Goal: Task Accomplishment & Management: Manage account settings

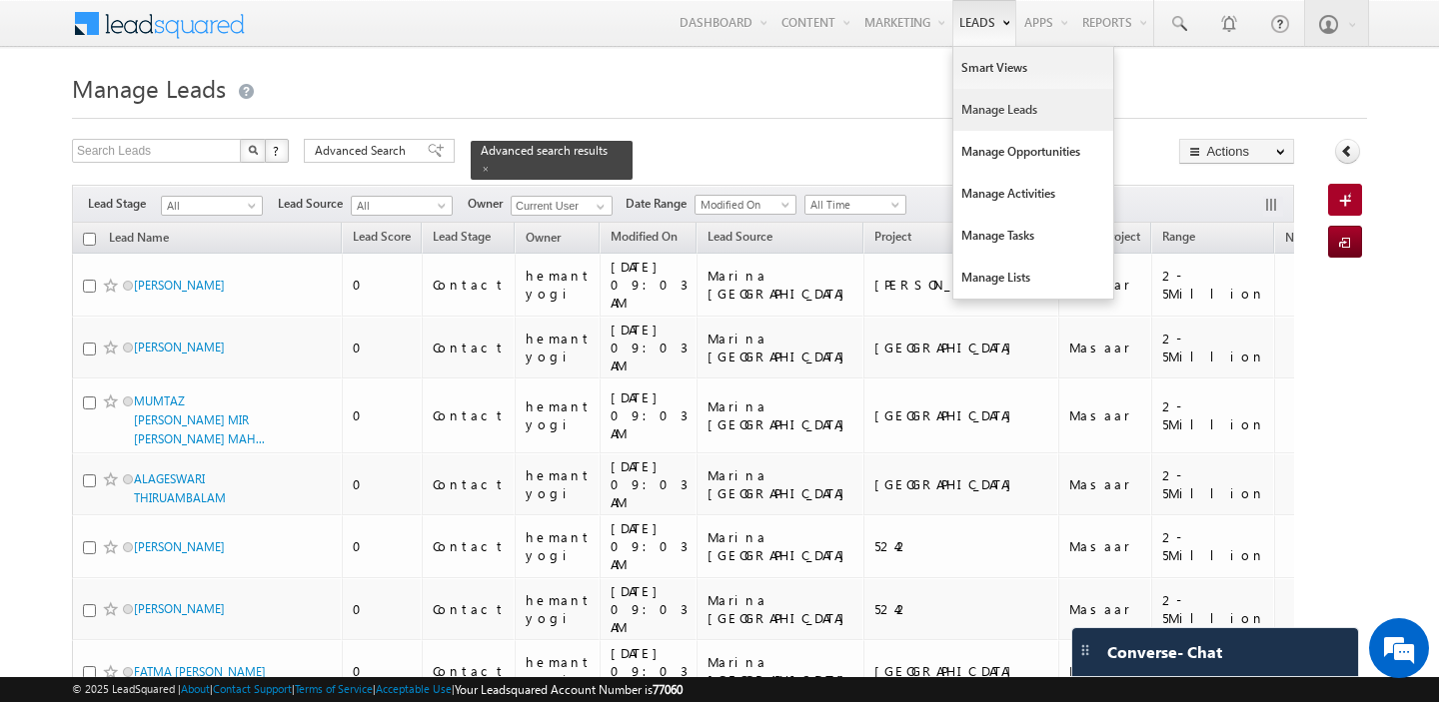
click at [967, 113] on link "Manage Leads" at bounding box center [1033, 110] width 160 height 42
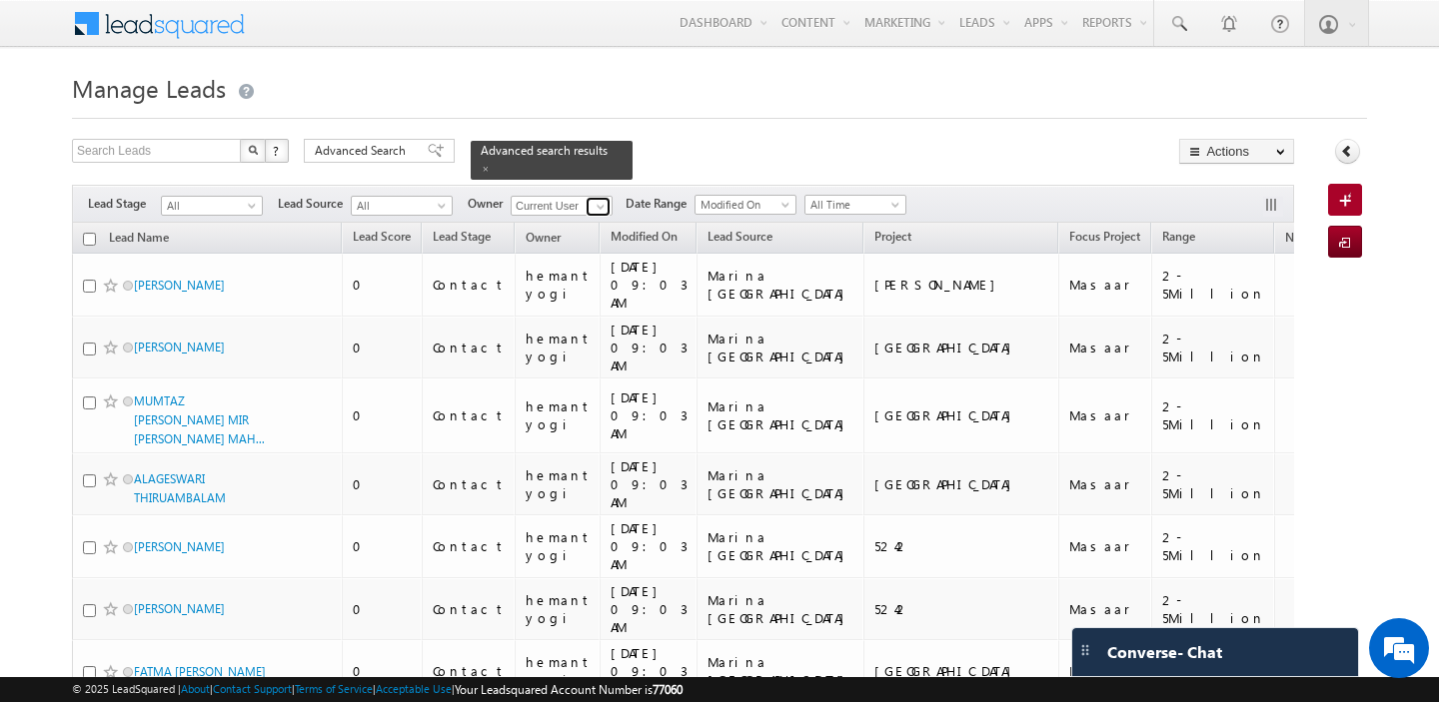
click at [600, 211] on span at bounding box center [601, 207] width 16 height 16
click at [600, 241] on span "[EMAIL_ADDRESS][DOMAIN_NAME]" at bounding box center [609, 242] width 180 height 15
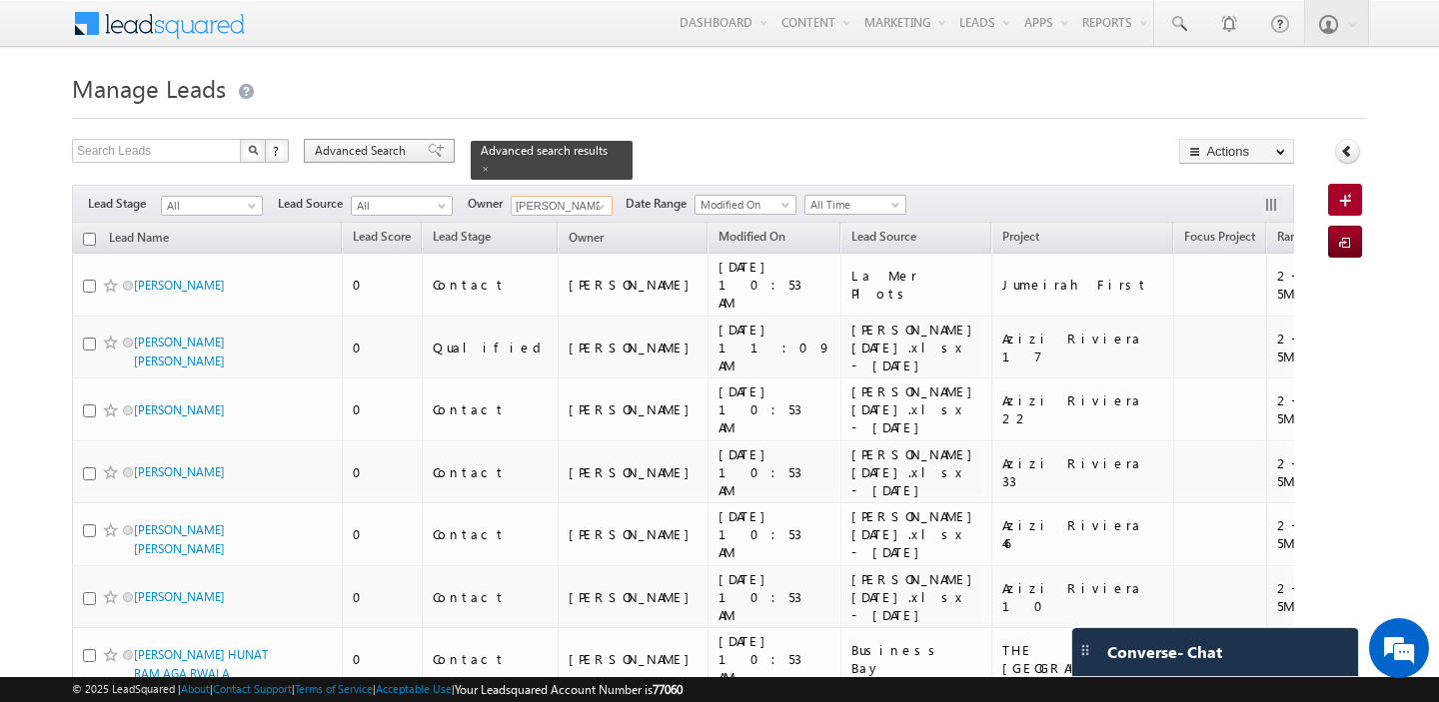
type input "[PERSON_NAME]"
click at [376, 158] on span "Advanced Search" at bounding box center [363, 151] width 97 height 18
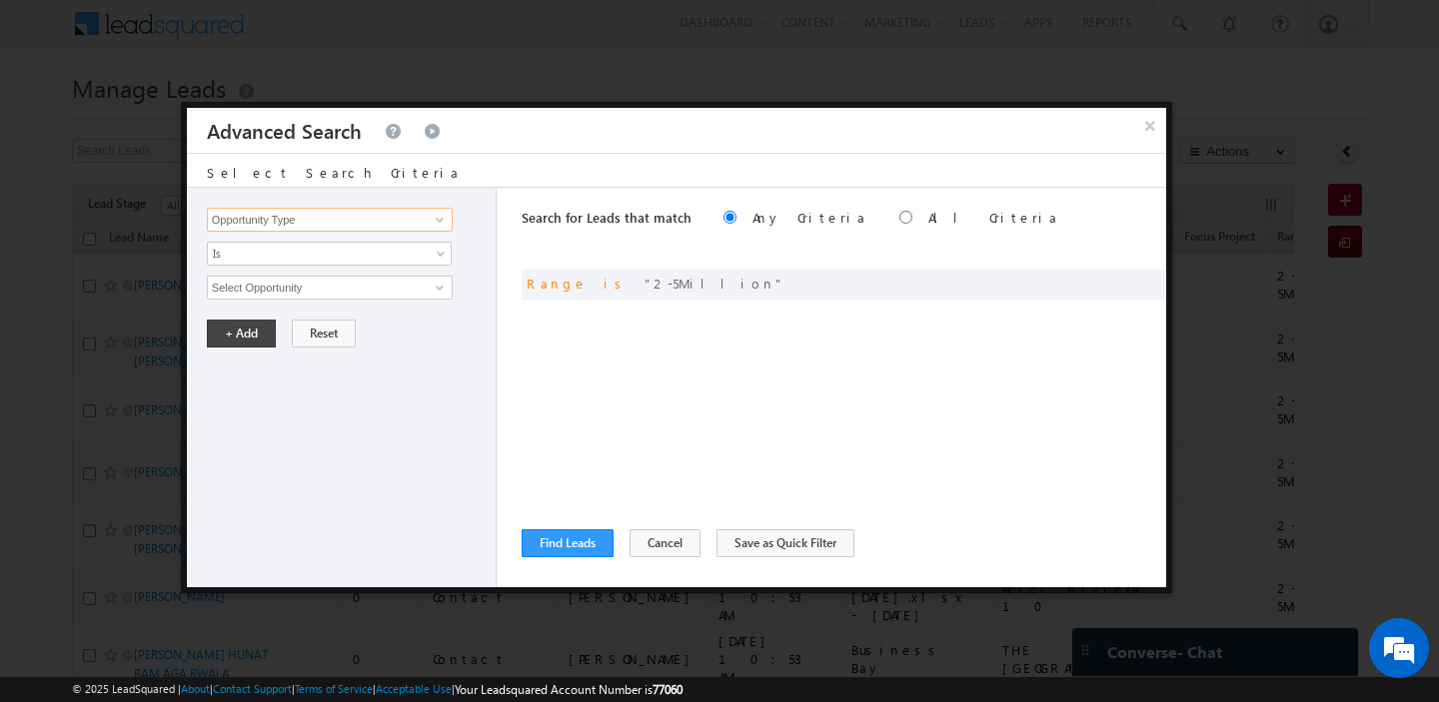
click at [362, 224] on input "Opportunity Type" at bounding box center [330, 220] width 246 height 24
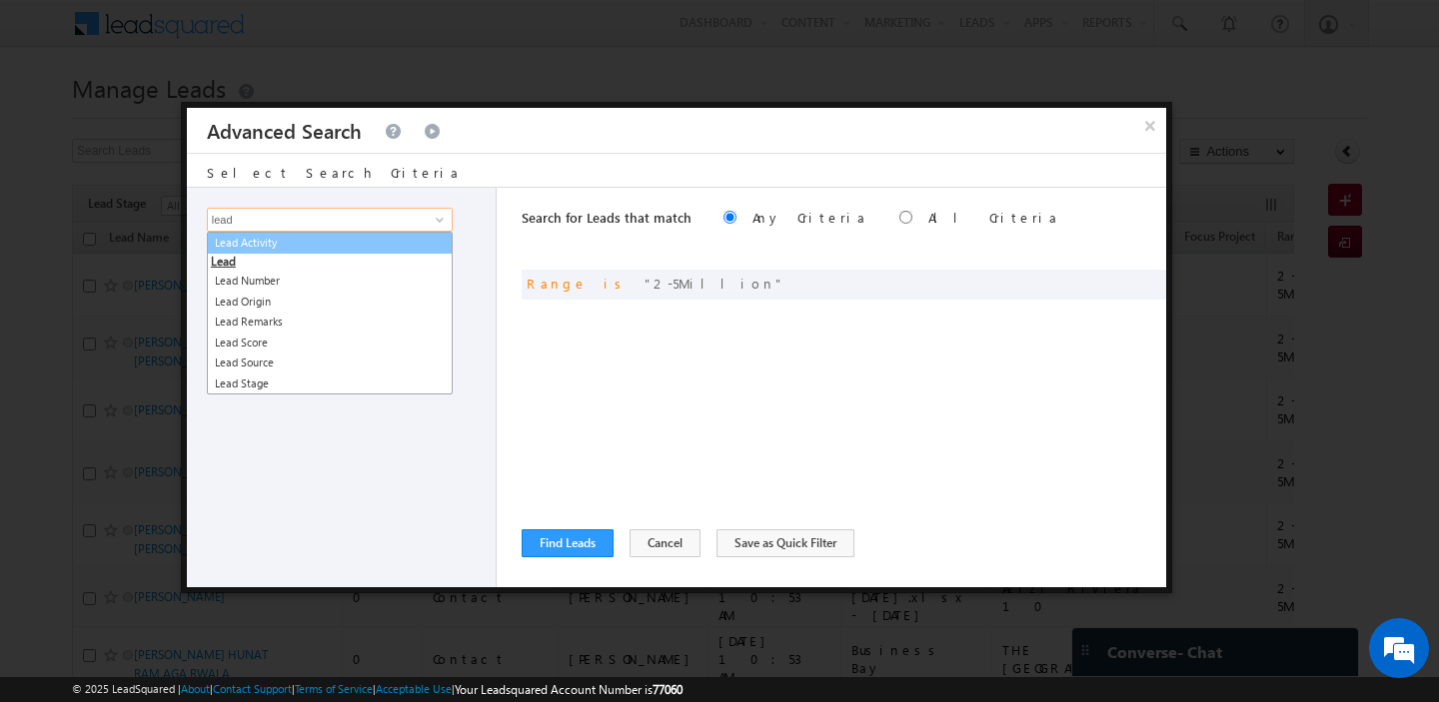
click at [344, 249] on link "Lead Activity" at bounding box center [330, 243] width 246 height 23
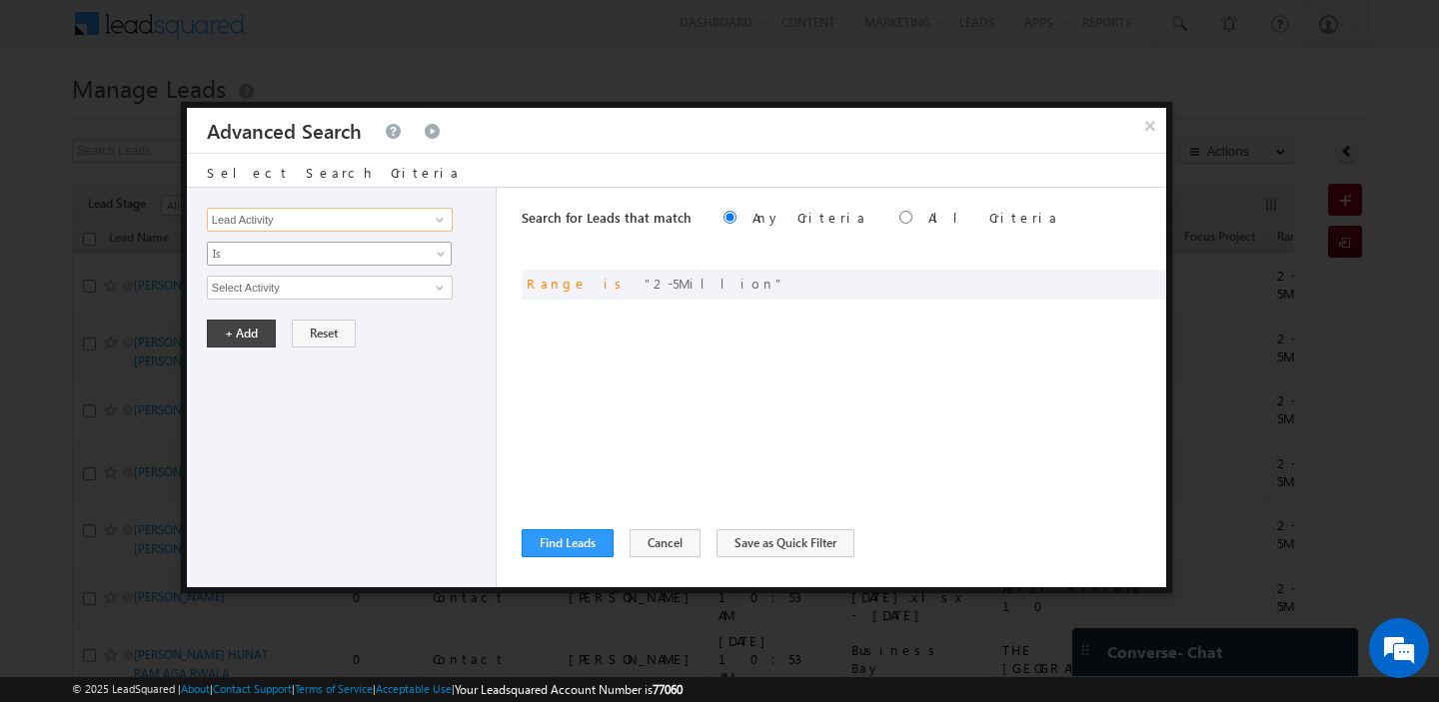
type input "Lead Activity"
click at [309, 253] on span "Is" at bounding box center [316, 254] width 217 height 18
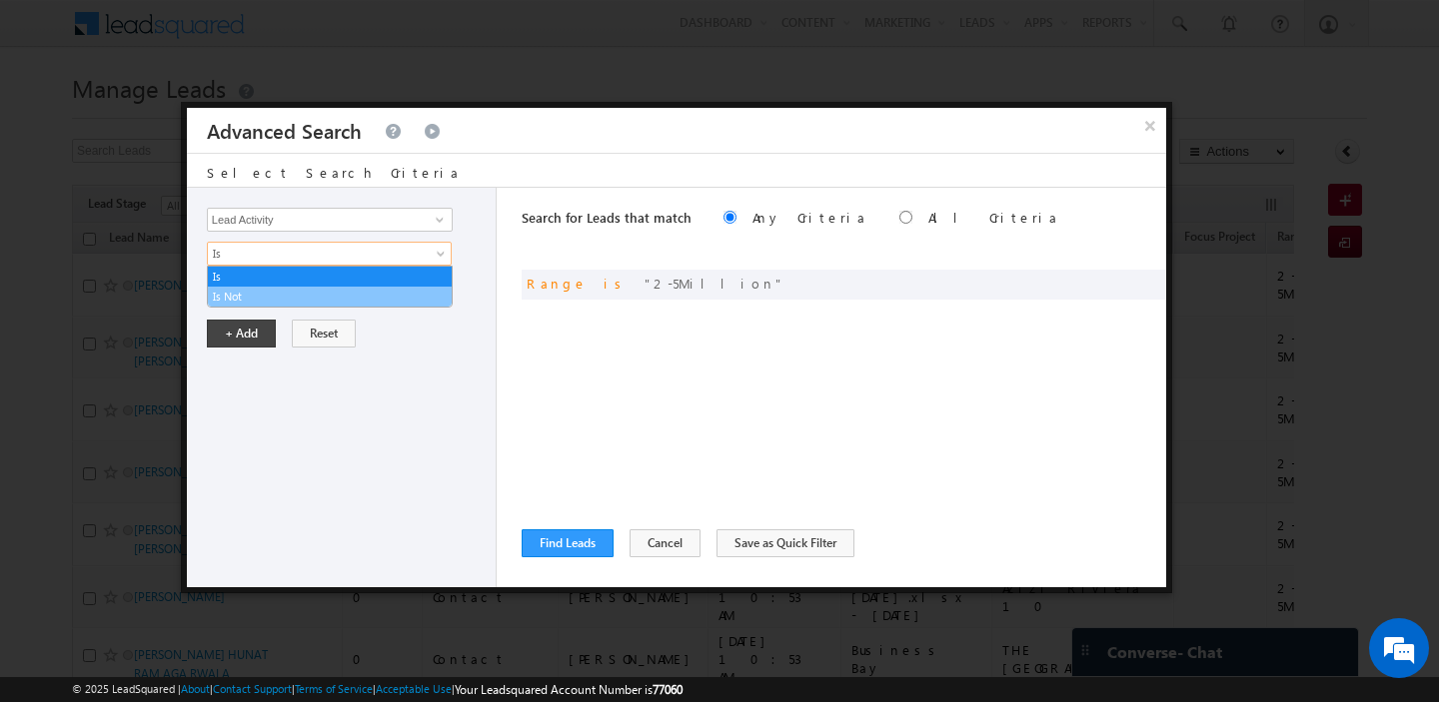
click at [287, 293] on link "Is Not" at bounding box center [330, 297] width 244 height 18
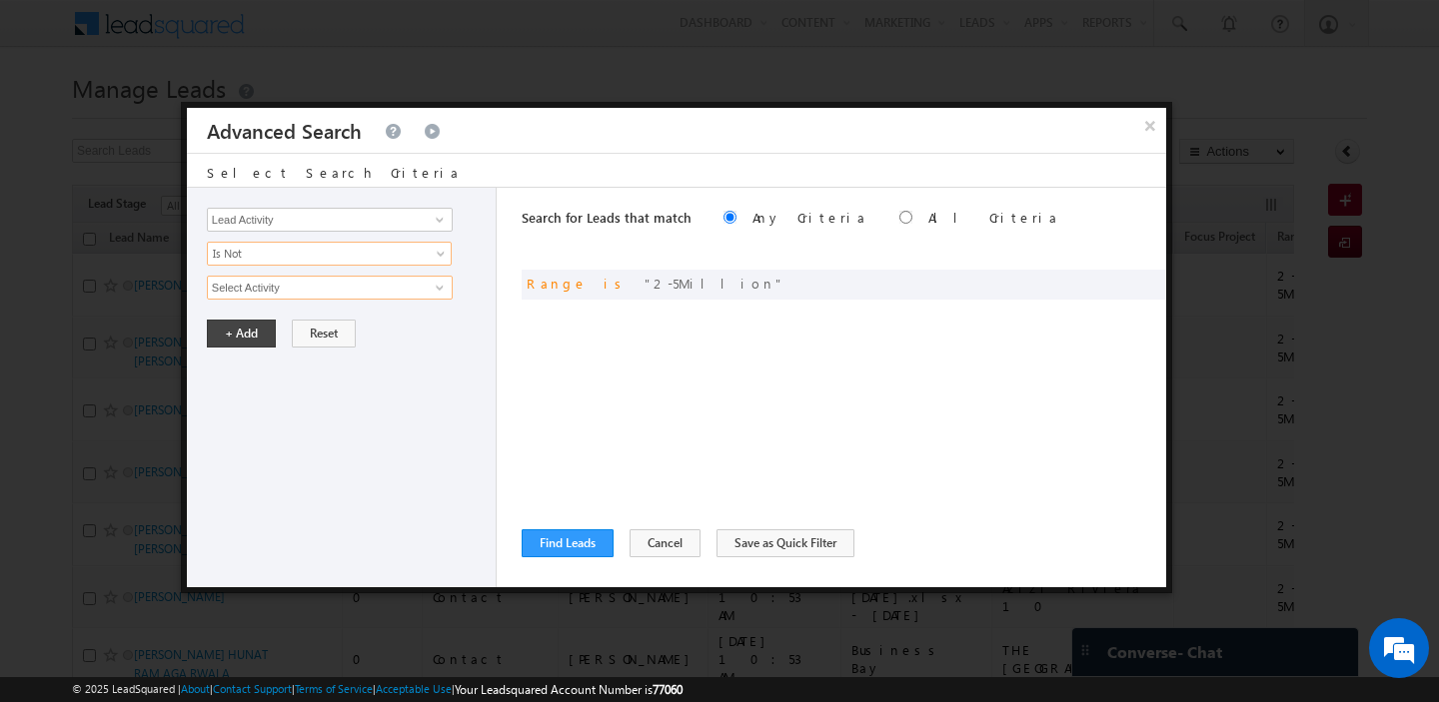
click at [300, 293] on input "Select Activity" at bounding box center [330, 288] width 246 height 24
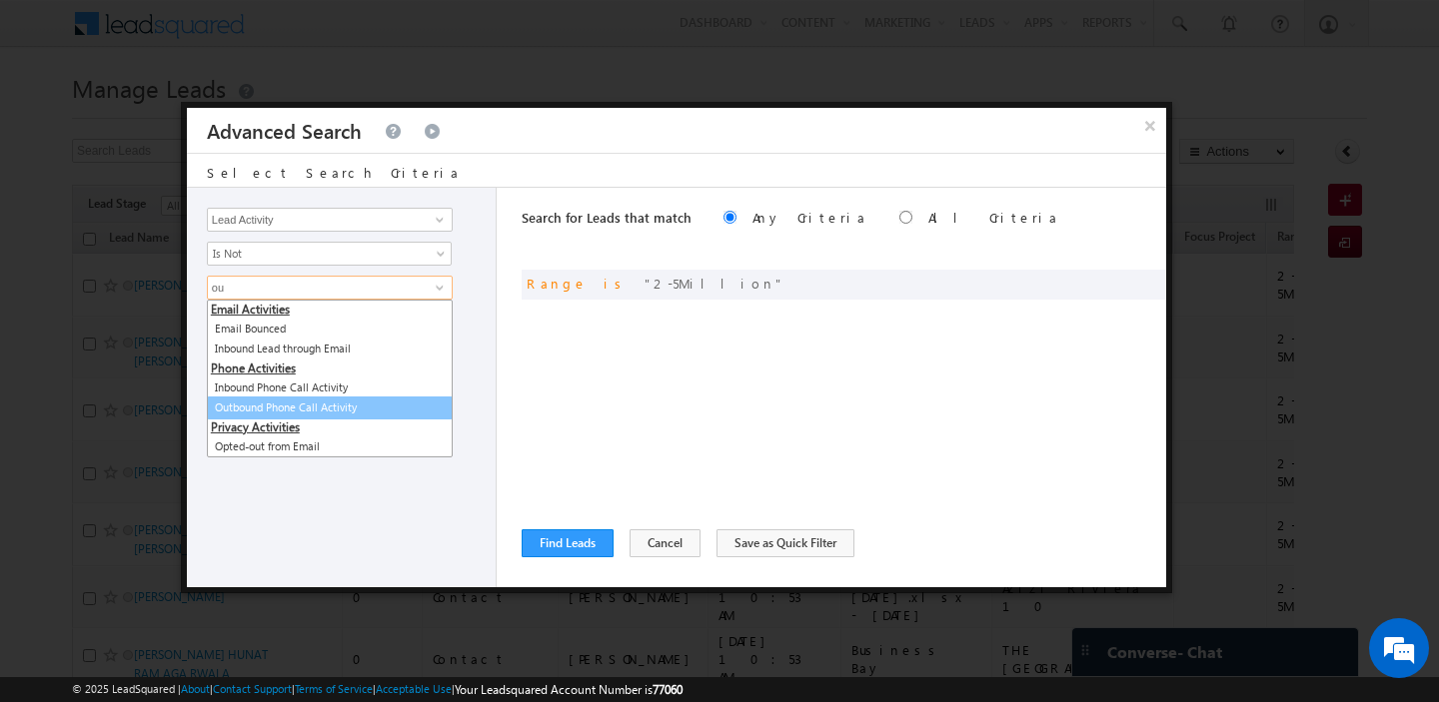
click at [301, 408] on link "Outbound Phone Call Activity" at bounding box center [330, 408] width 246 height 23
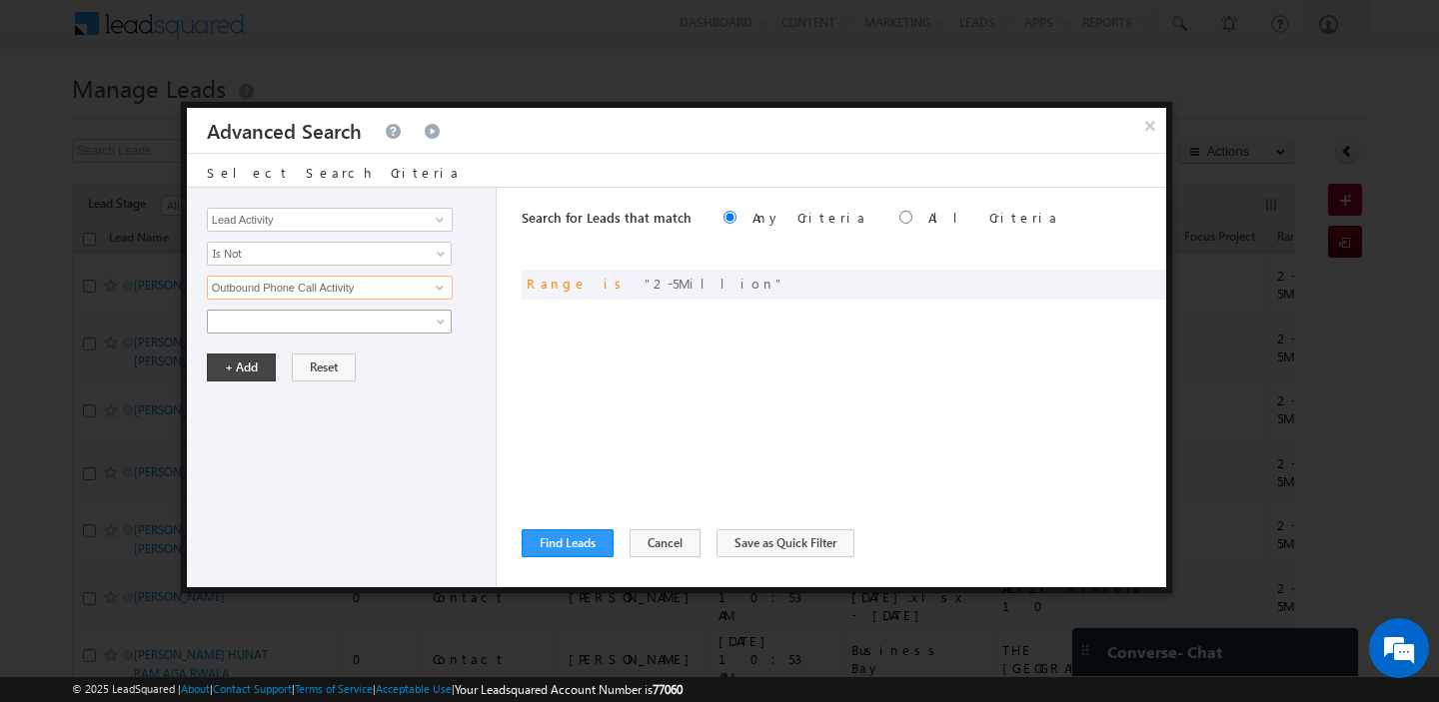
type input "Outbound Phone Call Activity"
click at [327, 317] on span at bounding box center [316, 322] width 217 height 18
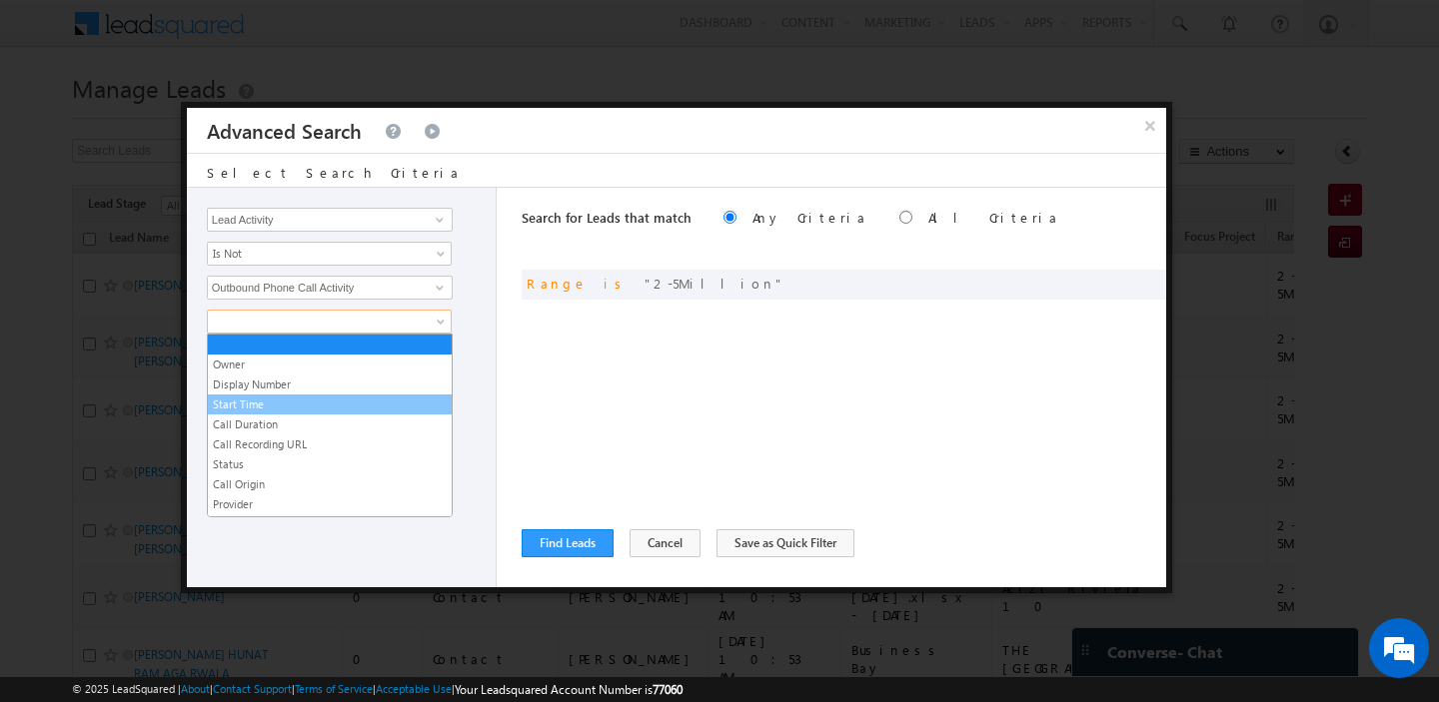
click at [286, 404] on link "Start Time" at bounding box center [330, 405] width 244 height 18
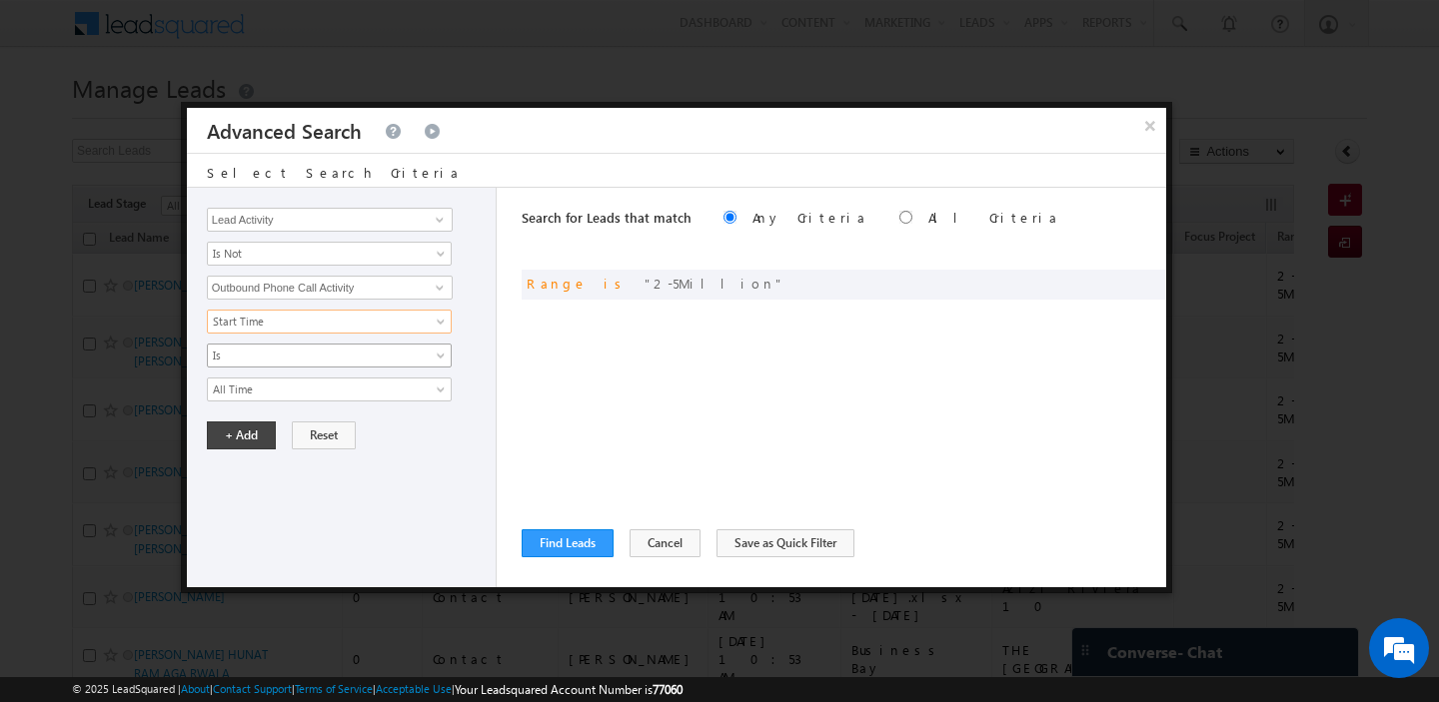
click at [301, 360] on span "Is" at bounding box center [316, 356] width 217 height 18
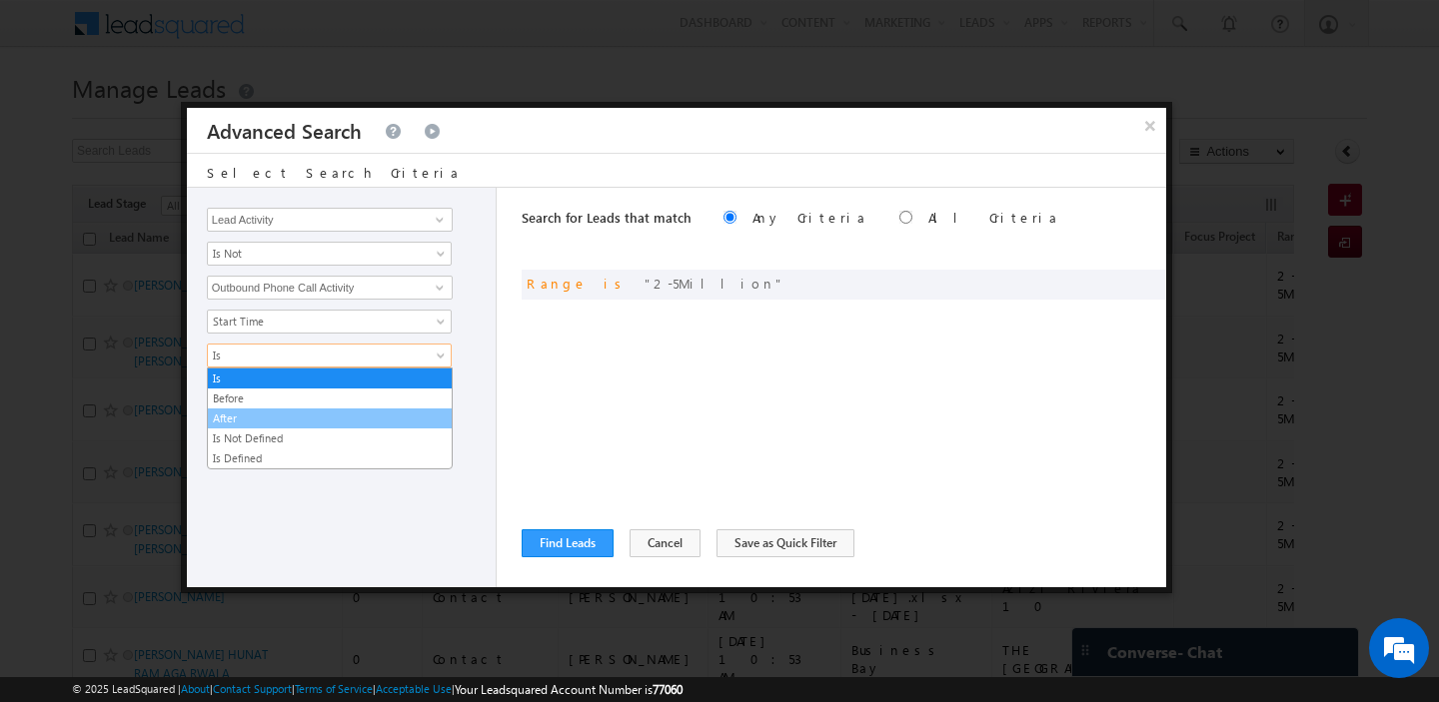
click at [329, 423] on link "After" at bounding box center [330, 419] width 244 height 18
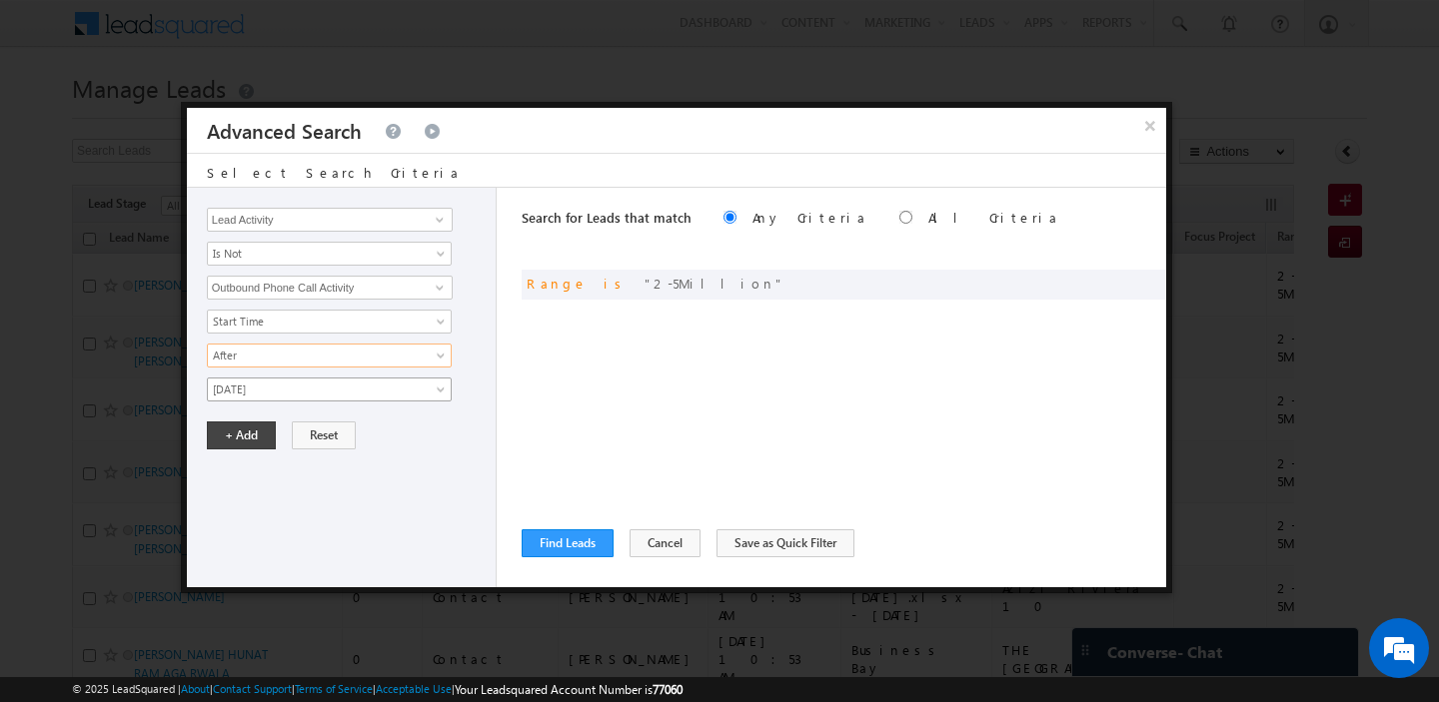
click at [323, 388] on span "[DATE]" at bounding box center [316, 390] width 217 height 18
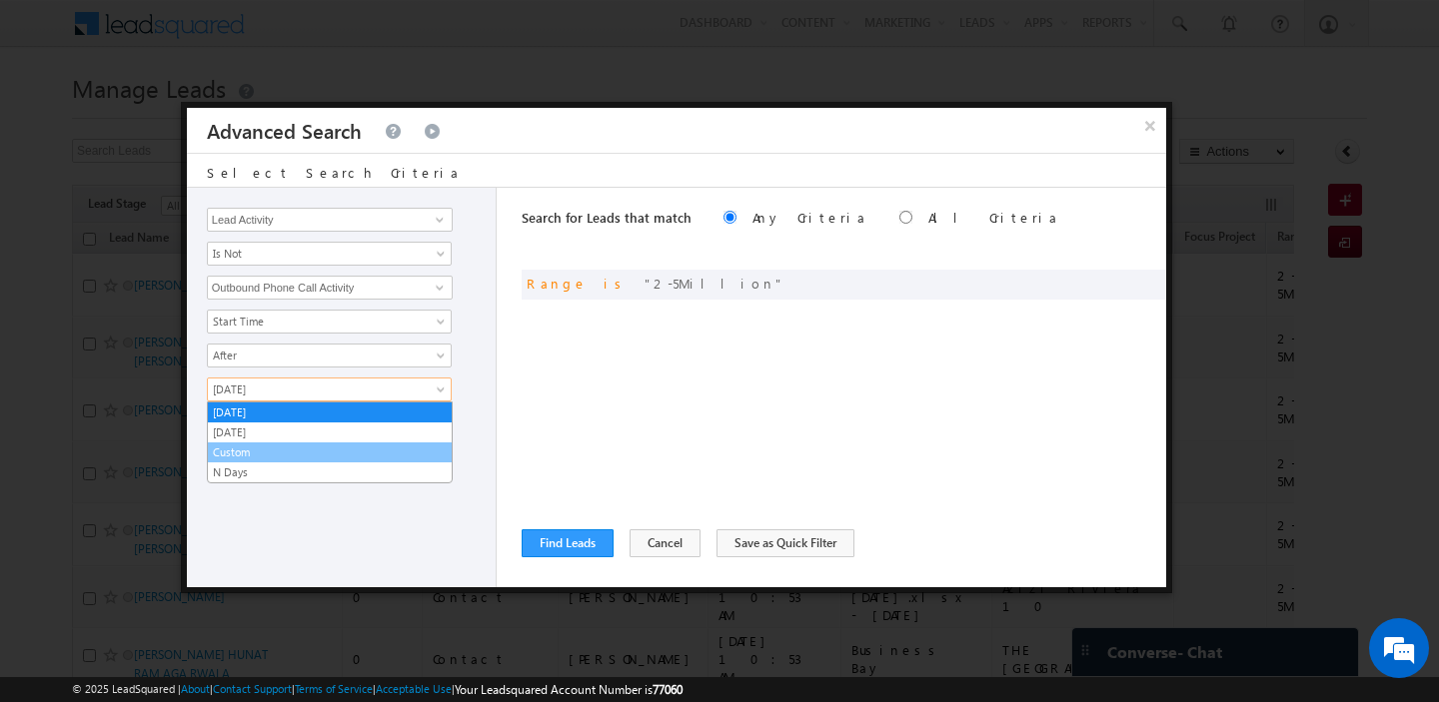
click at [263, 453] on link "Custom" at bounding box center [330, 453] width 244 height 18
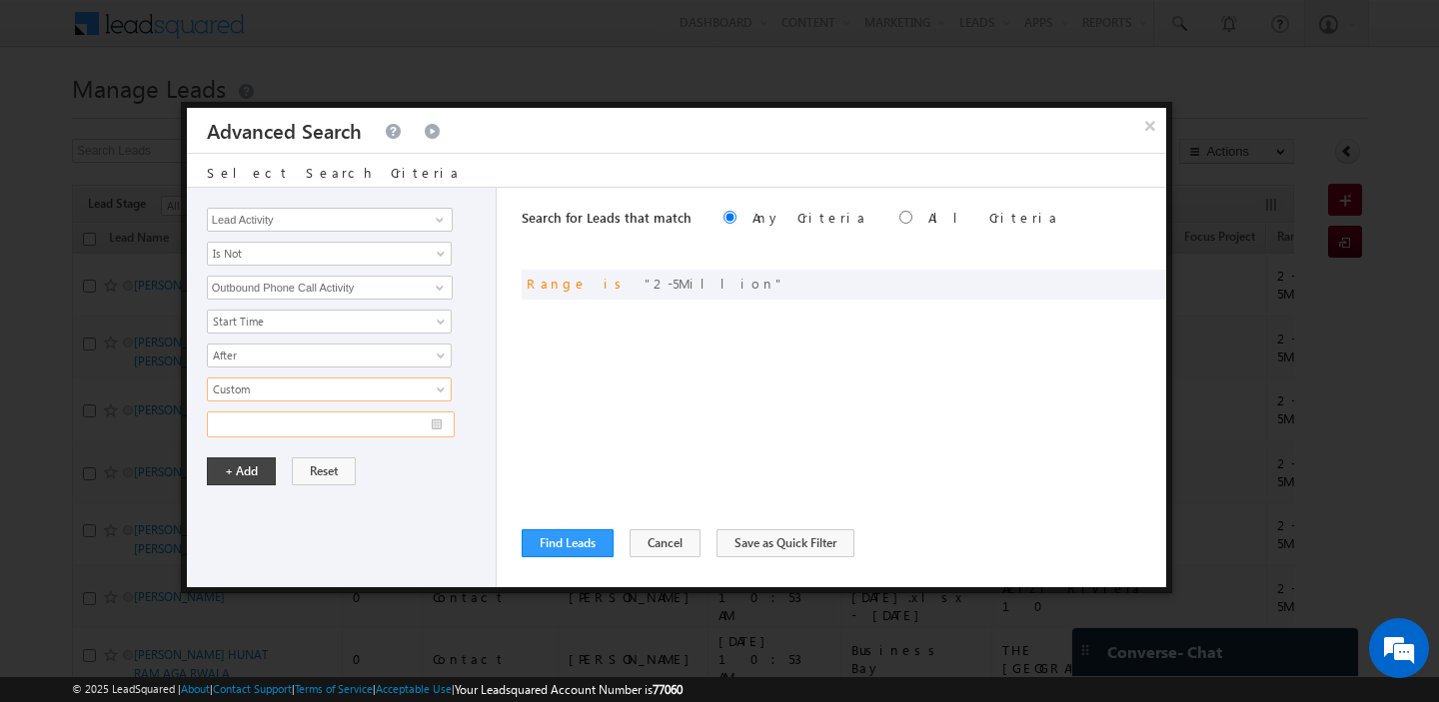
click at [444, 427] on input "text" at bounding box center [331, 425] width 248 height 26
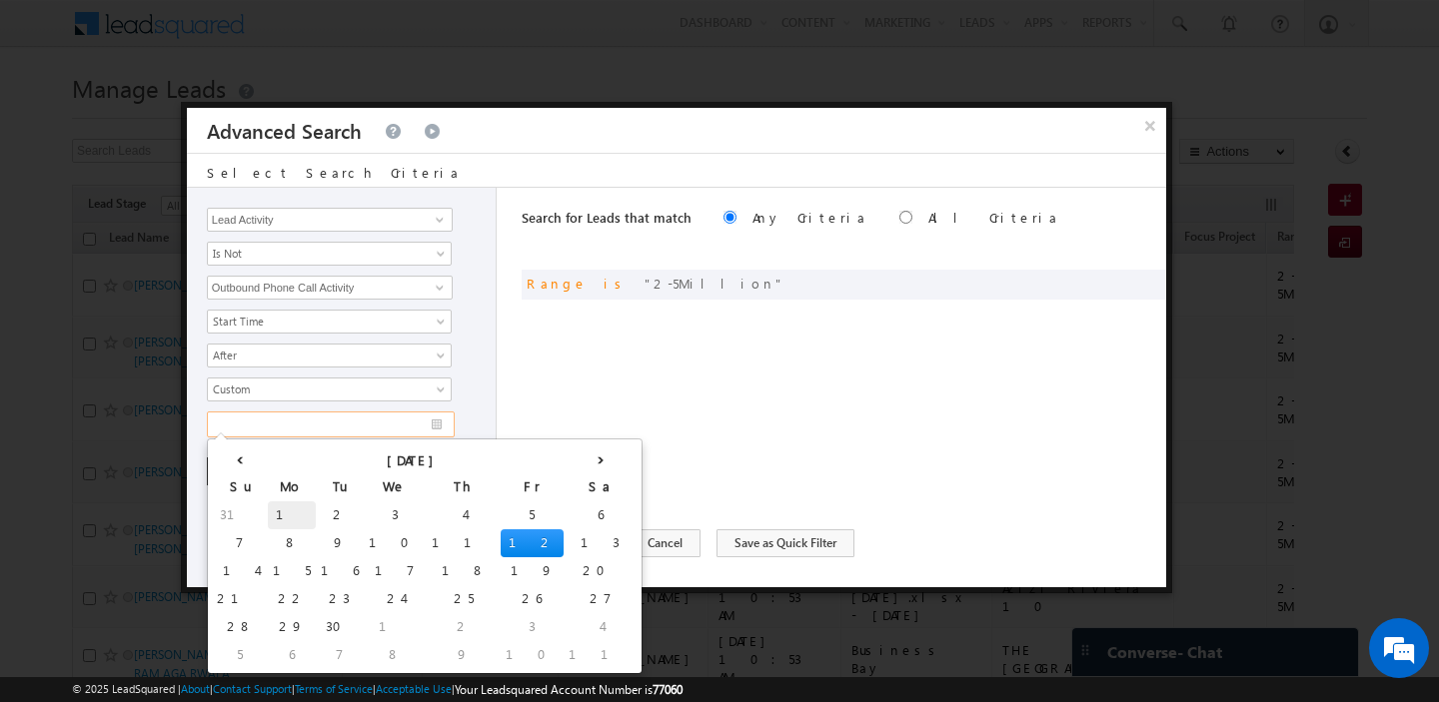
click at [268, 509] on td "1" at bounding box center [292, 516] width 48 height 28
type input "01/09/2025"
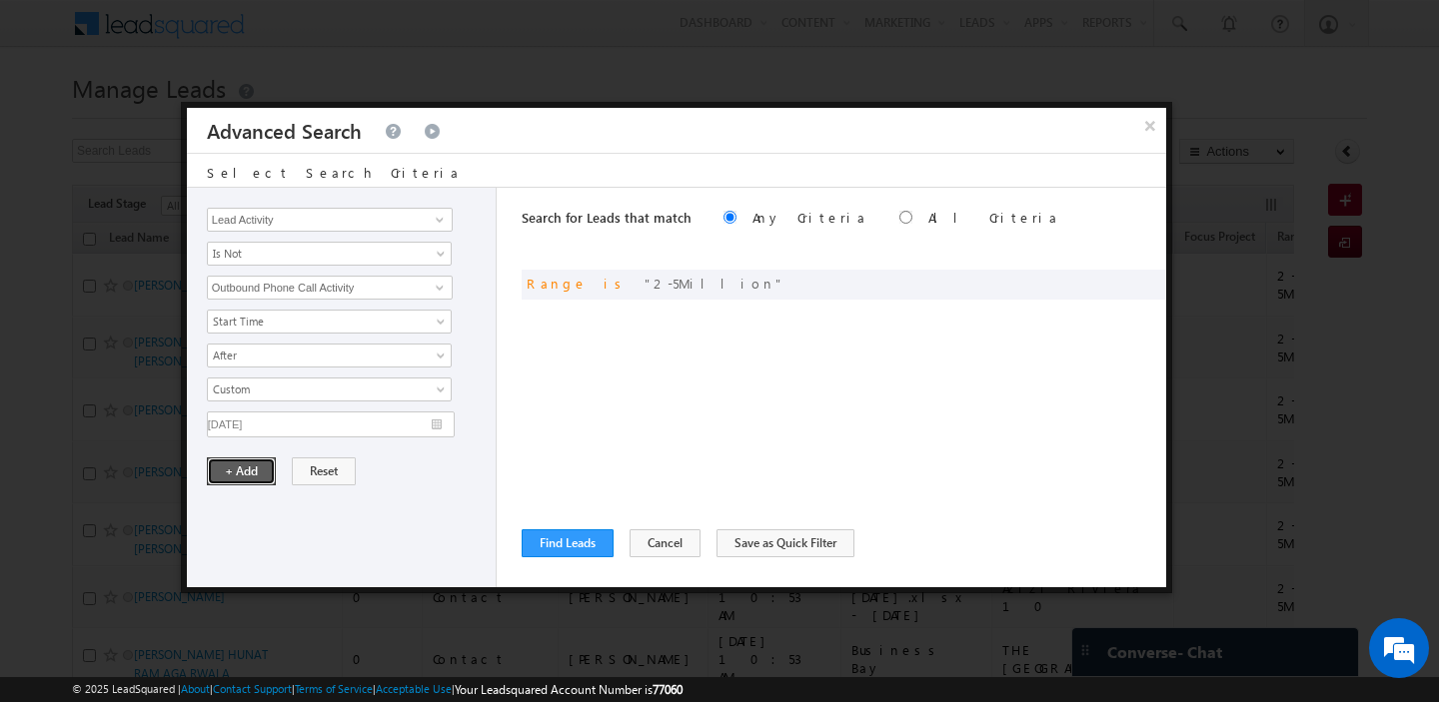
click at [256, 475] on button "+ Add" at bounding box center [241, 472] width 69 height 28
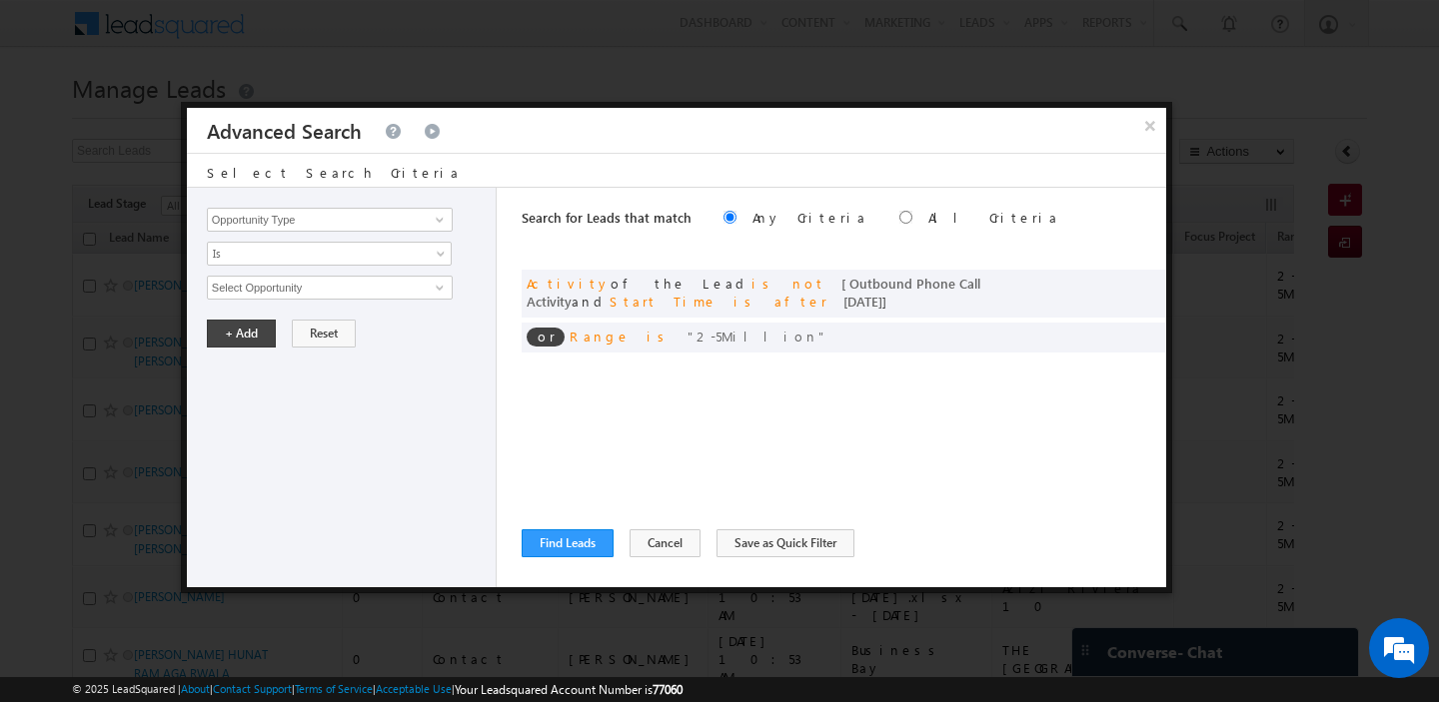
click at [928, 219] on label "All Criteria" at bounding box center [993, 217] width 131 height 17
radio input "true"
click at [575, 535] on button "Find Leads" at bounding box center [568, 544] width 92 height 28
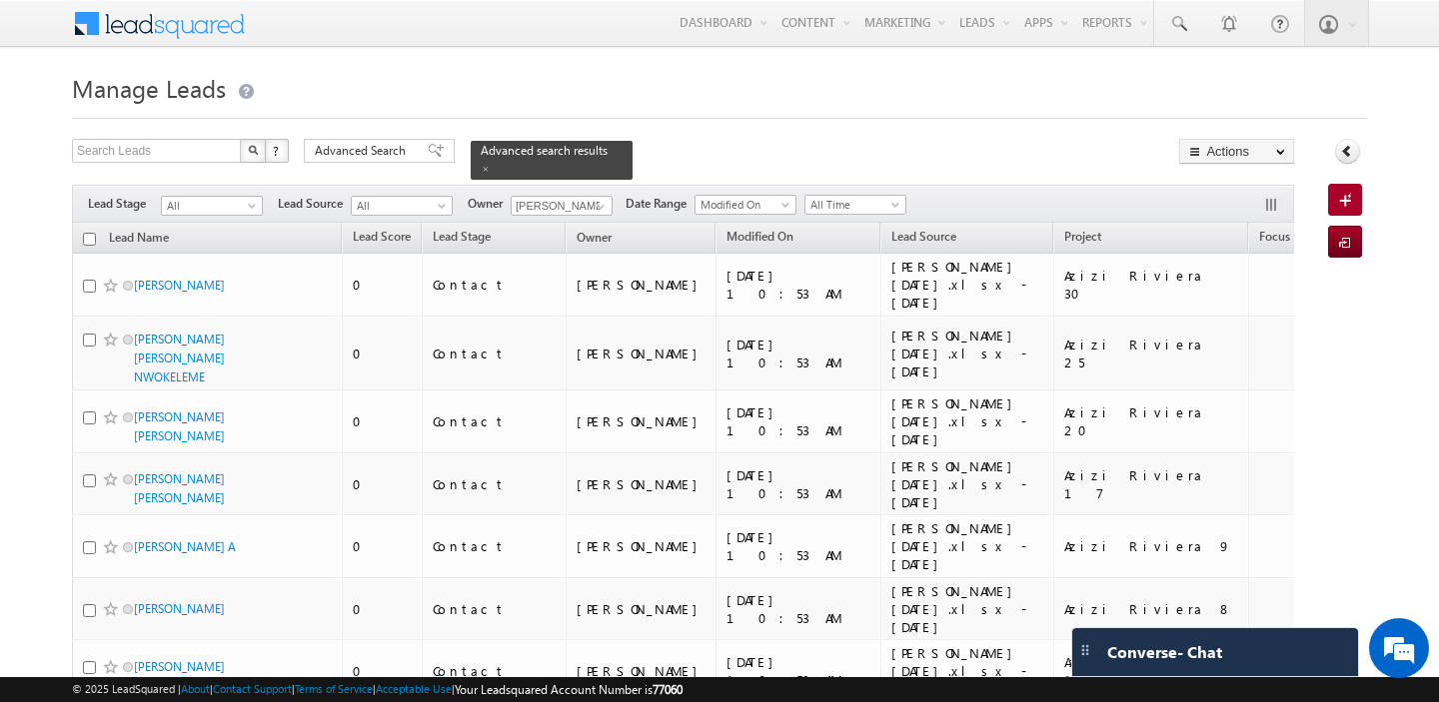
click at [92, 245] on input "checkbox" at bounding box center [89, 239] width 13 height 13
checkbox input "true"
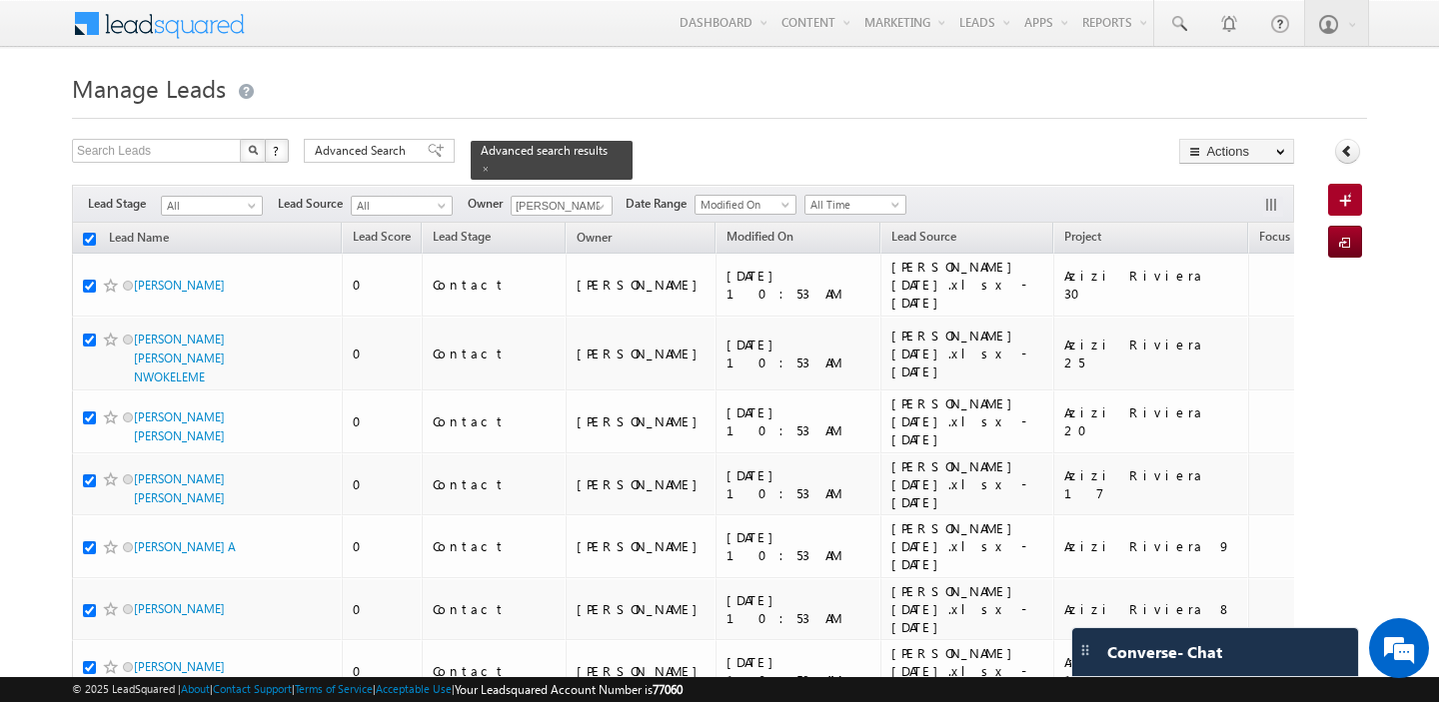
checkbox input "true"
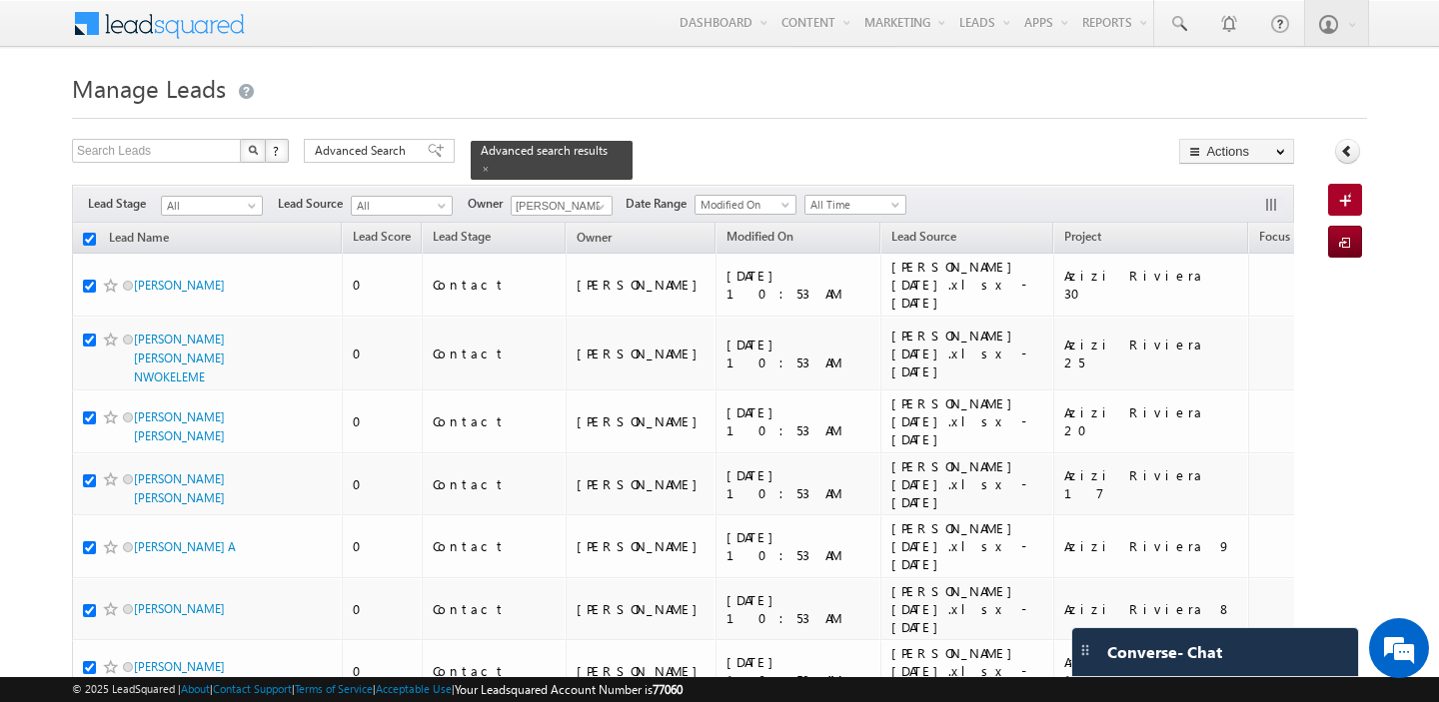
checkbox input "true"
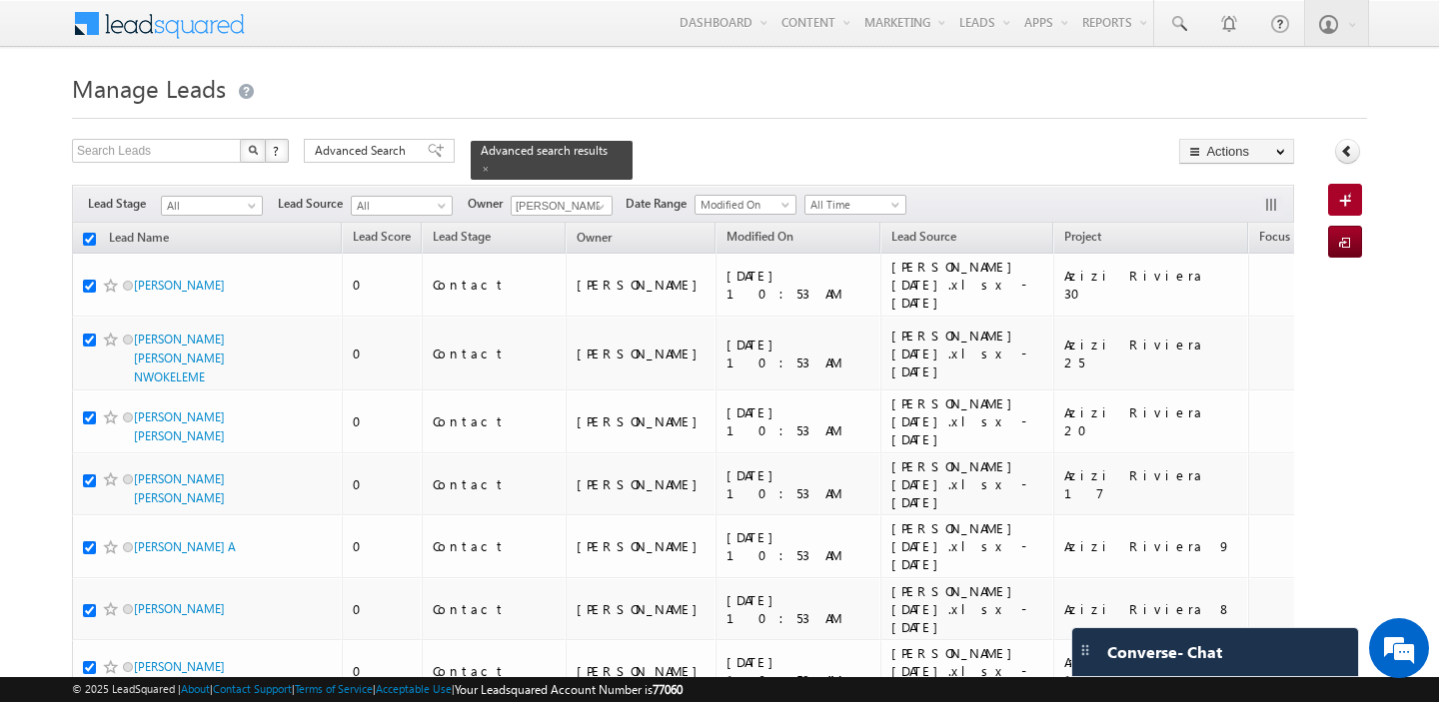
checkbox input "true"
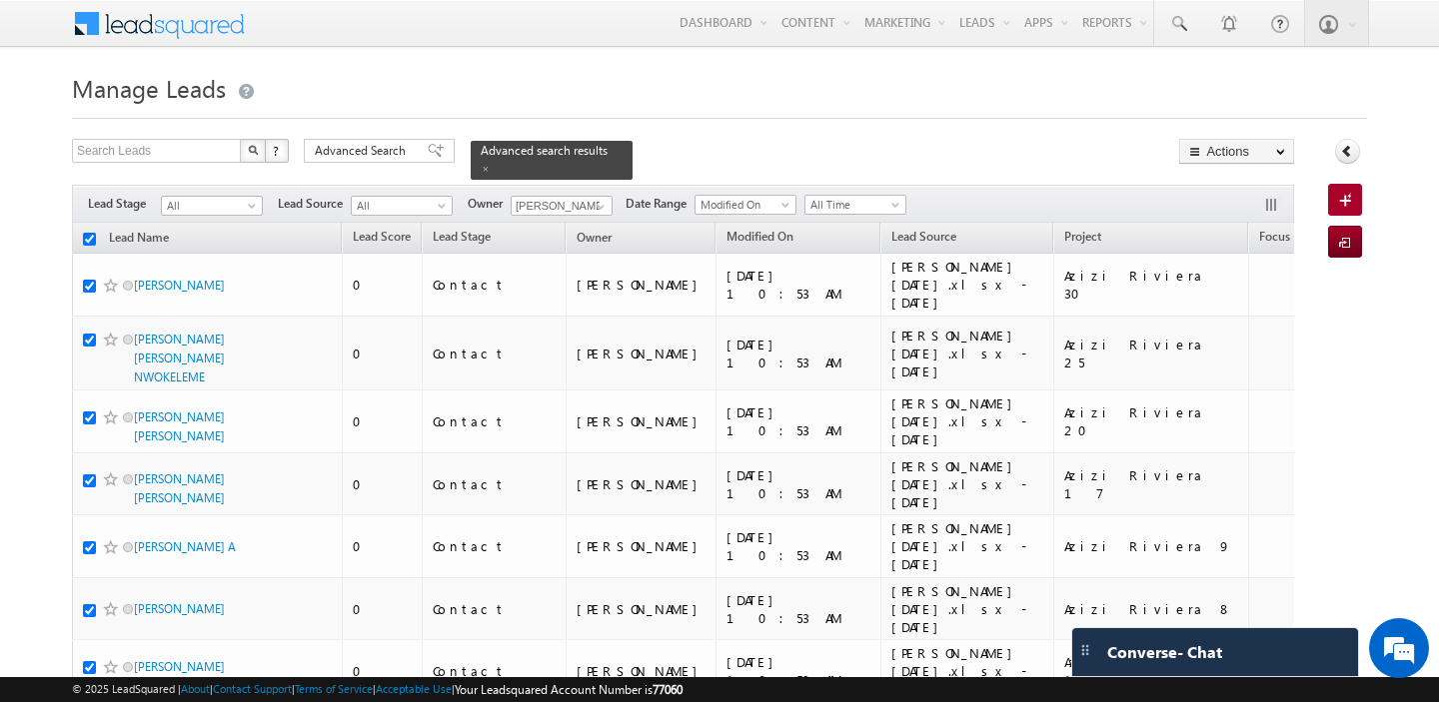
checkbox input "true"
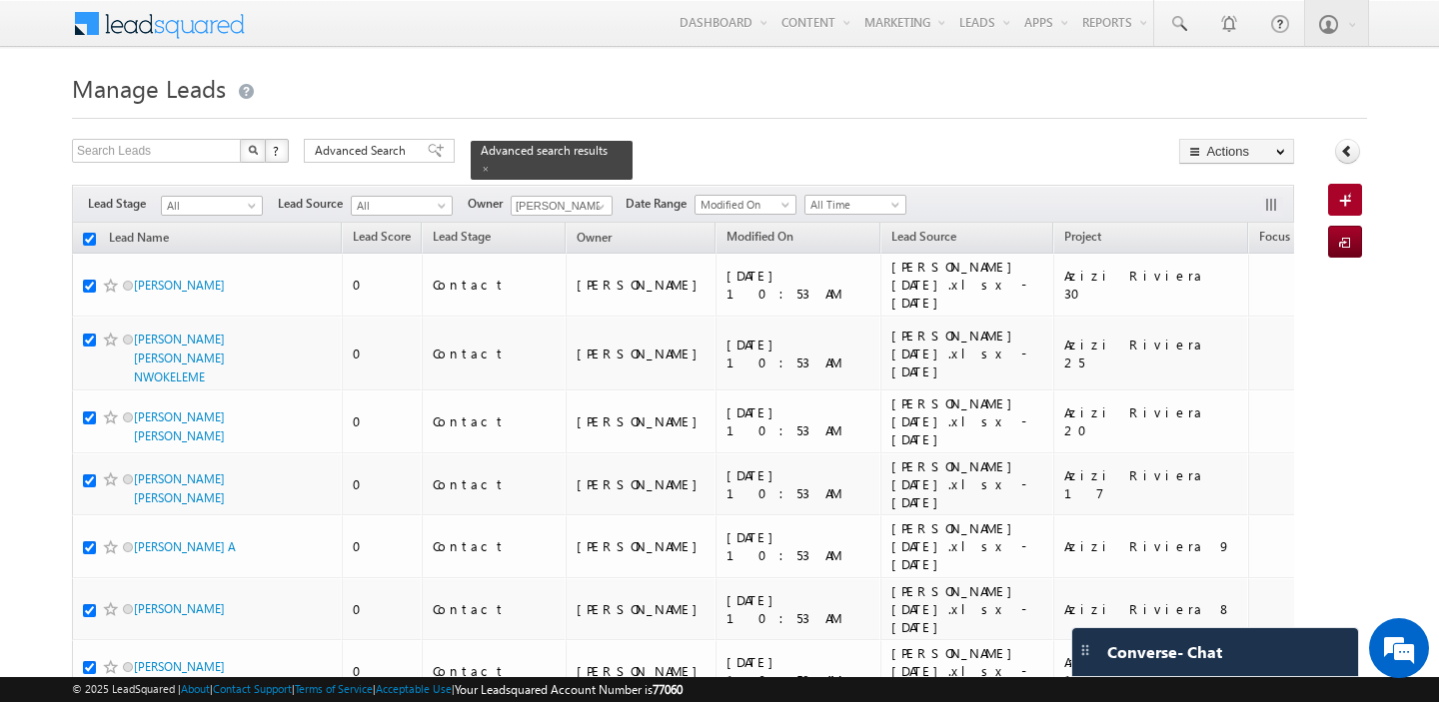
checkbox input "true"
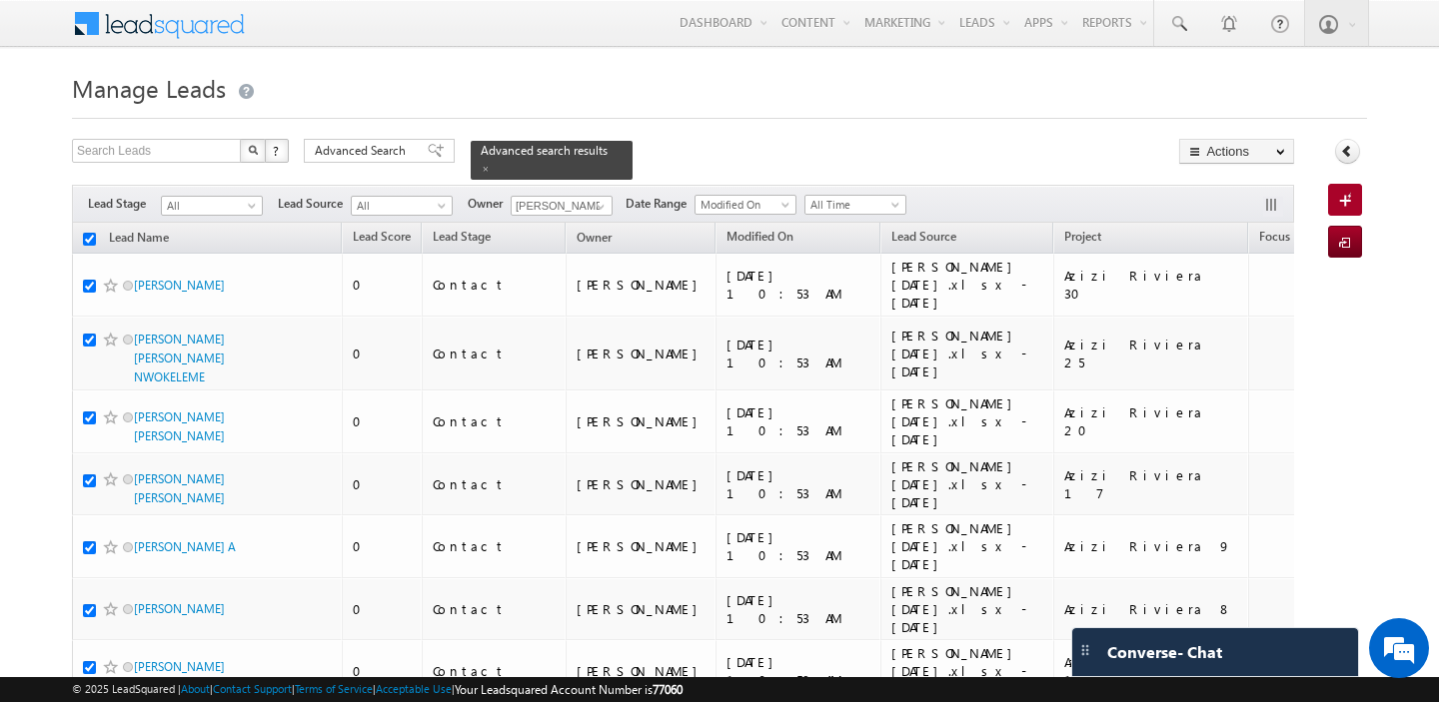
checkbox input "true"
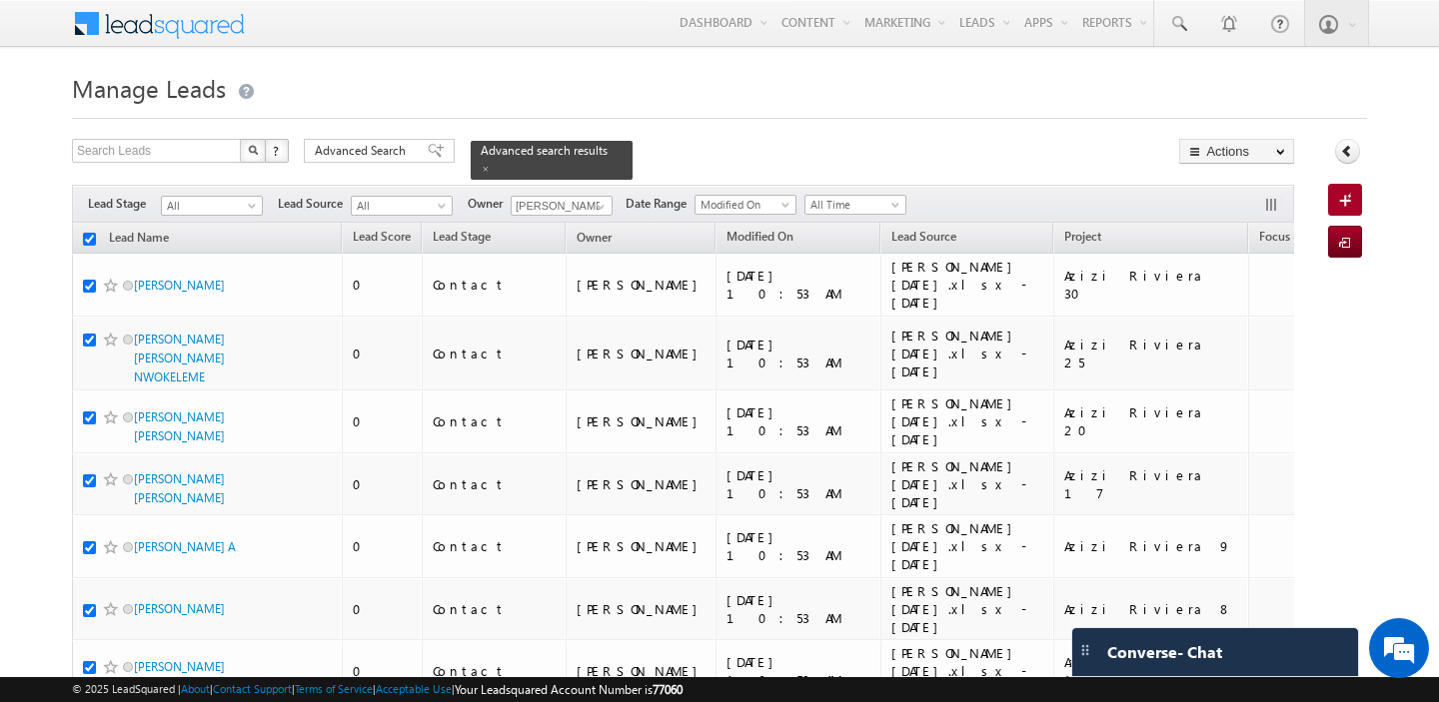
checkbox input "true"
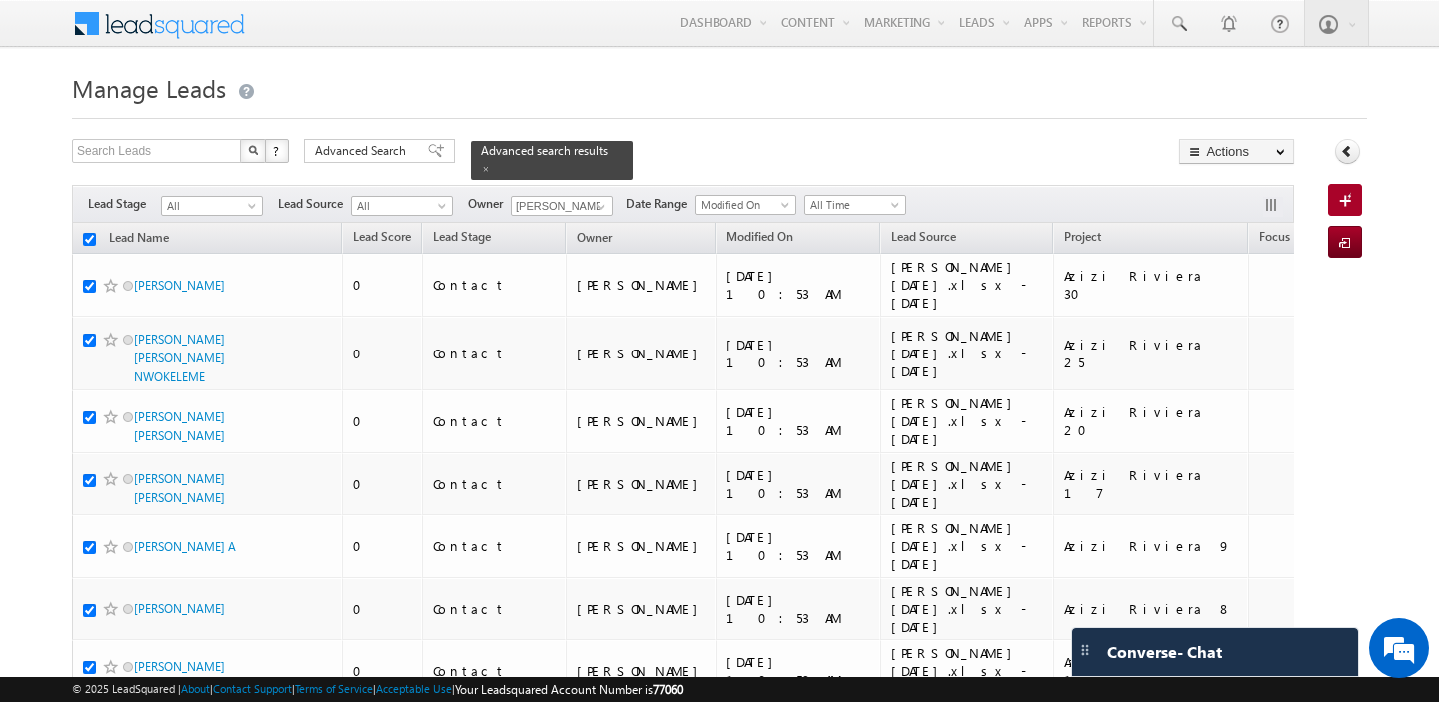
checkbox input "true"
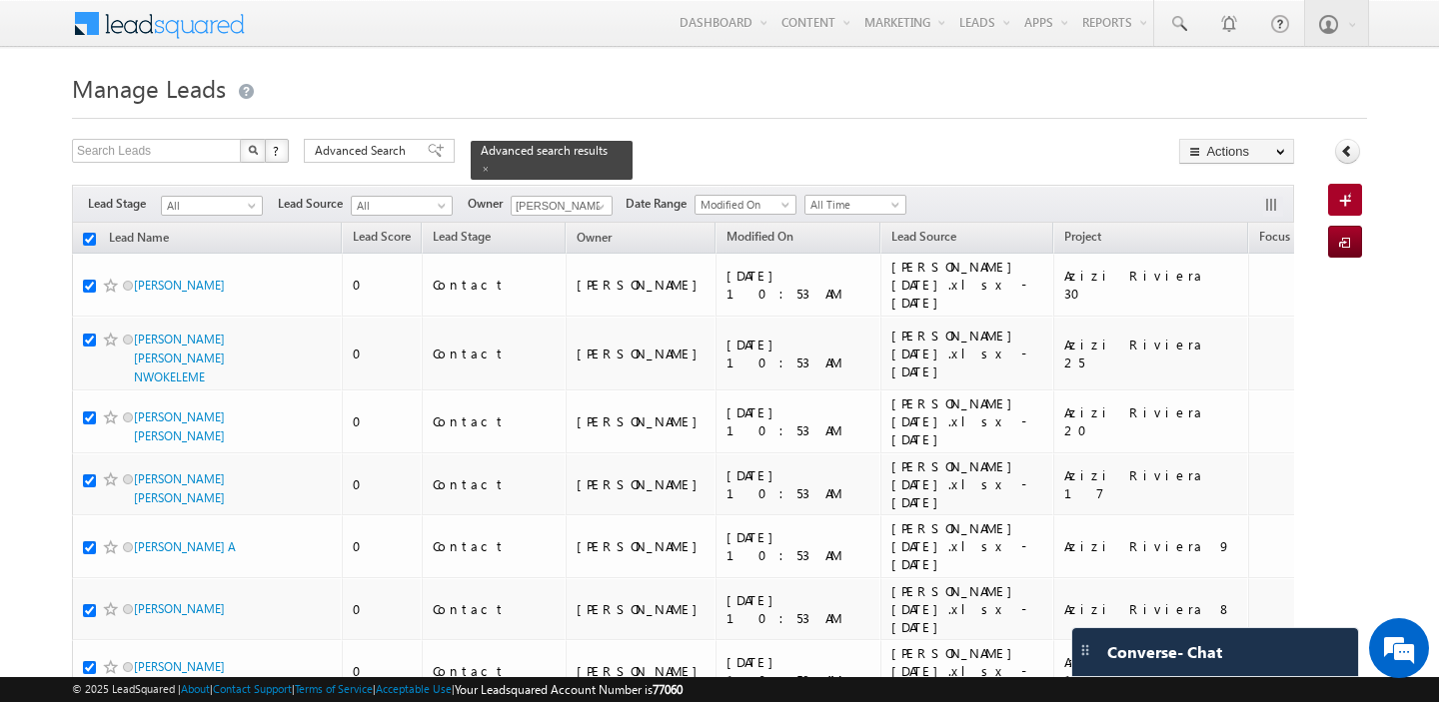
checkbox input "true"
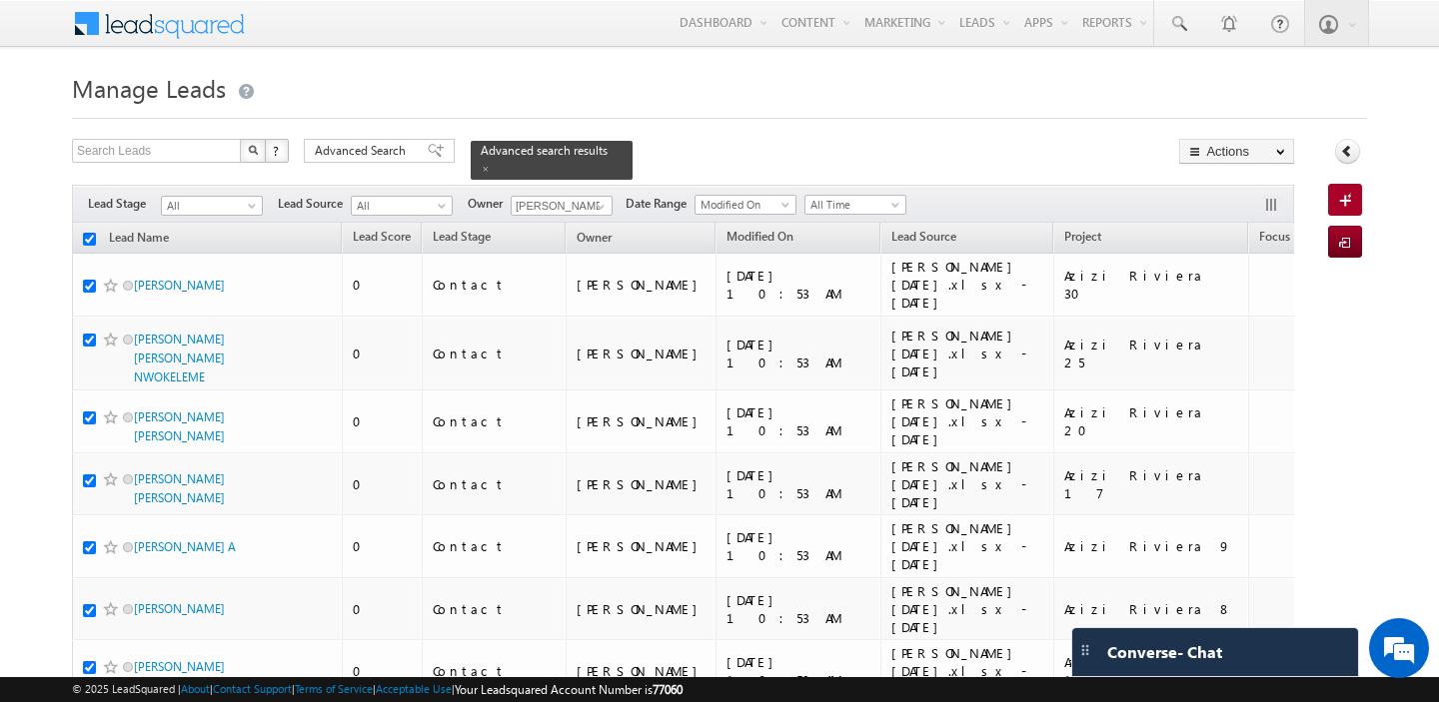
checkbox input "true"
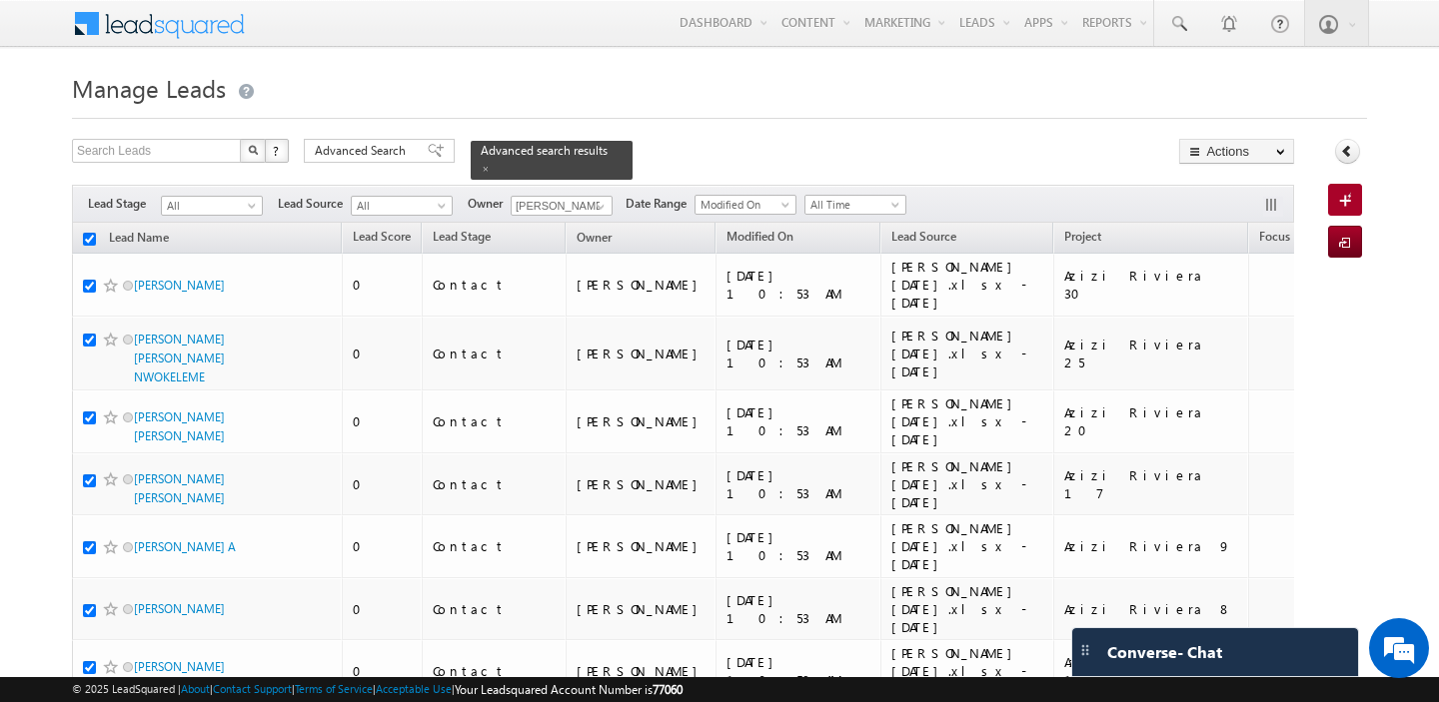
checkbox input "true"
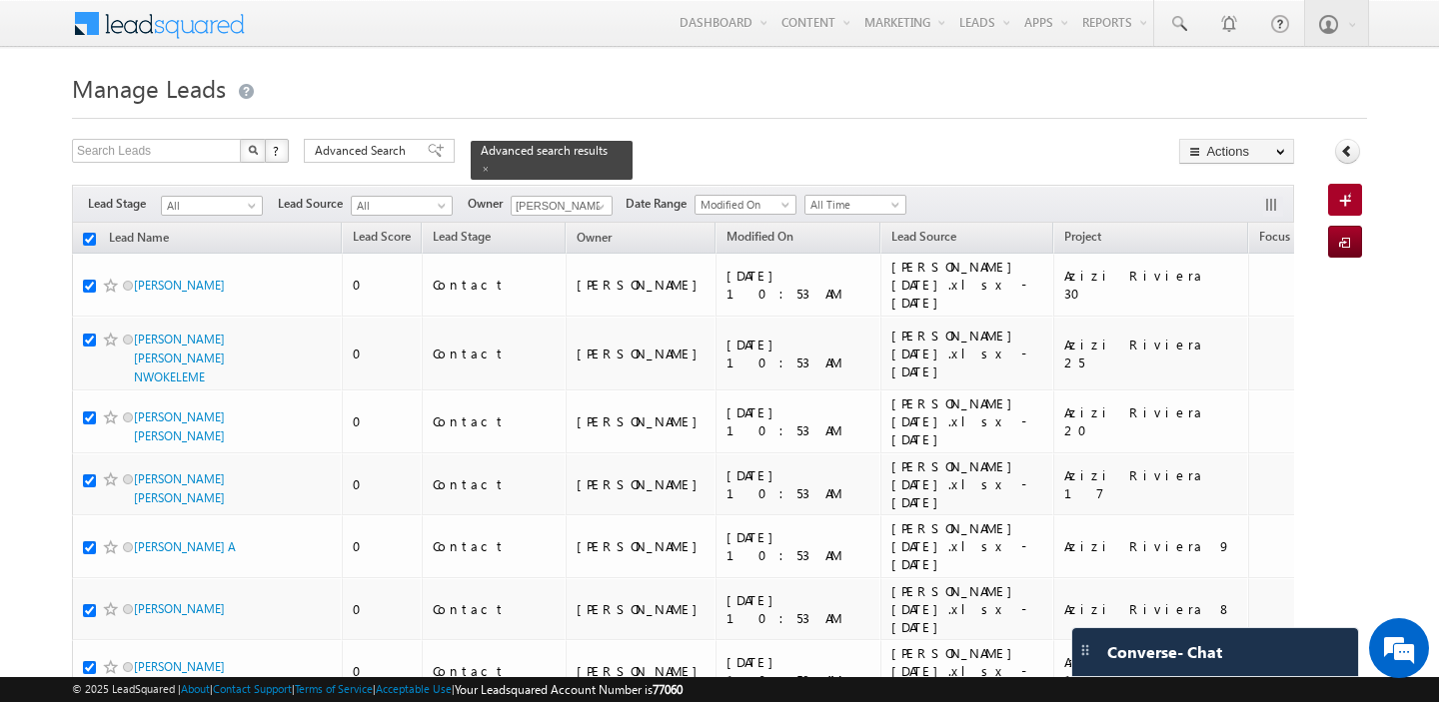
checkbox input "true"
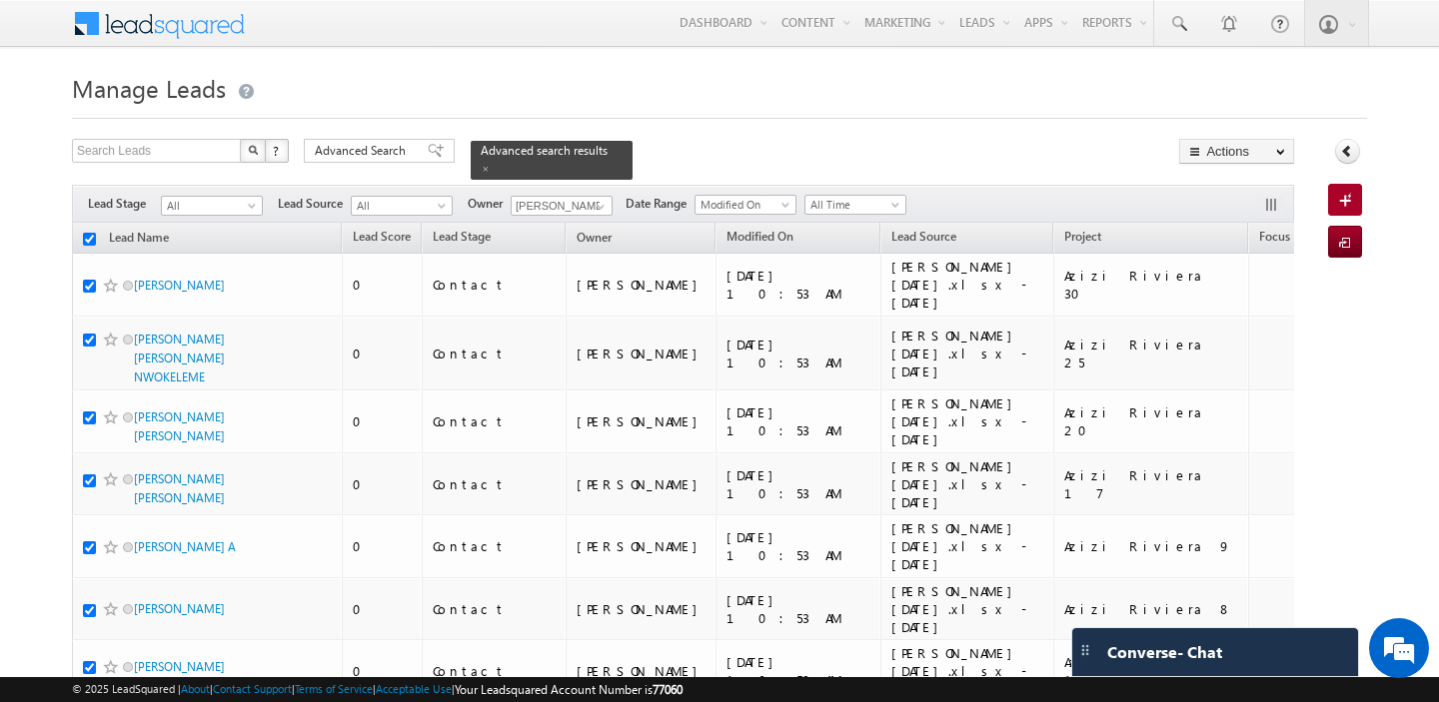
checkbox input "true"
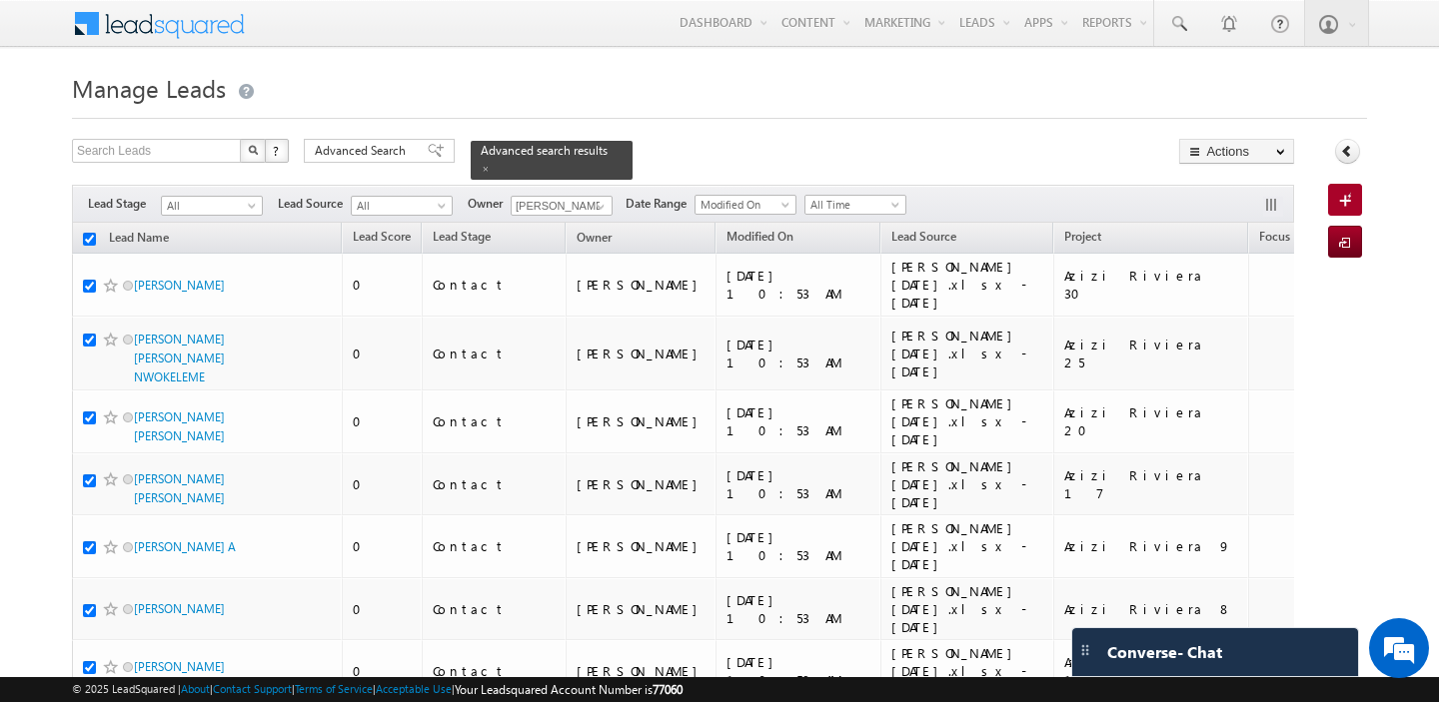
checkbox input "true"
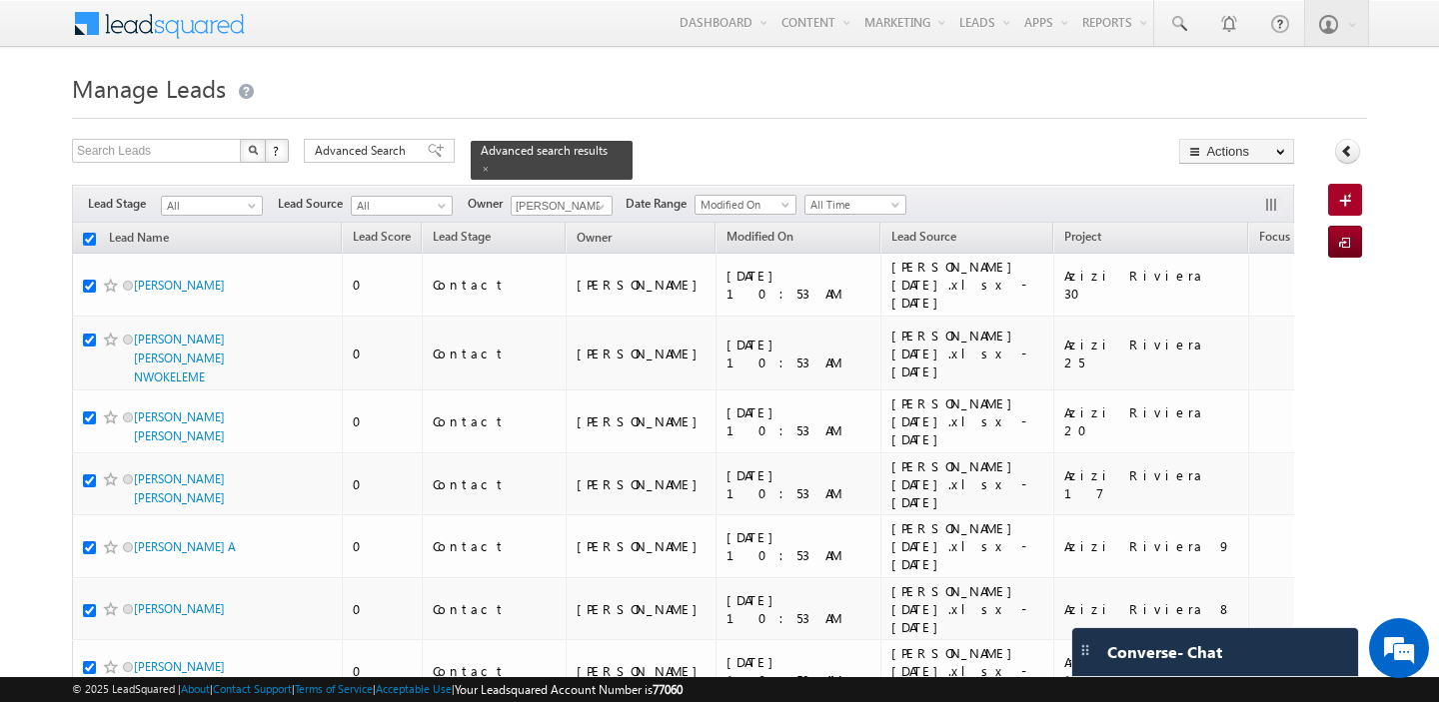
checkbox input "true"
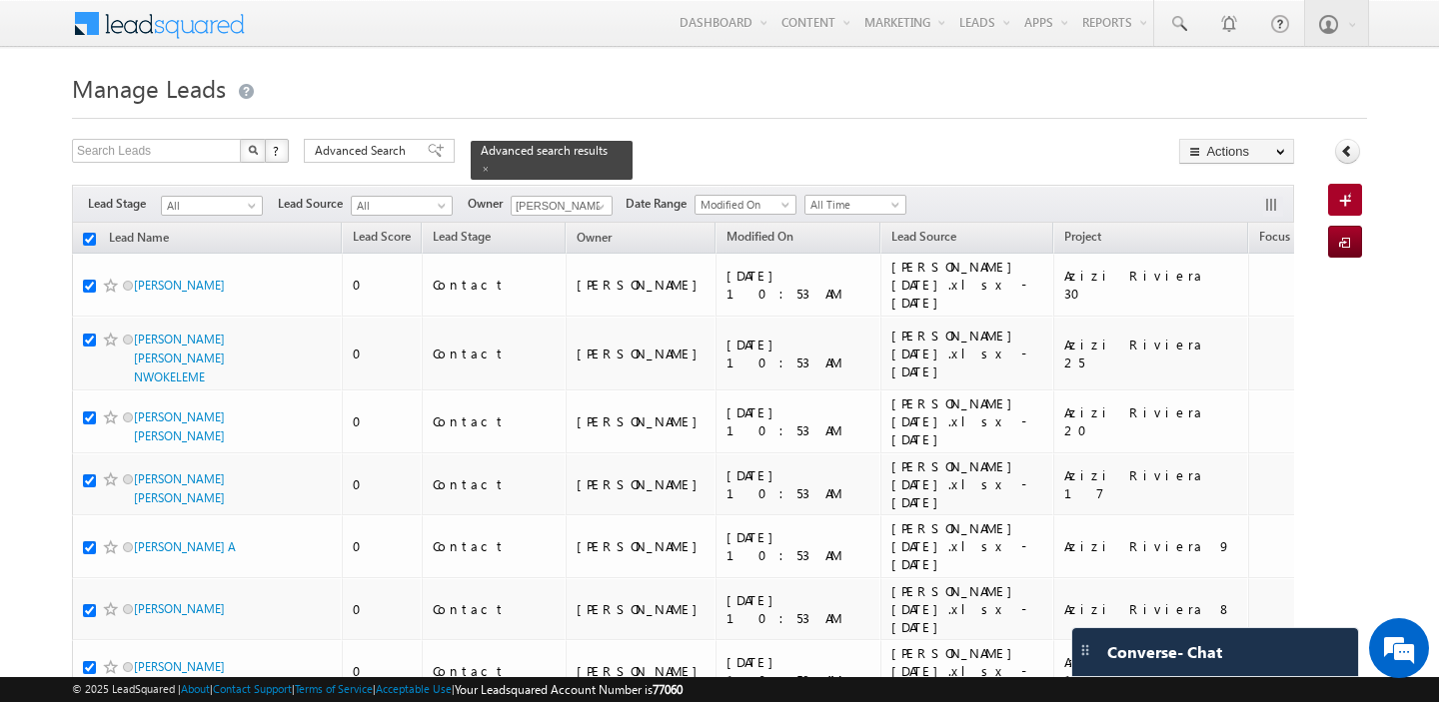
checkbox input "true"
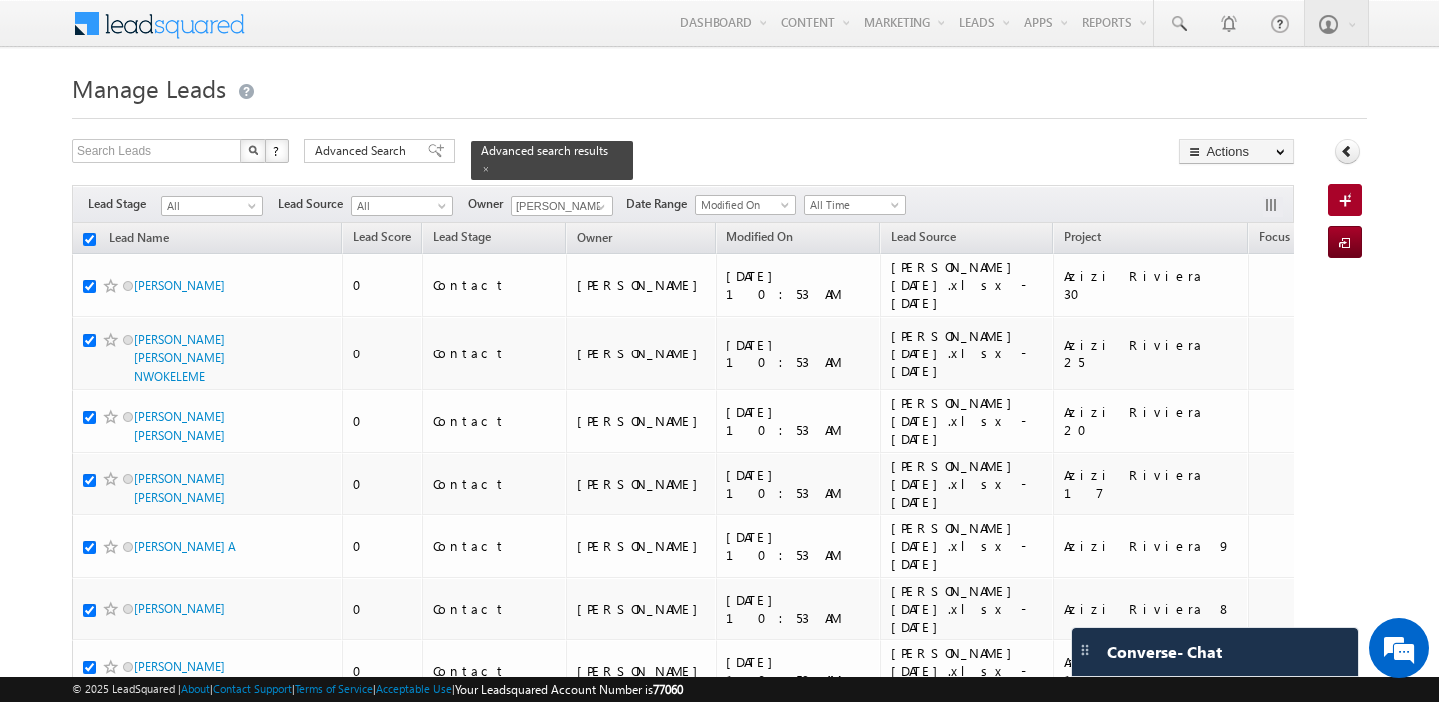
checkbox input "true"
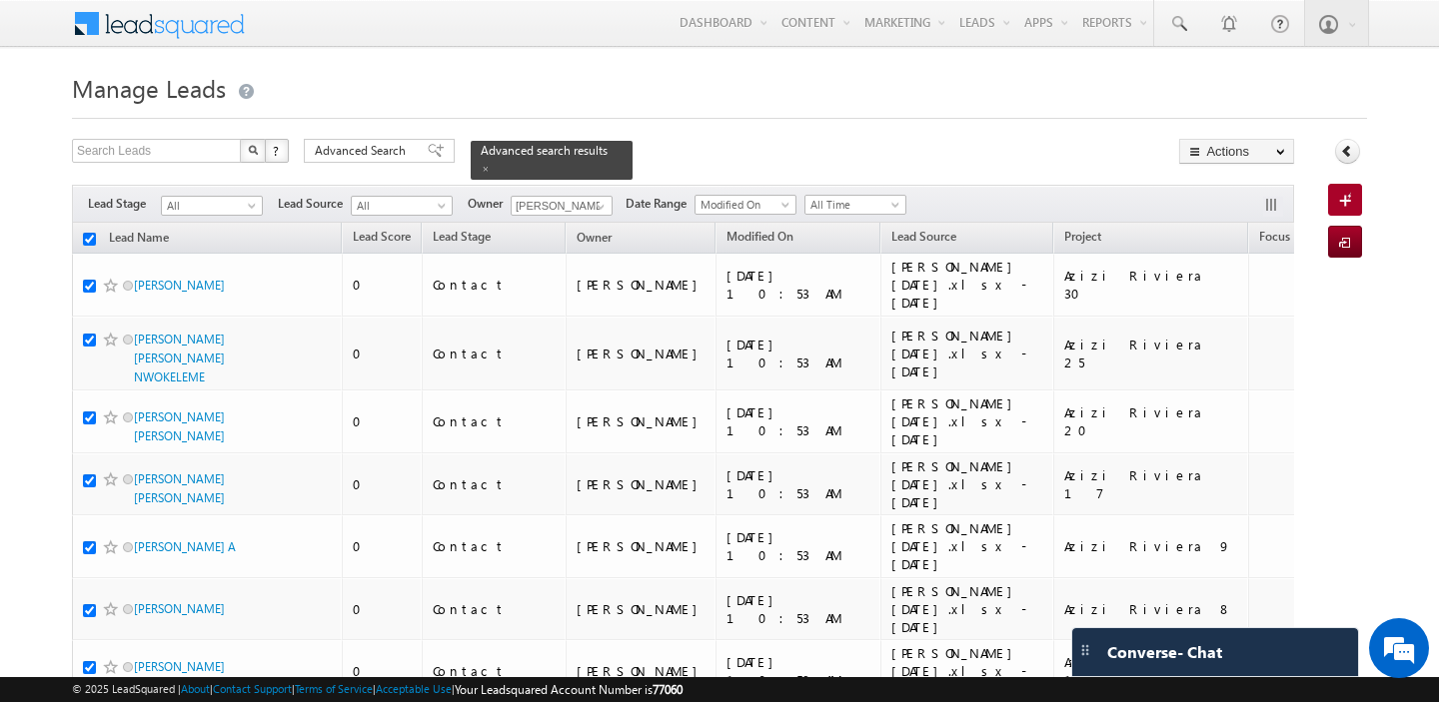
checkbox input "true"
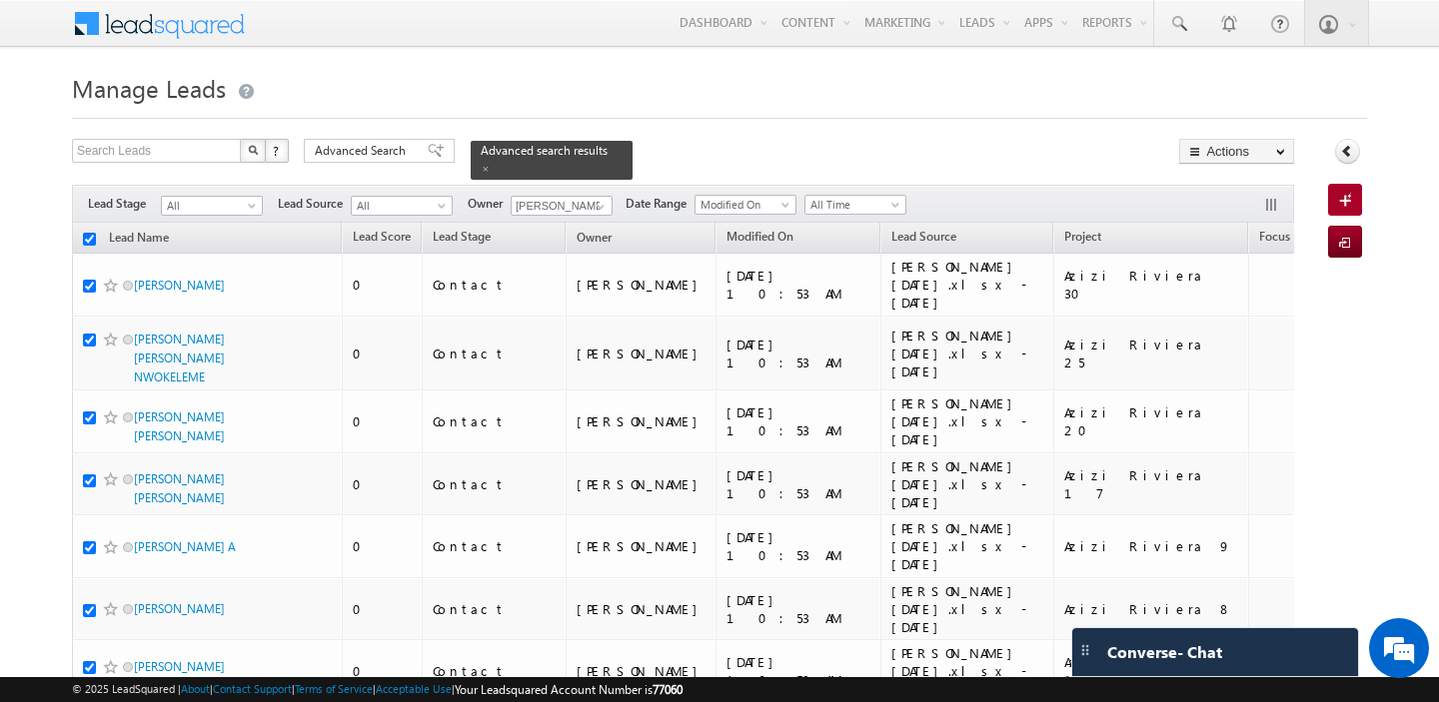
checkbox input "true"
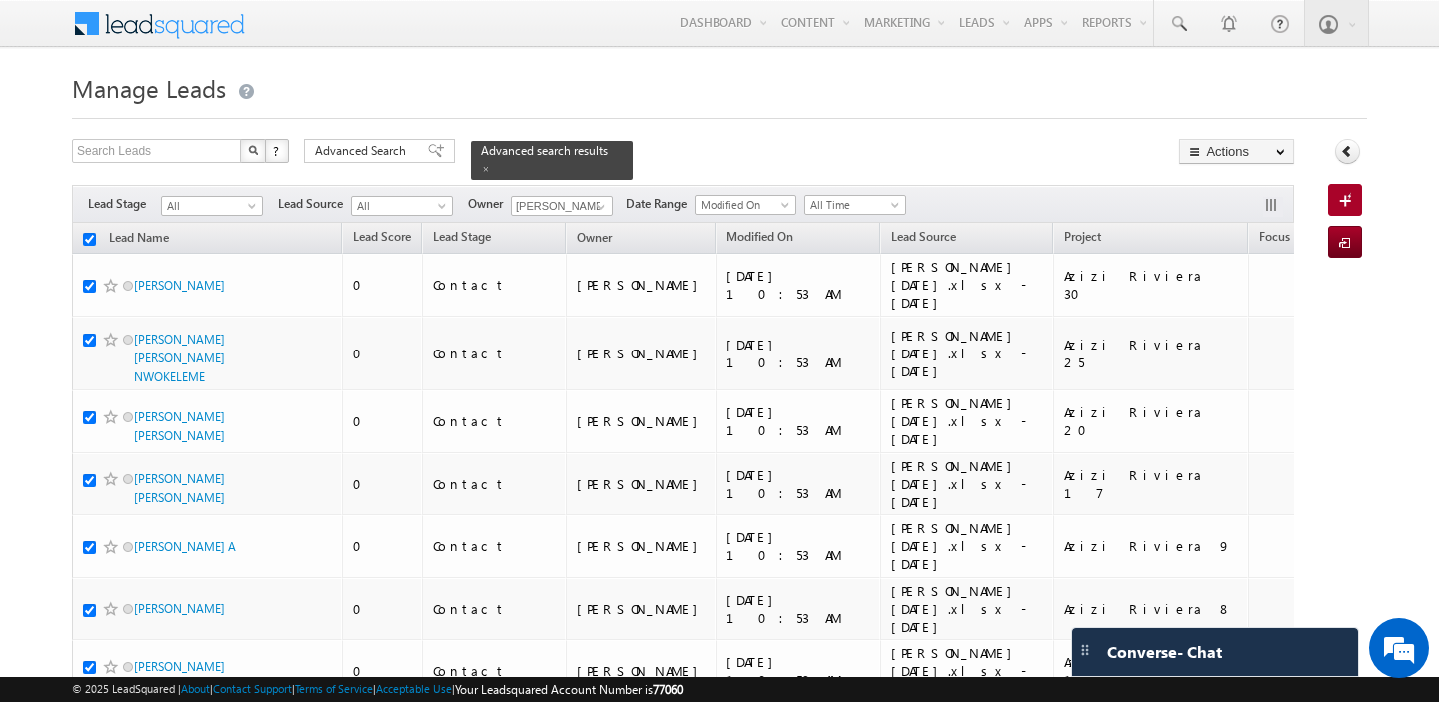
checkbox input "true"
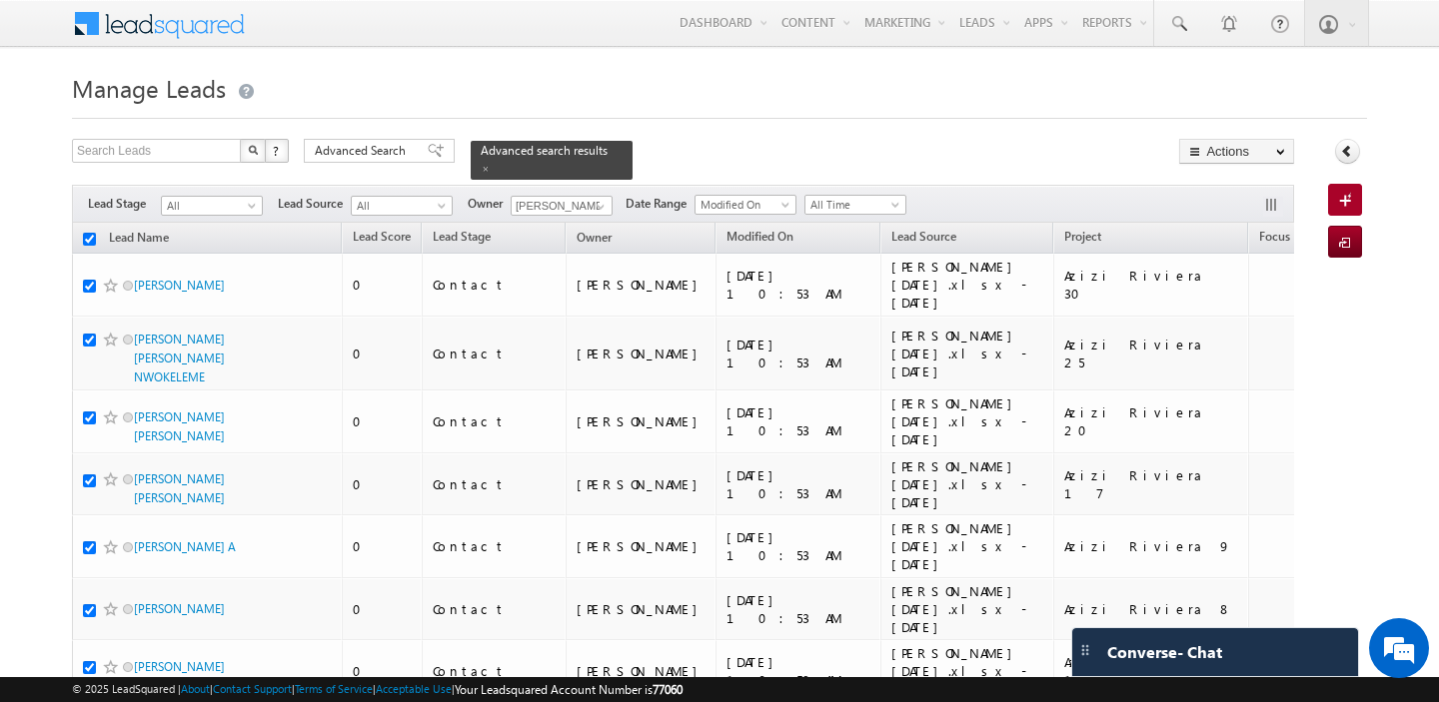
checkbox input "true"
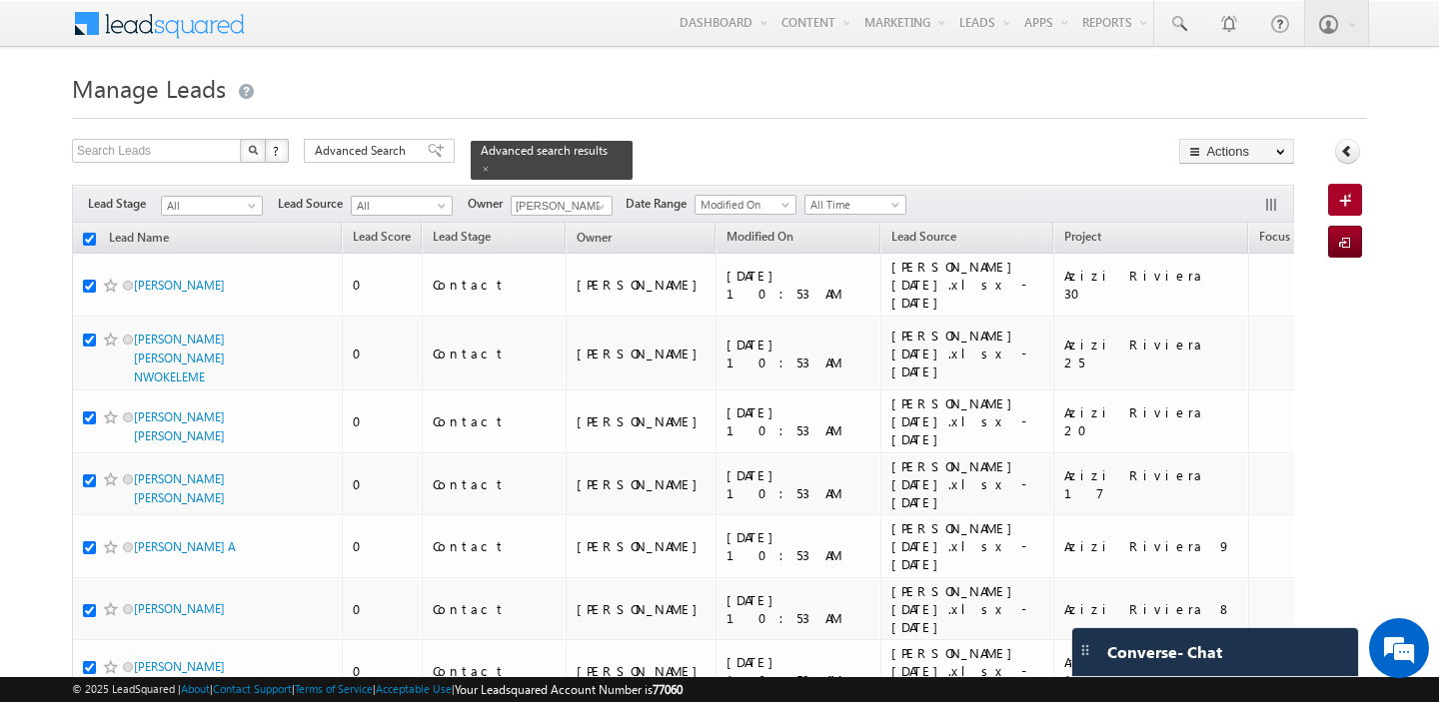
checkbox input "true"
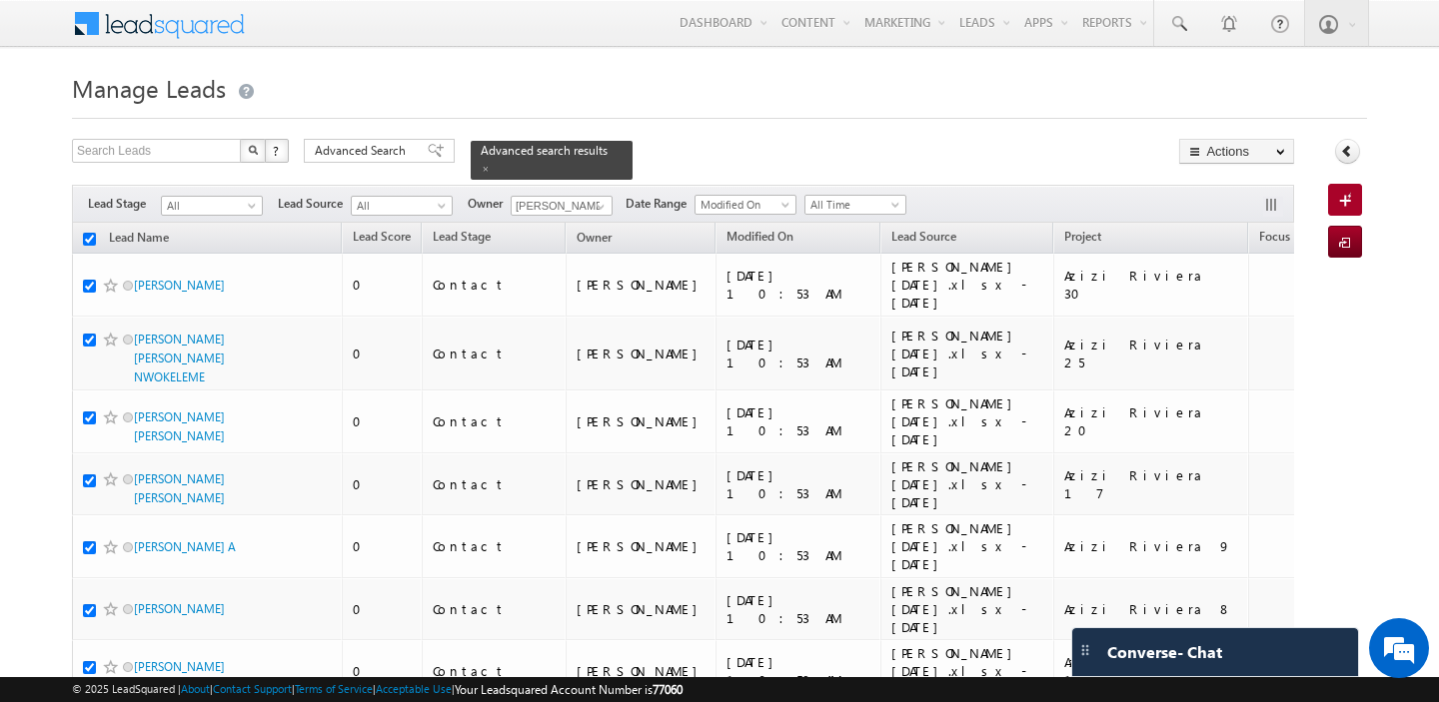
checkbox input "true"
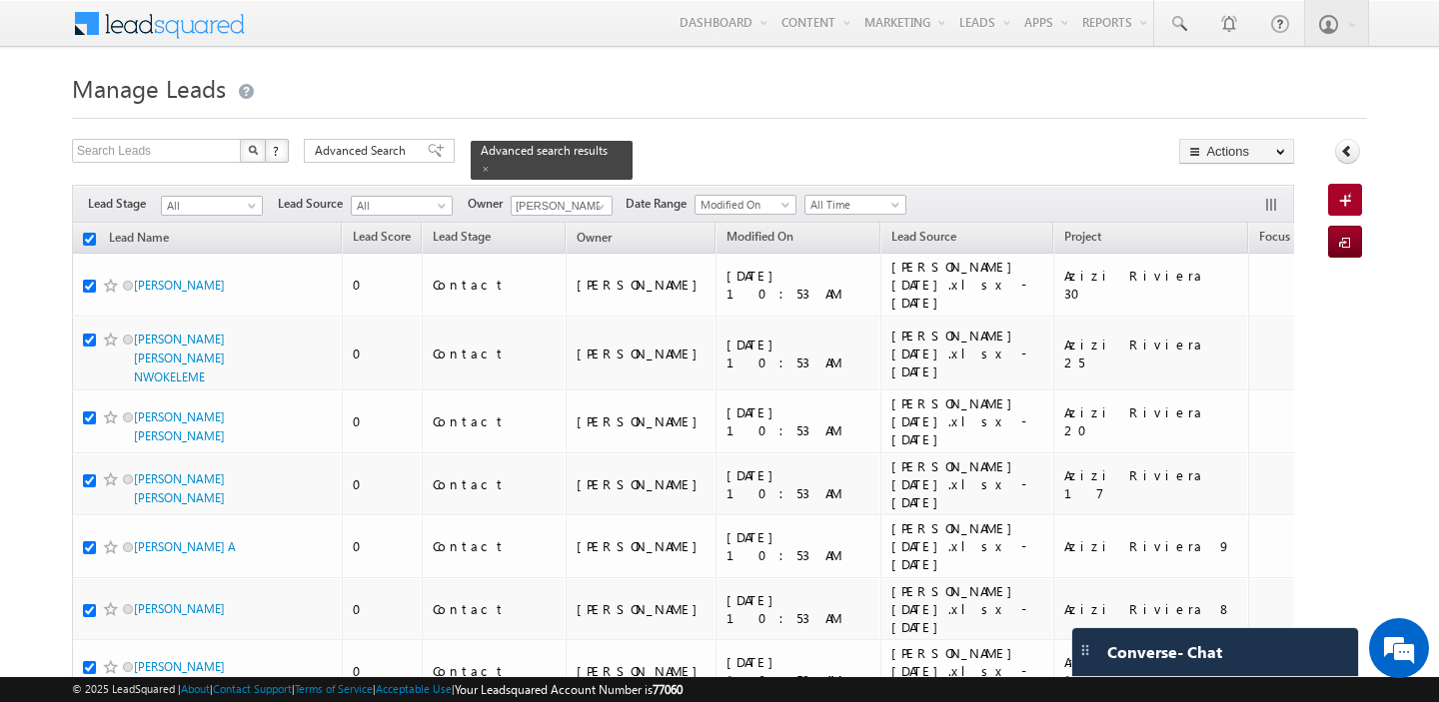
checkbox input "true"
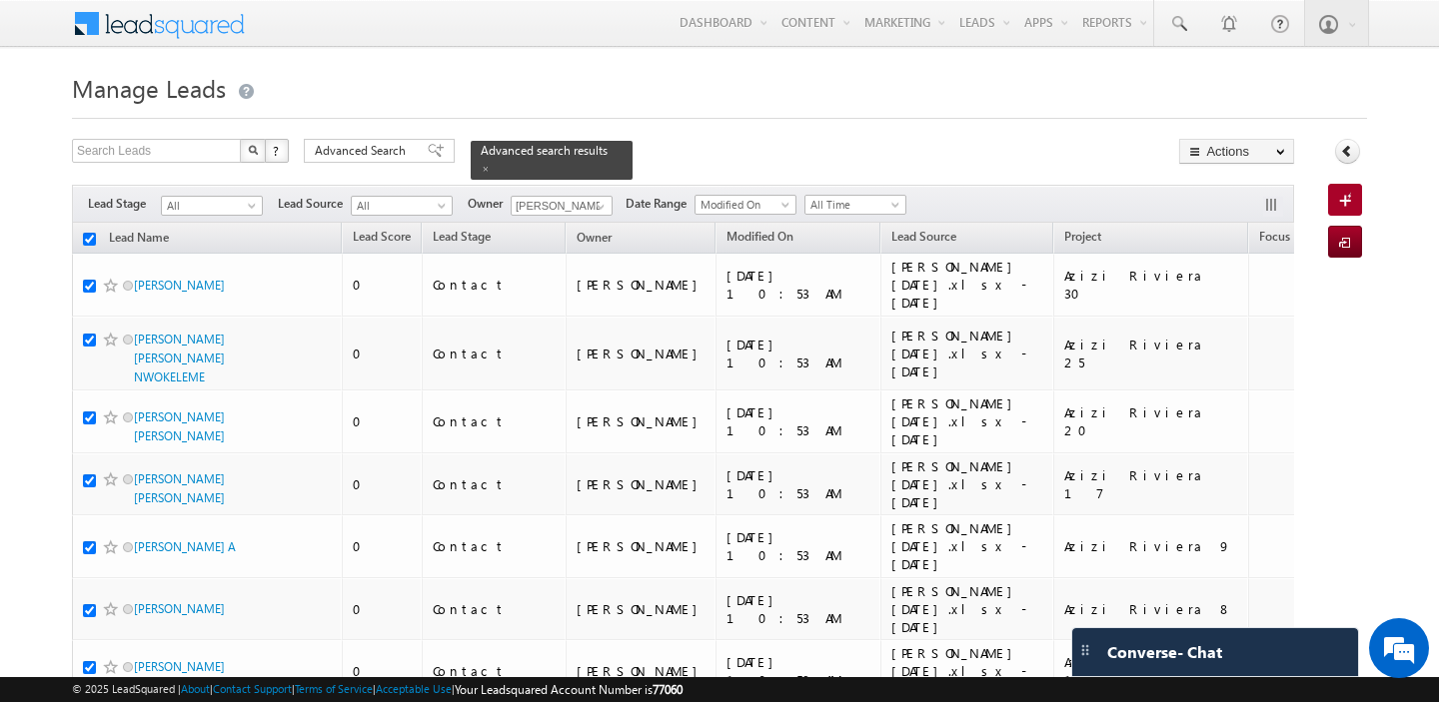
checkbox input "true"
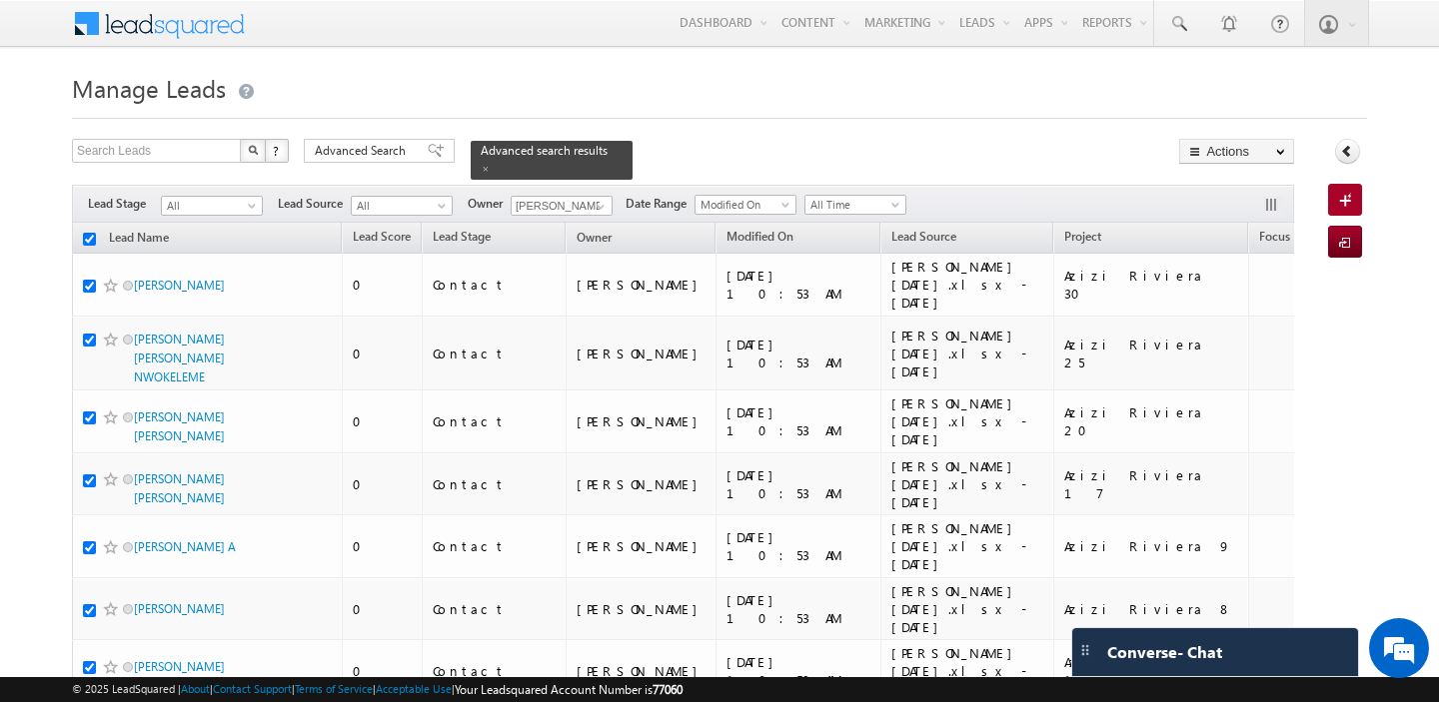
checkbox input "true"
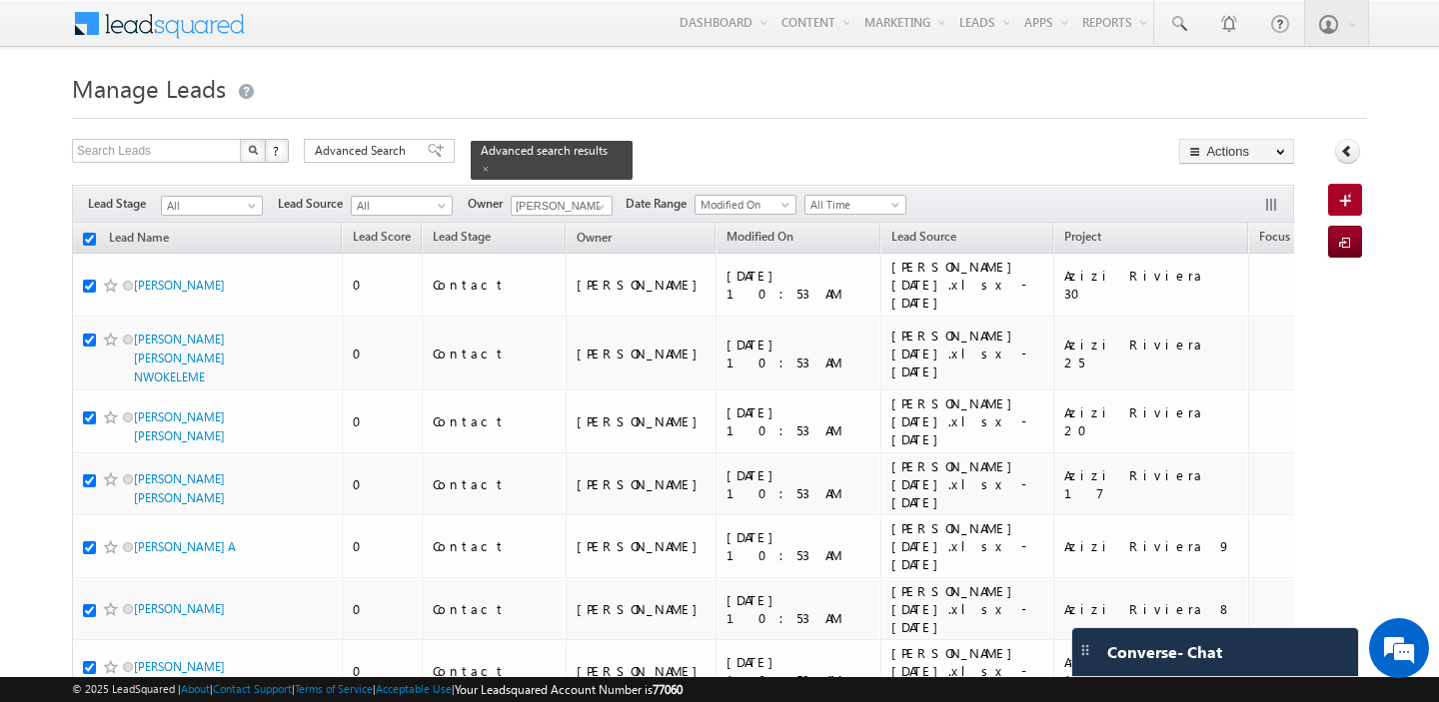
checkbox input "true"
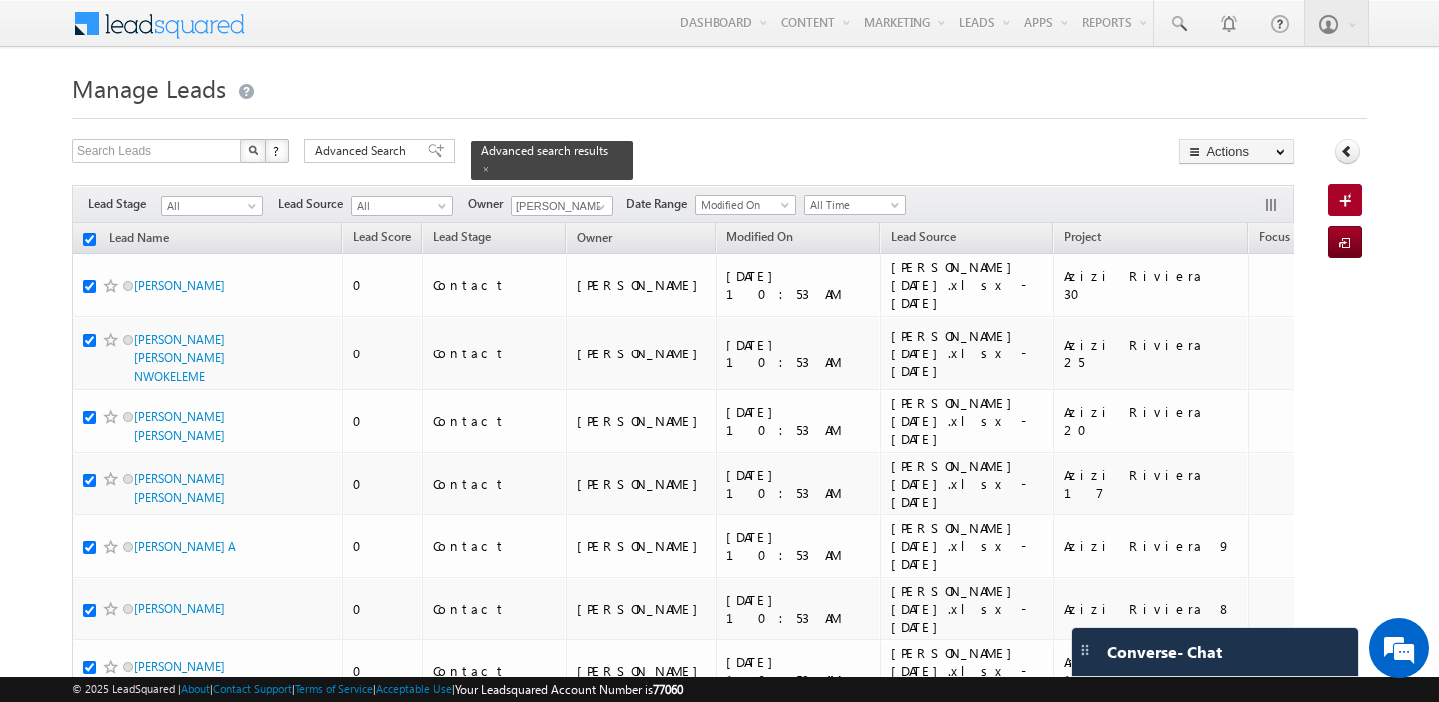
checkbox input "true"
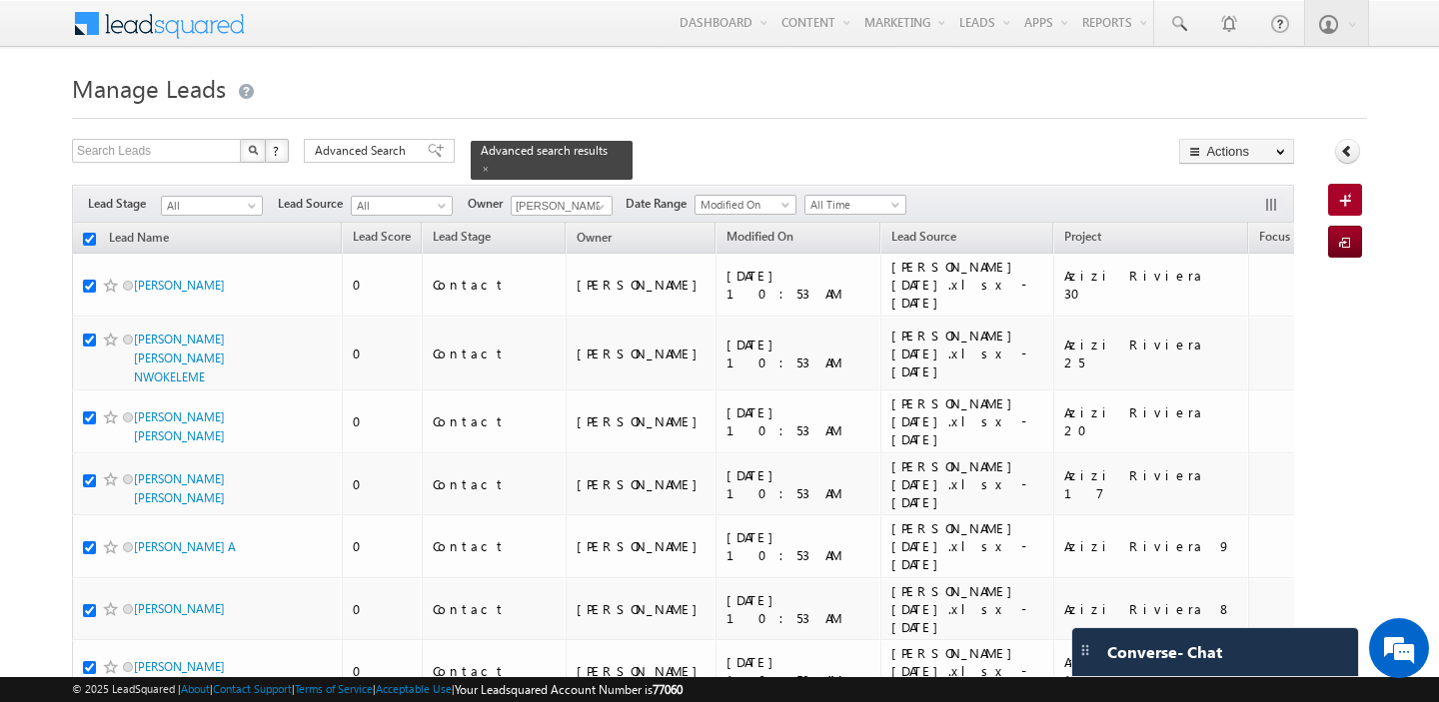
checkbox input "true"
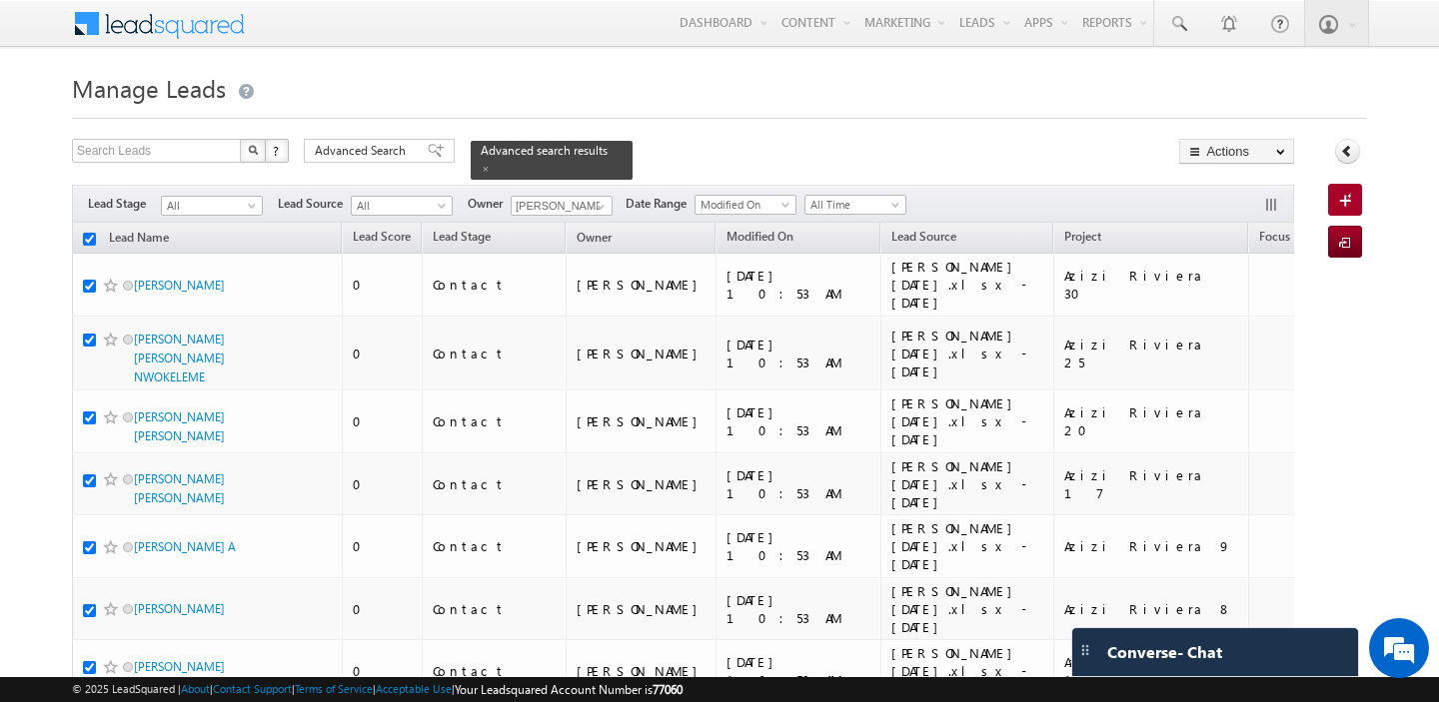
checkbox input "true"
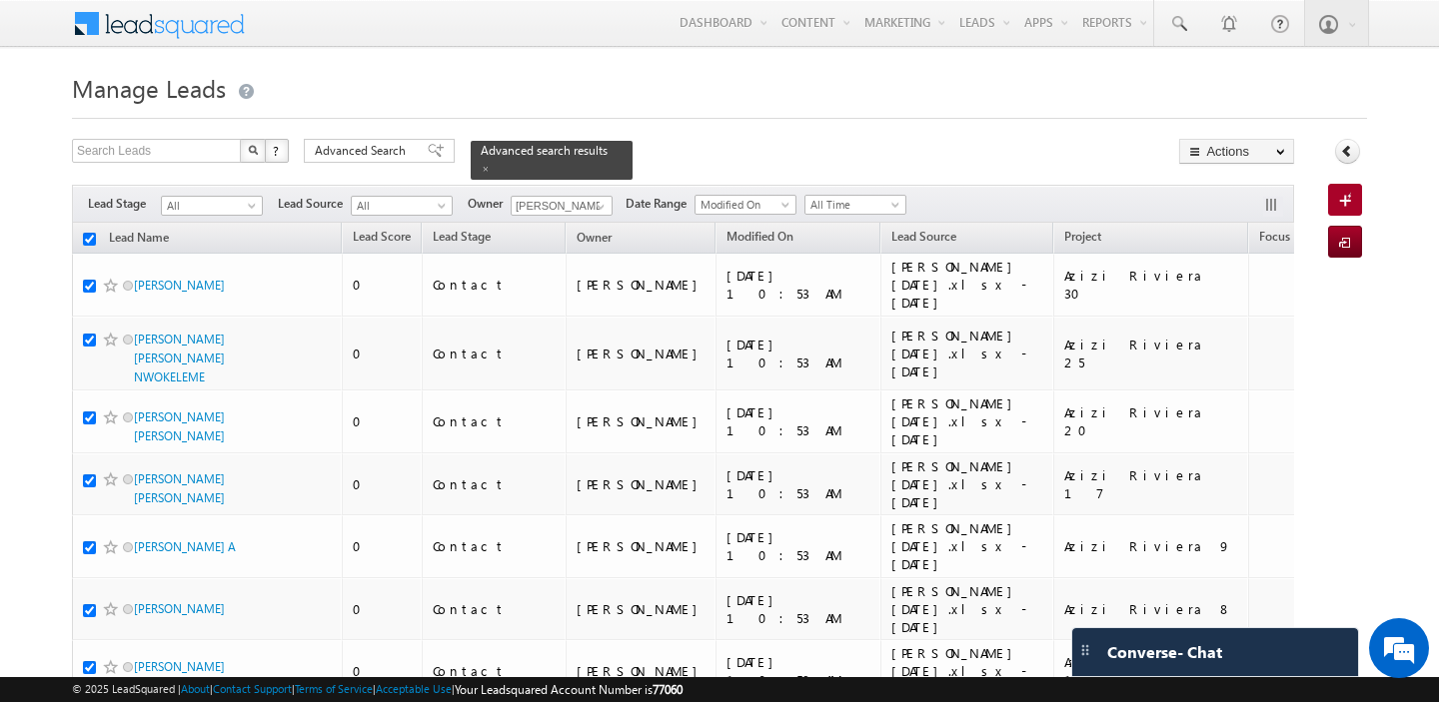
checkbox input "true"
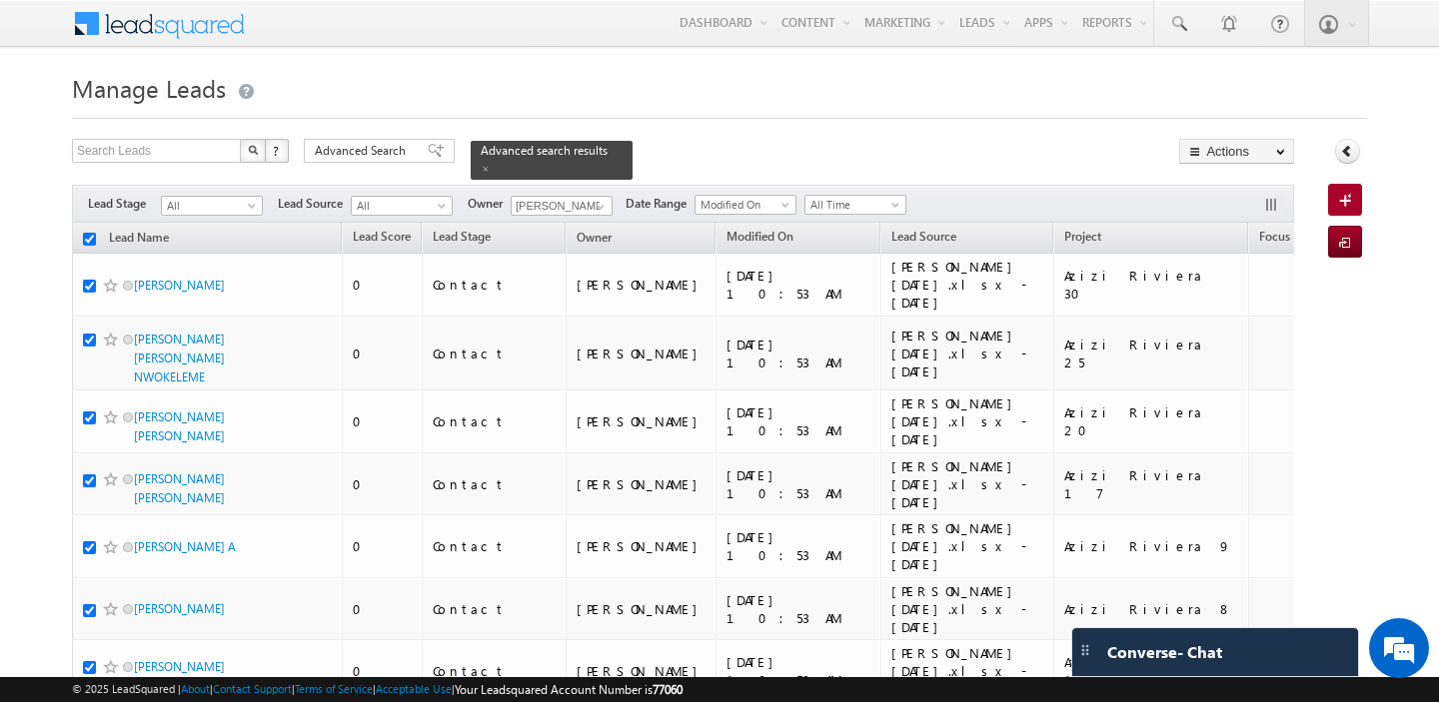
checkbox input "true"
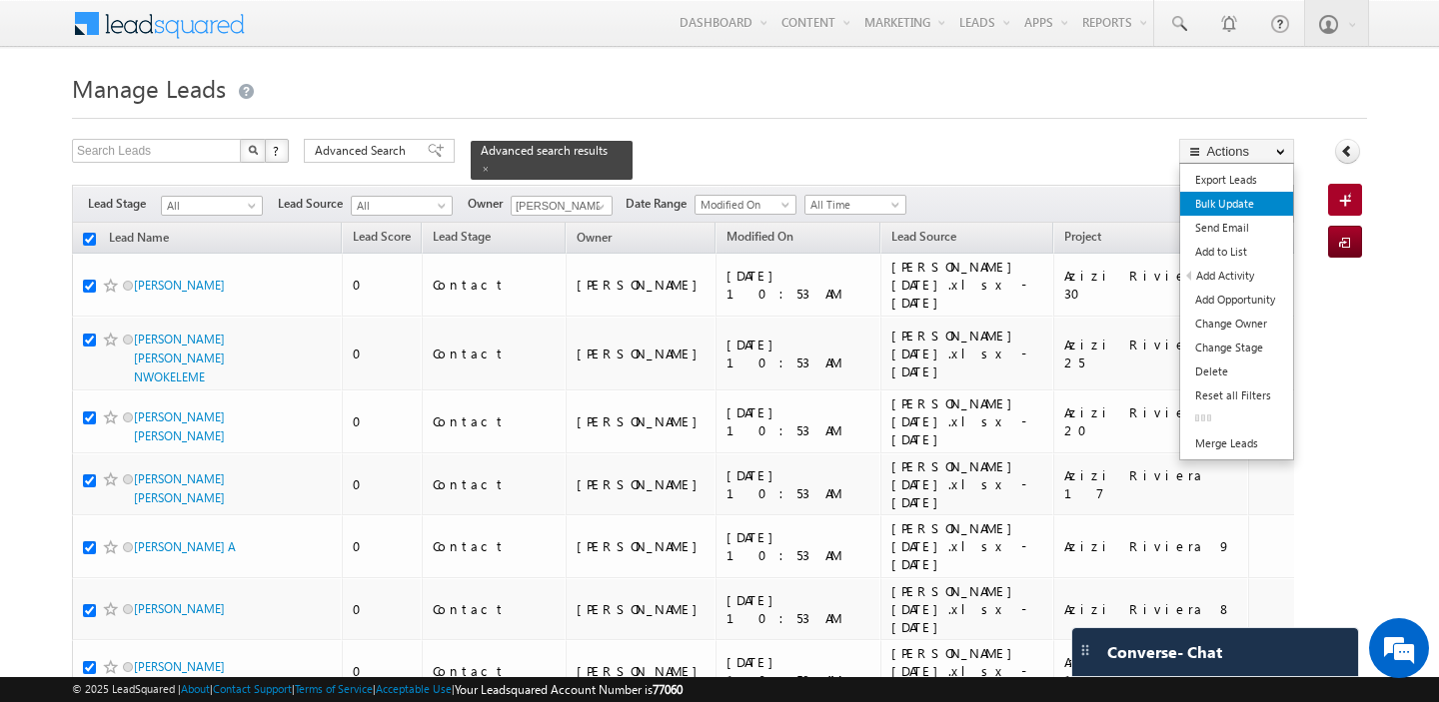
click at [1234, 211] on link "Bulk Update" at bounding box center [1236, 204] width 113 height 24
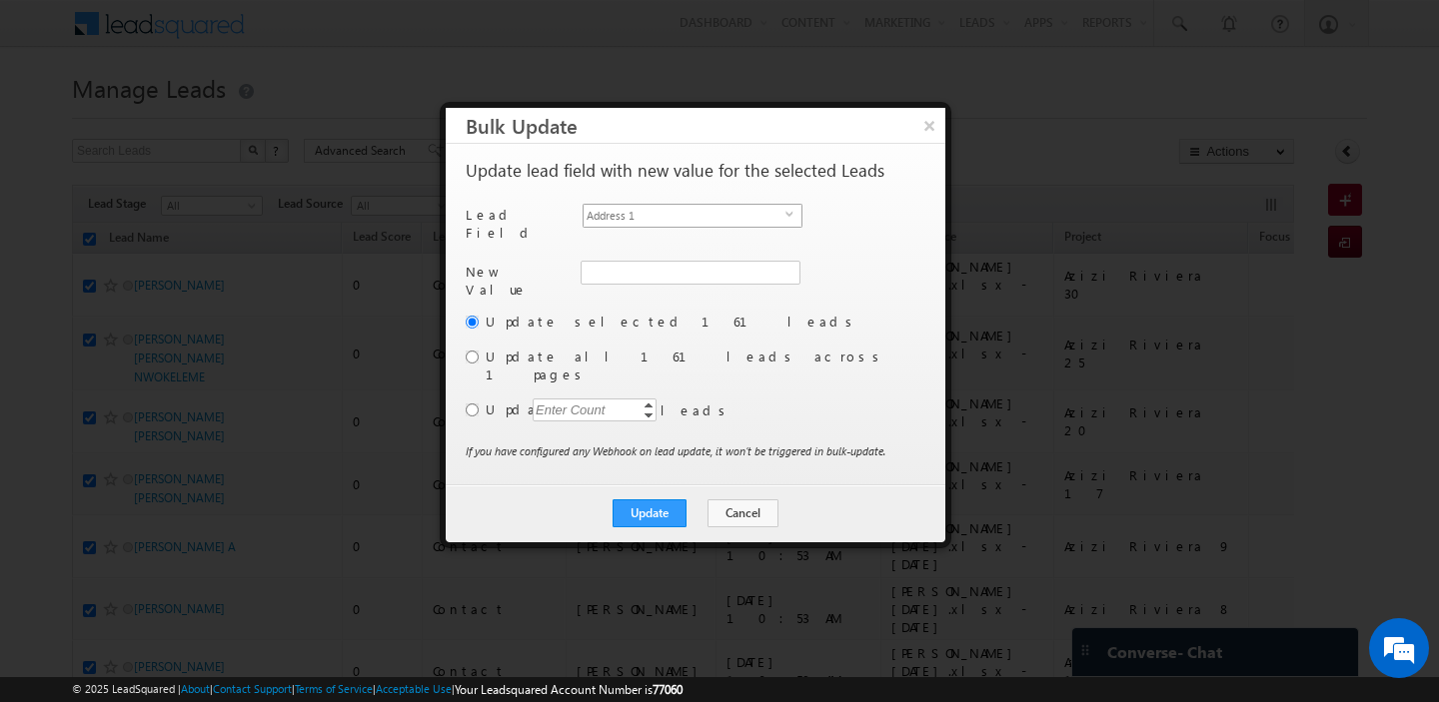
click at [691, 218] on span "Address 1" at bounding box center [685, 216] width 202 height 22
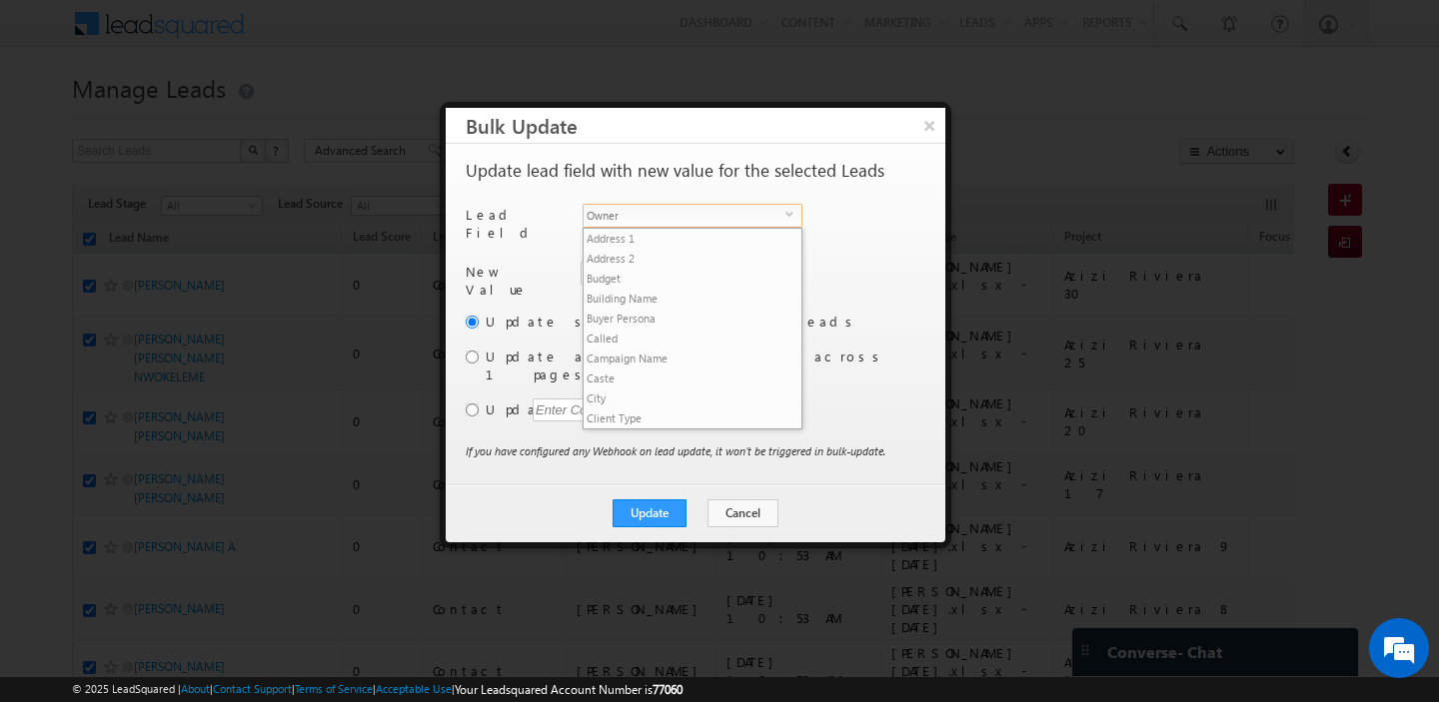
scroll to position [780, 0]
click at [686, 217] on span "Owner" at bounding box center [685, 216] width 202 height 22
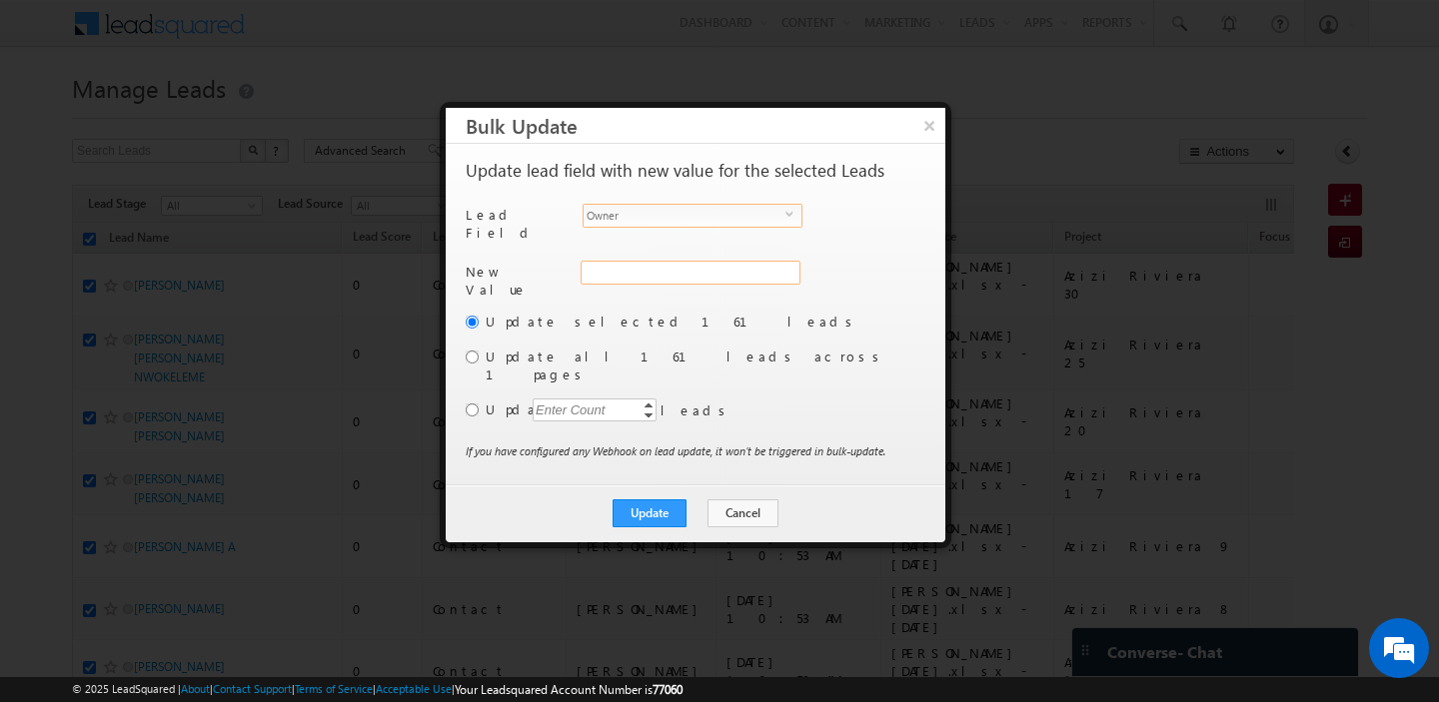
click at [623, 267] on div "Address 1" at bounding box center [689, 283] width 216 height 45
click at [636, 267] on input "hemant yogi" at bounding box center [690, 273] width 218 height 24
click at [640, 304] on span "akash.sinha@indglobal.ae" at bounding box center [679, 311] width 180 height 15
type input "Akash Sinha"
click at [474, 351] on input "radio" at bounding box center [472, 357] width 13 height 13
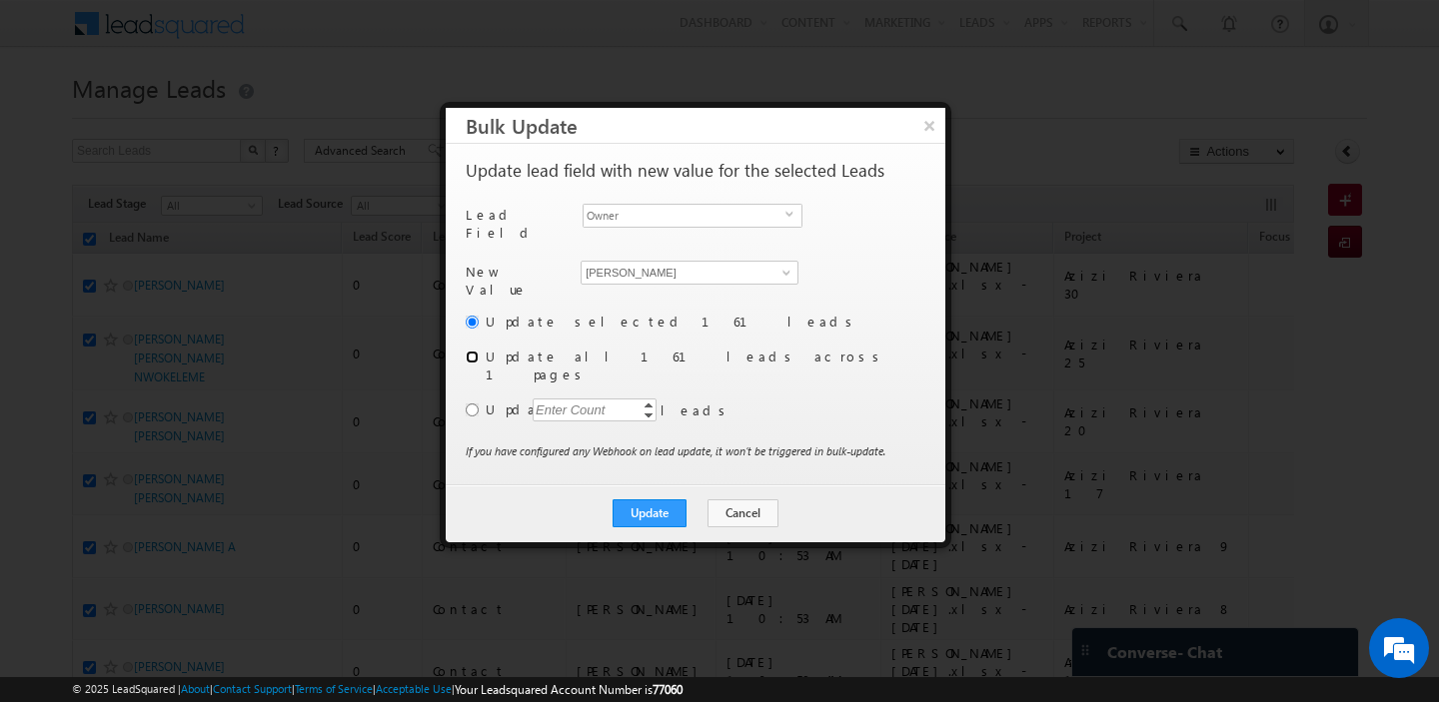
radio input "true"
click at [661, 500] on button "Update" at bounding box center [650, 514] width 74 height 28
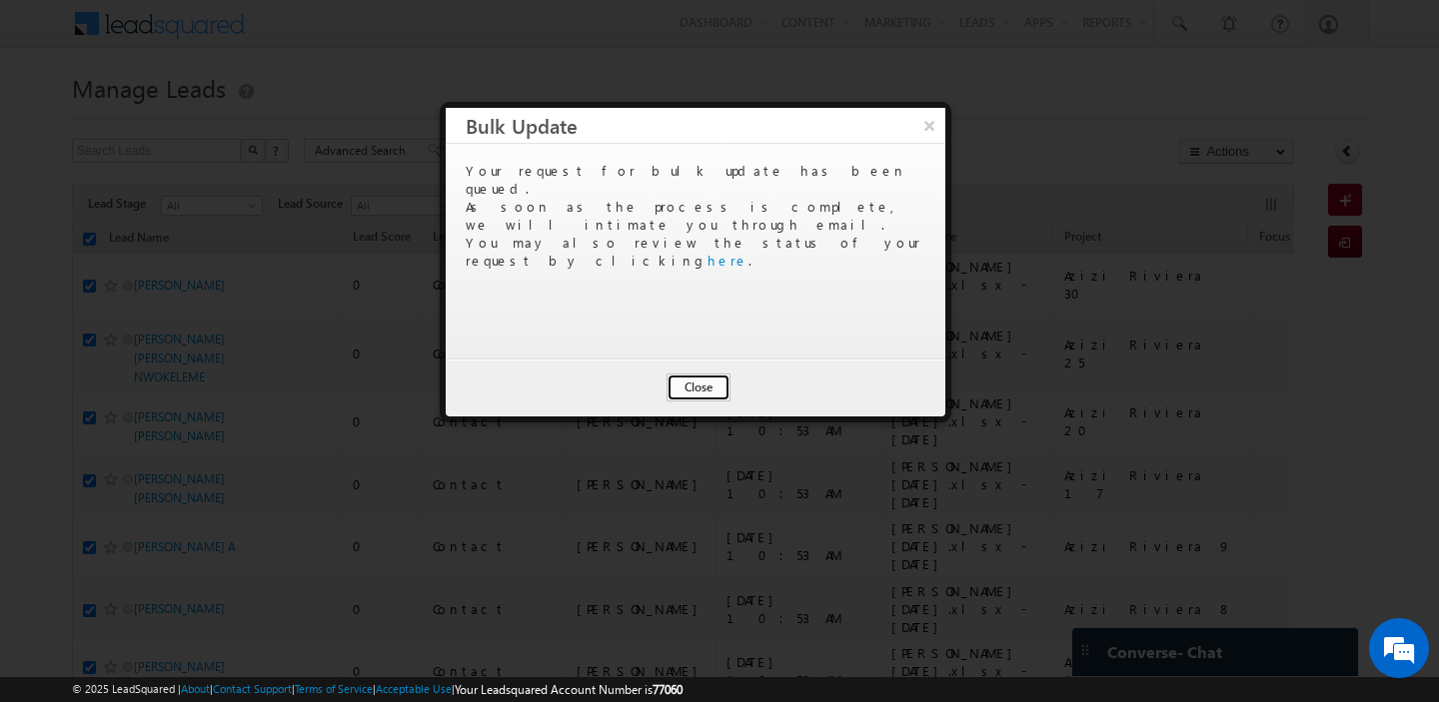
click at [684, 393] on button "Close" at bounding box center [698, 388] width 64 height 28
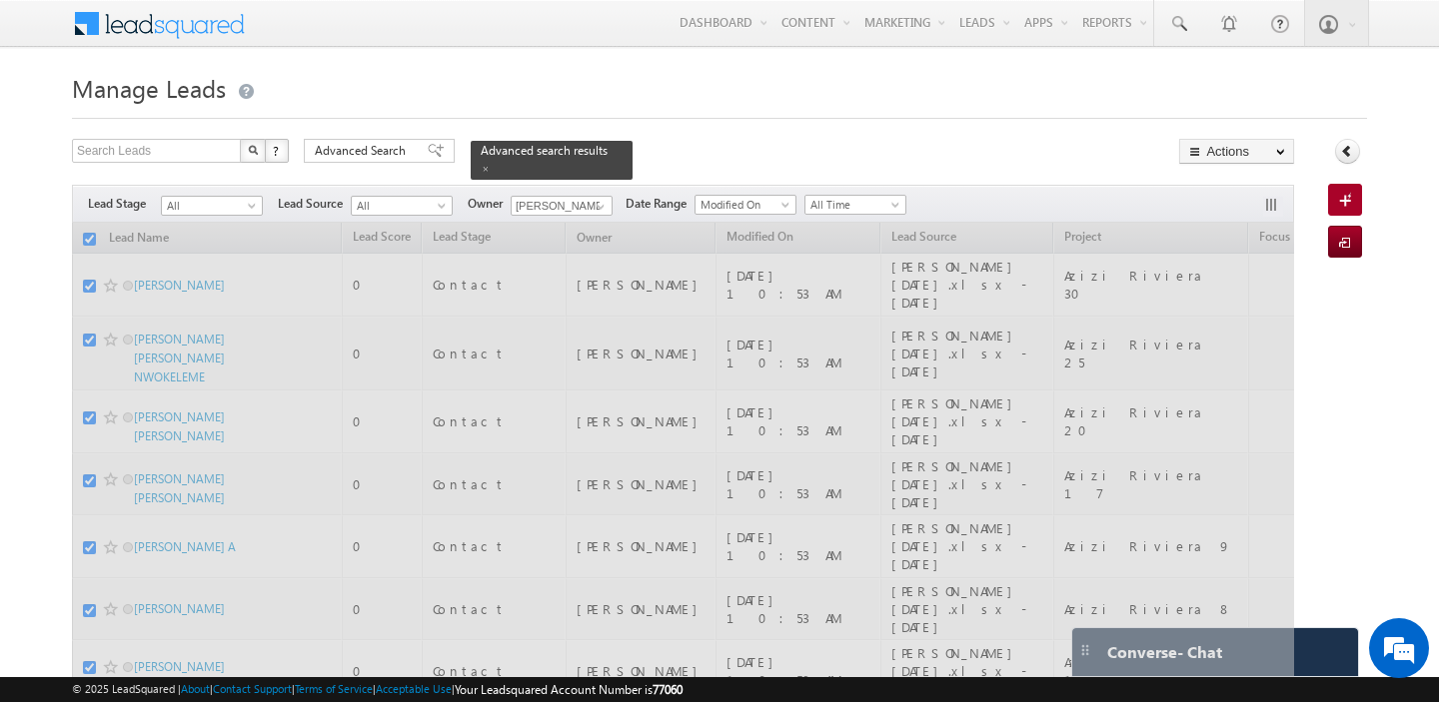
checkbox input "false"
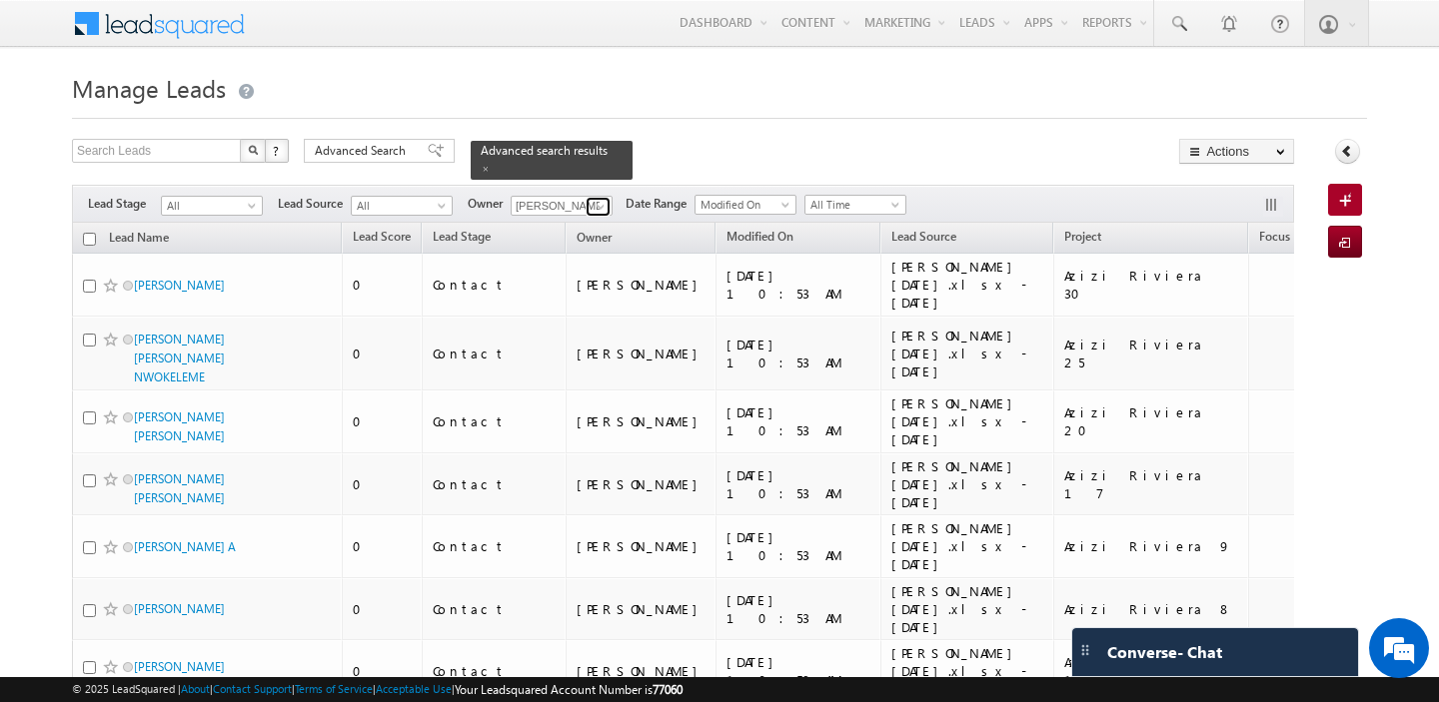
click at [593, 204] on span at bounding box center [601, 207] width 16 height 16
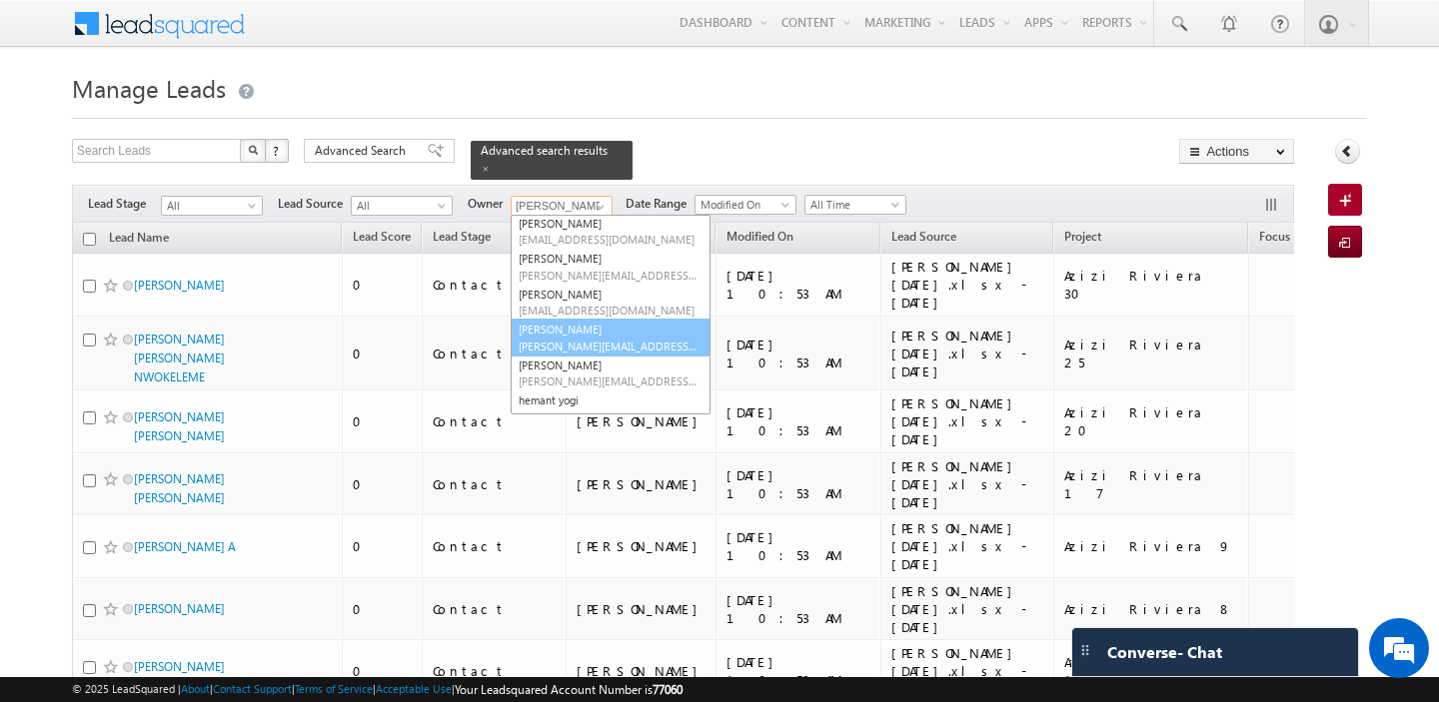
scroll to position [157, 0]
click at [569, 318] on link "Gurpreet Singh gurpreet.singh@indglobal.ae" at bounding box center [611, 331] width 200 height 38
type input "Gurpreet Singh"
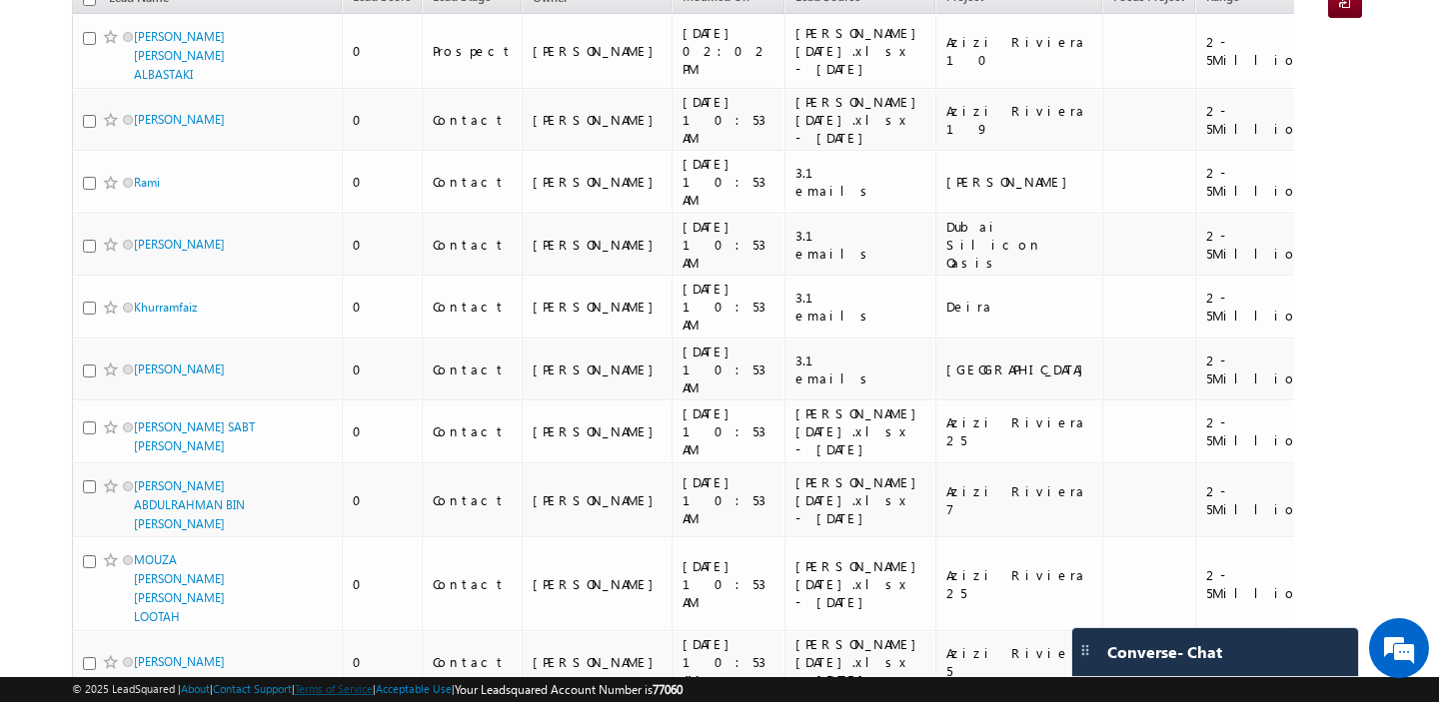
scroll to position [0, 0]
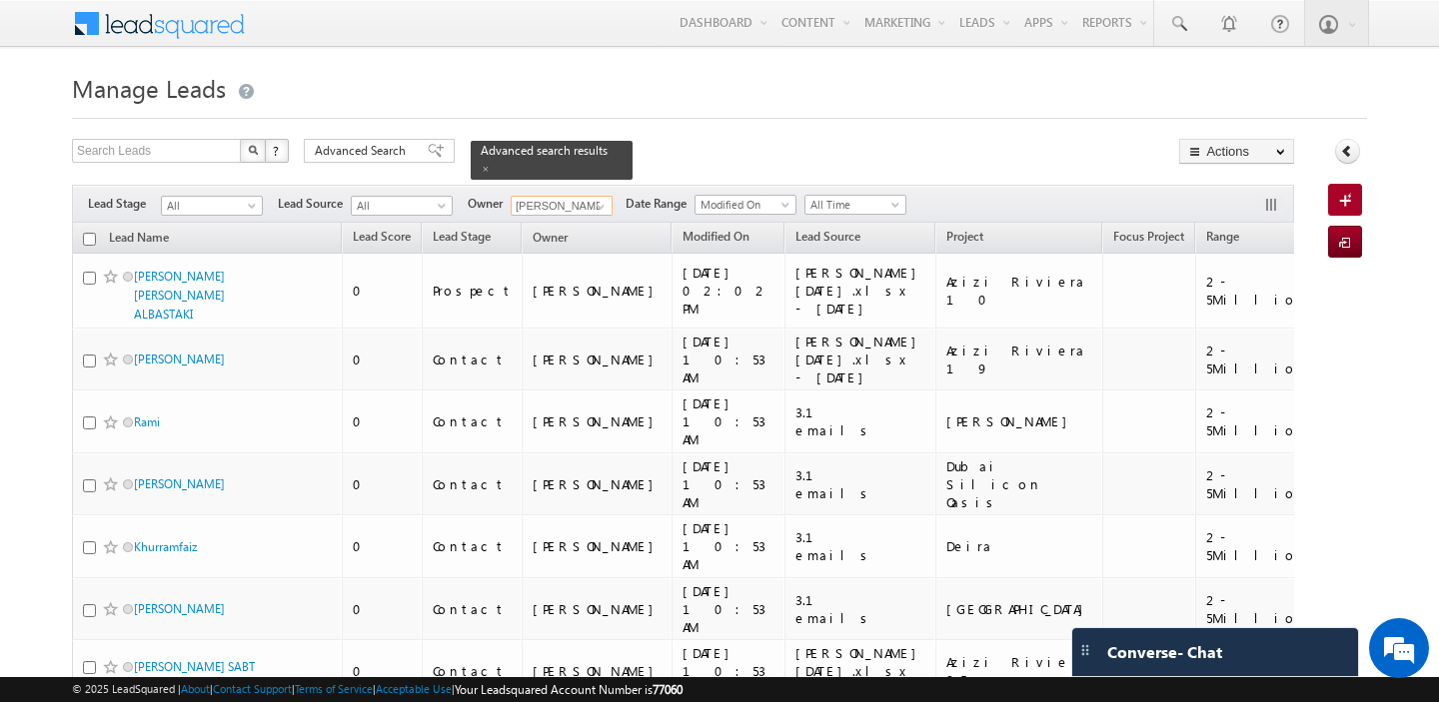
click at [92, 239] on input "checkbox" at bounding box center [89, 239] width 13 height 13
checkbox input "true"
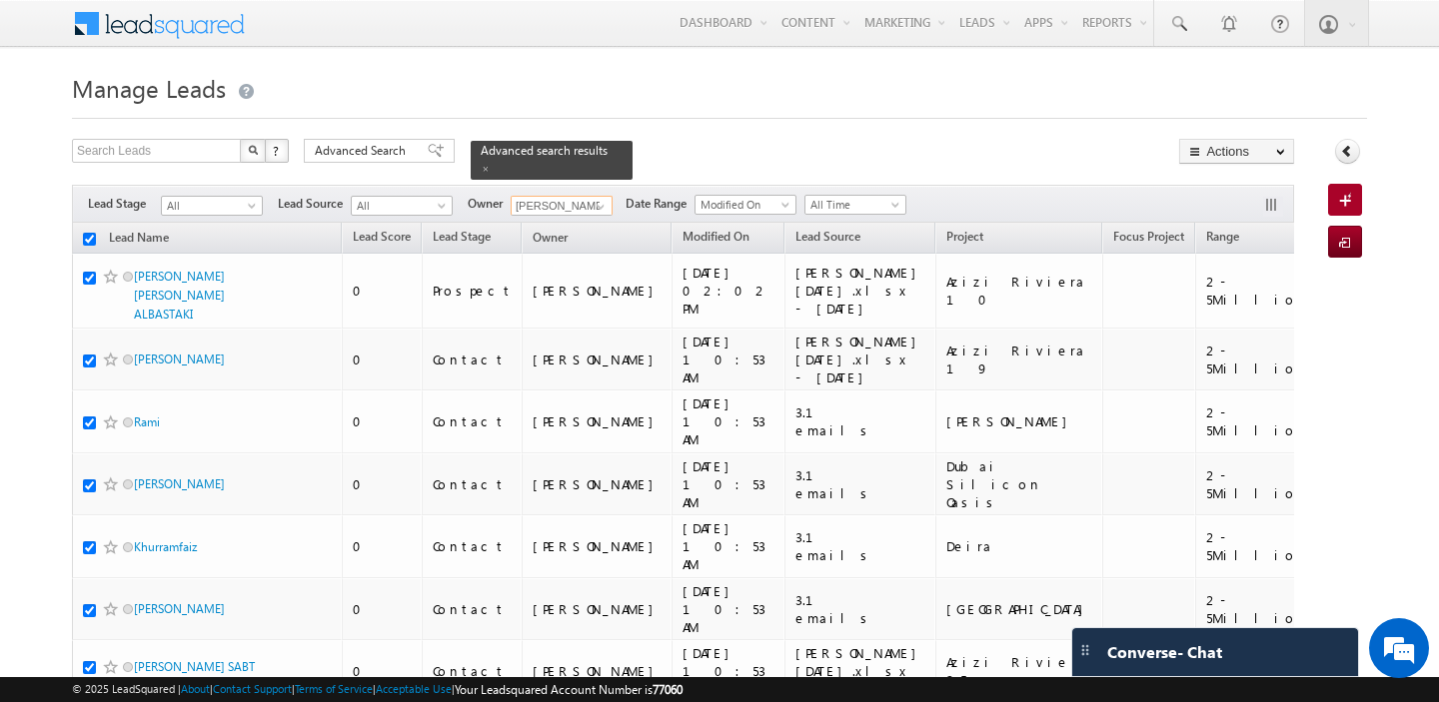
checkbox input "true"
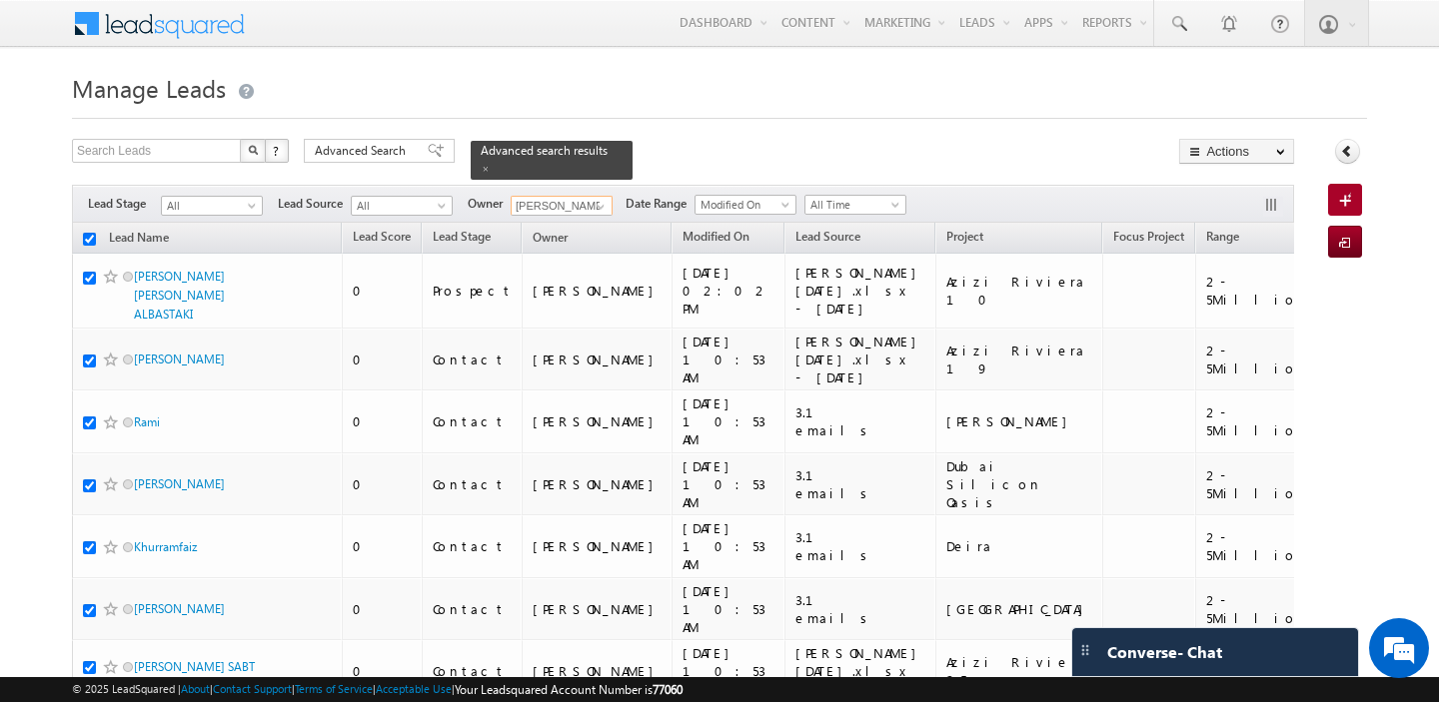
checkbox input "true"
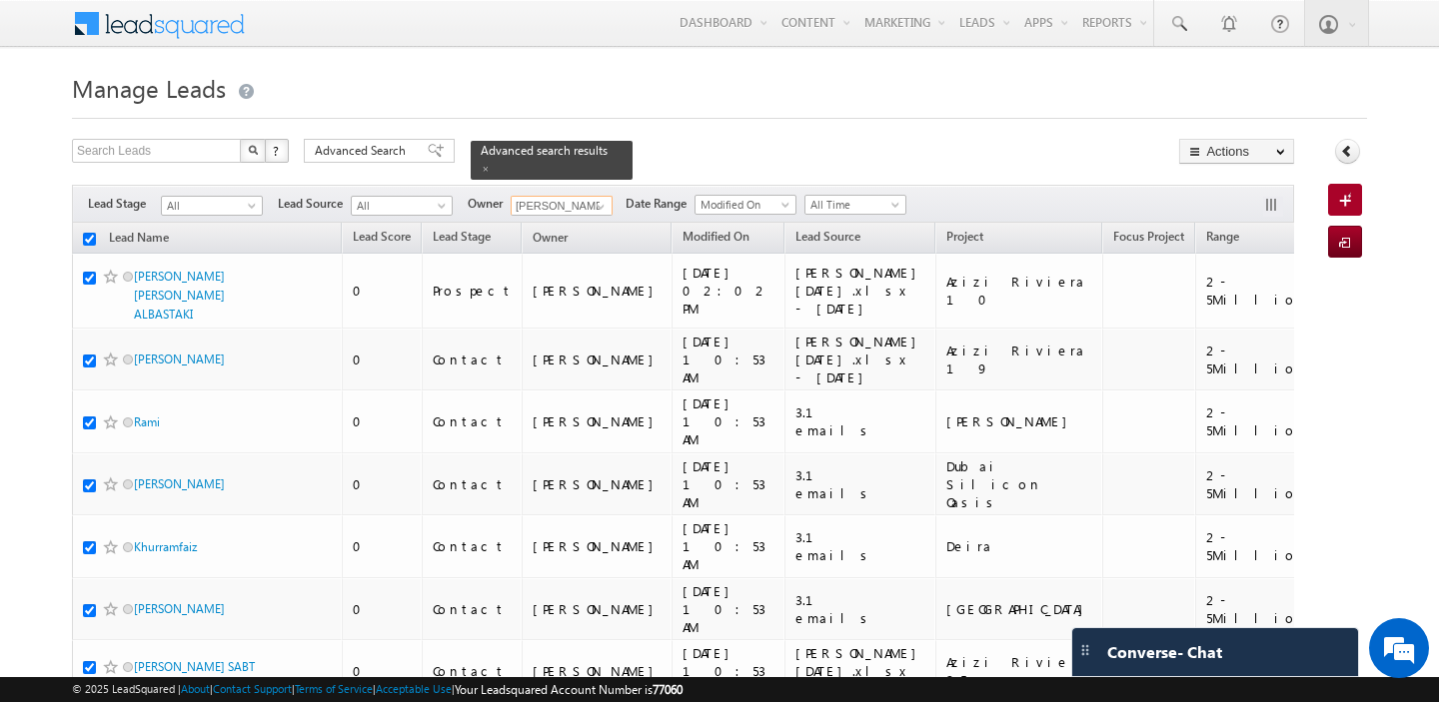
checkbox input "true"
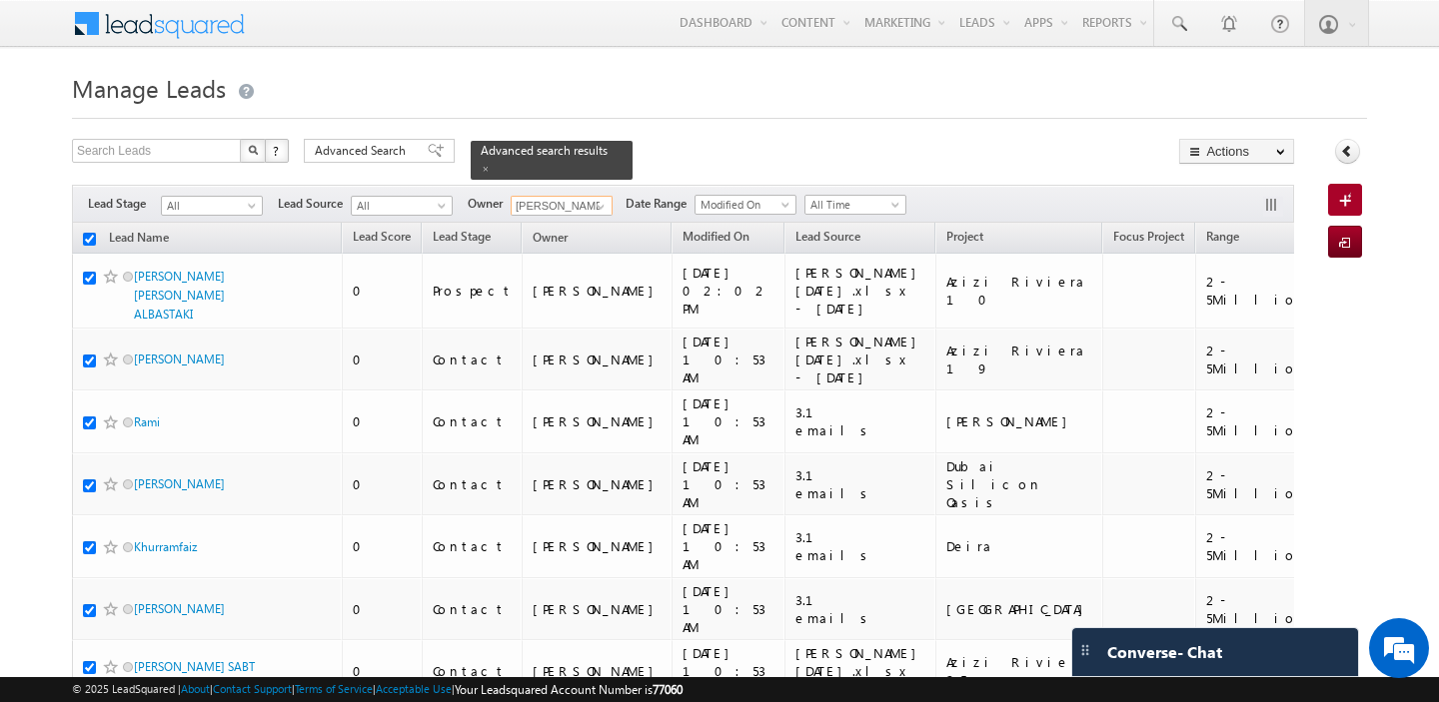
checkbox input "true"
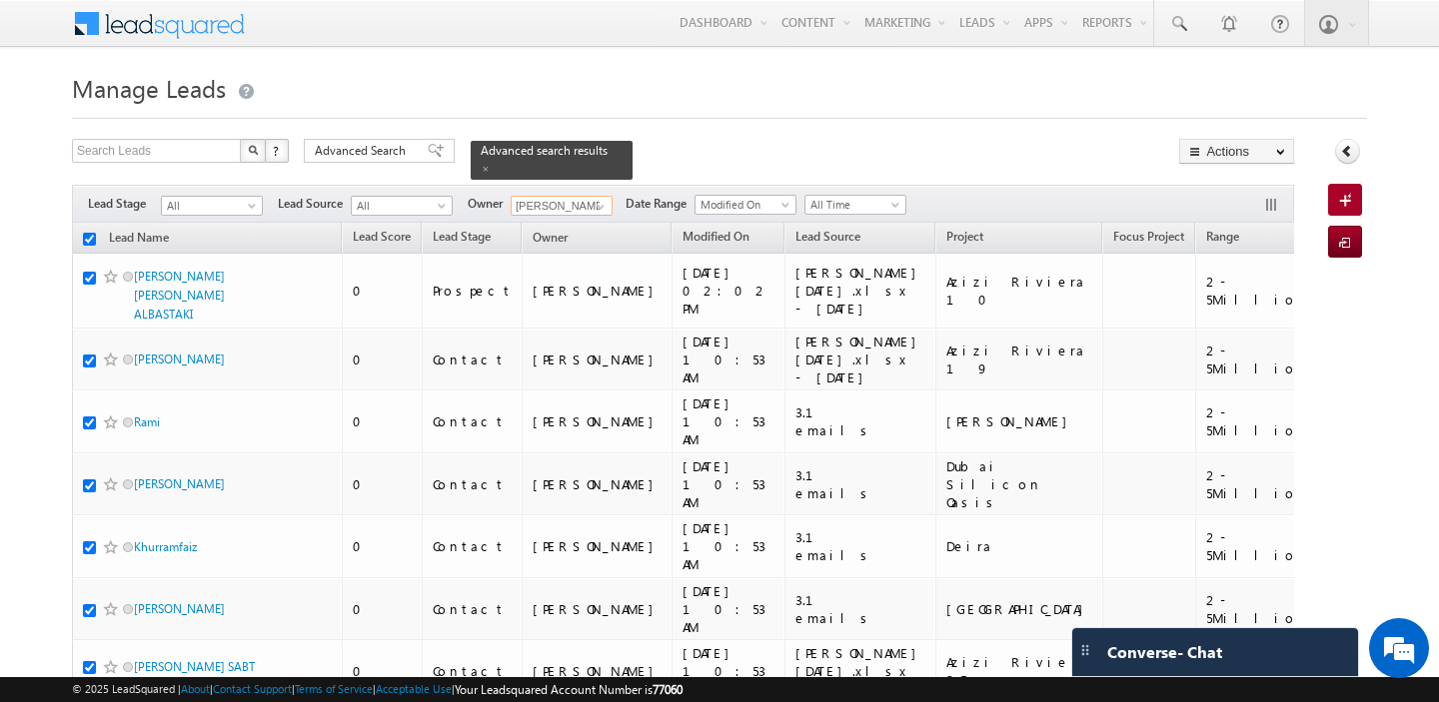
checkbox input "true"
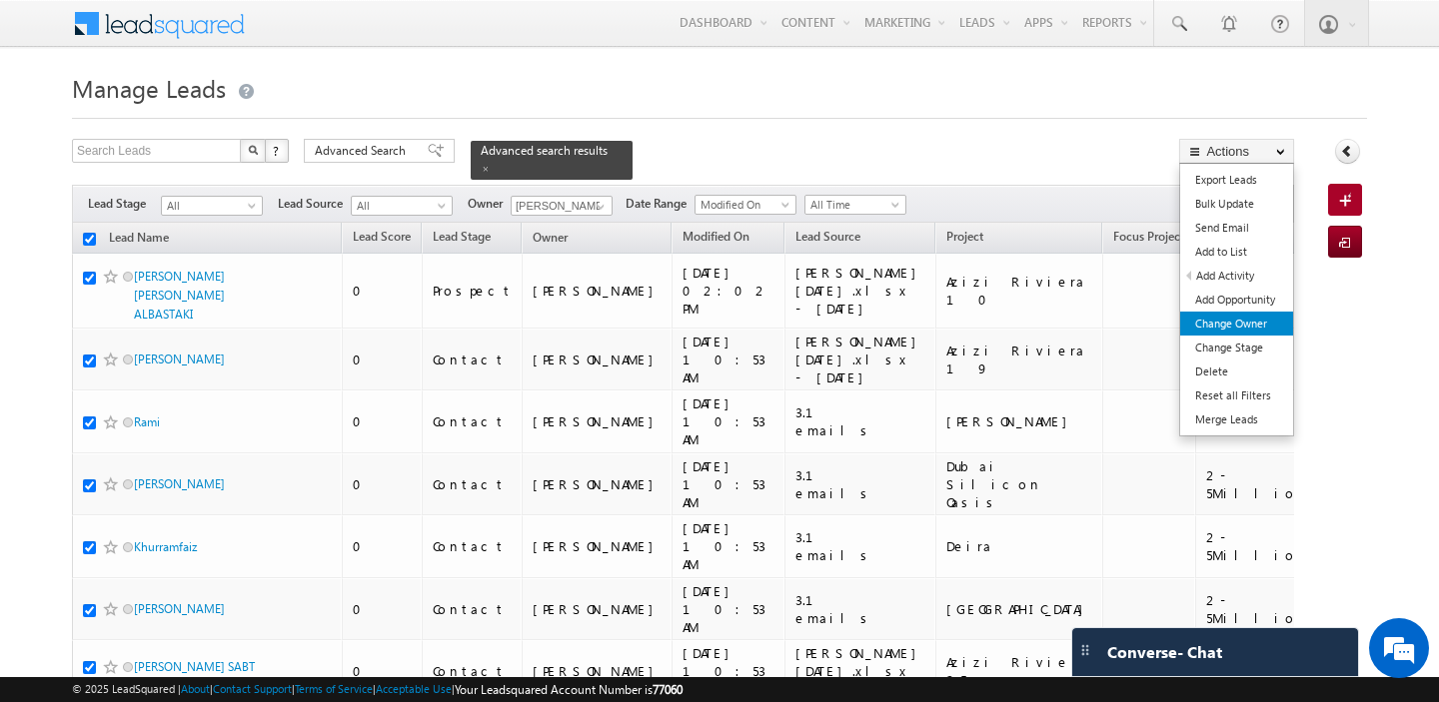
click at [1249, 326] on link "Change Owner" at bounding box center [1236, 324] width 113 height 24
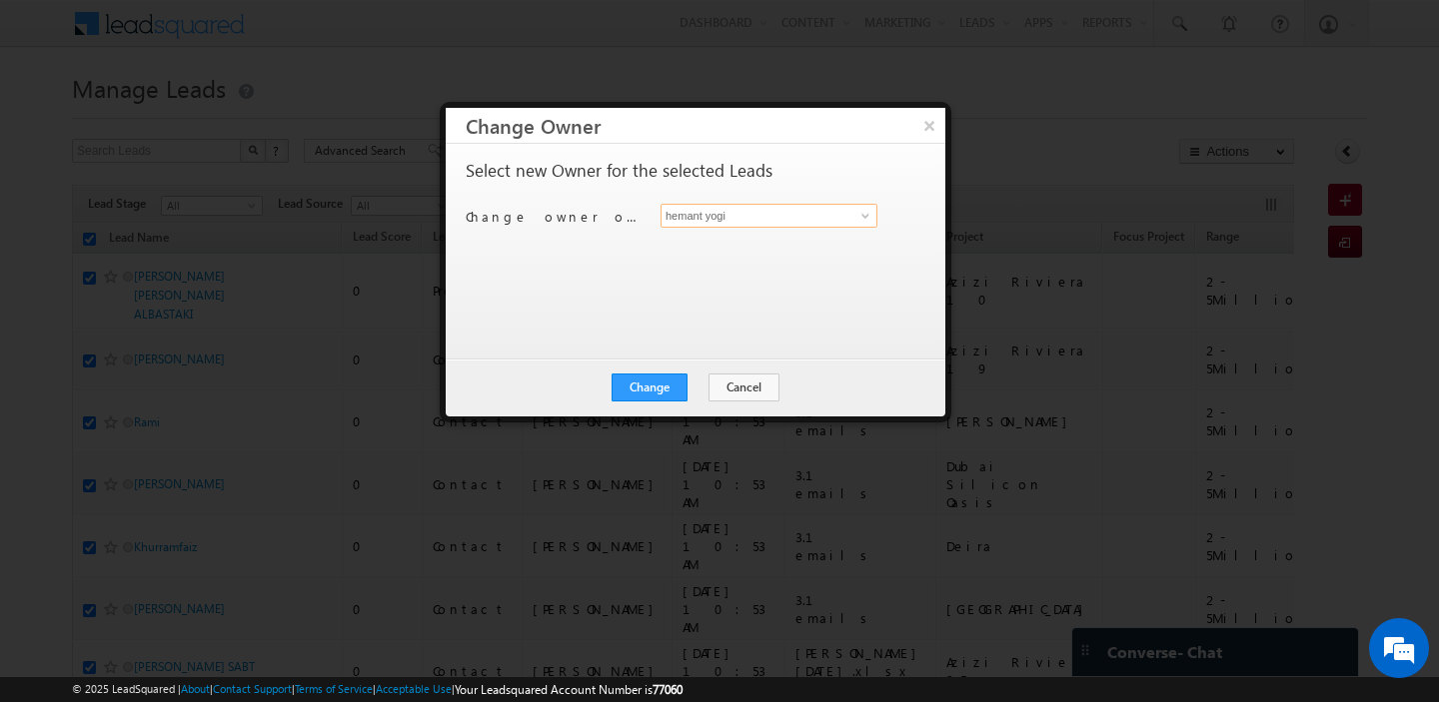
click at [804, 221] on input "hemant yogi" at bounding box center [768, 216] width 217 height 24
click at [814, 240] on link "Gurpreet Singh gurpreet.singh@indglobal.ae" at bounding box center [768, 247] width 217 height 38
click at [655, 383] on button "Change" at bounding box center [650, 388] width 76 height 28
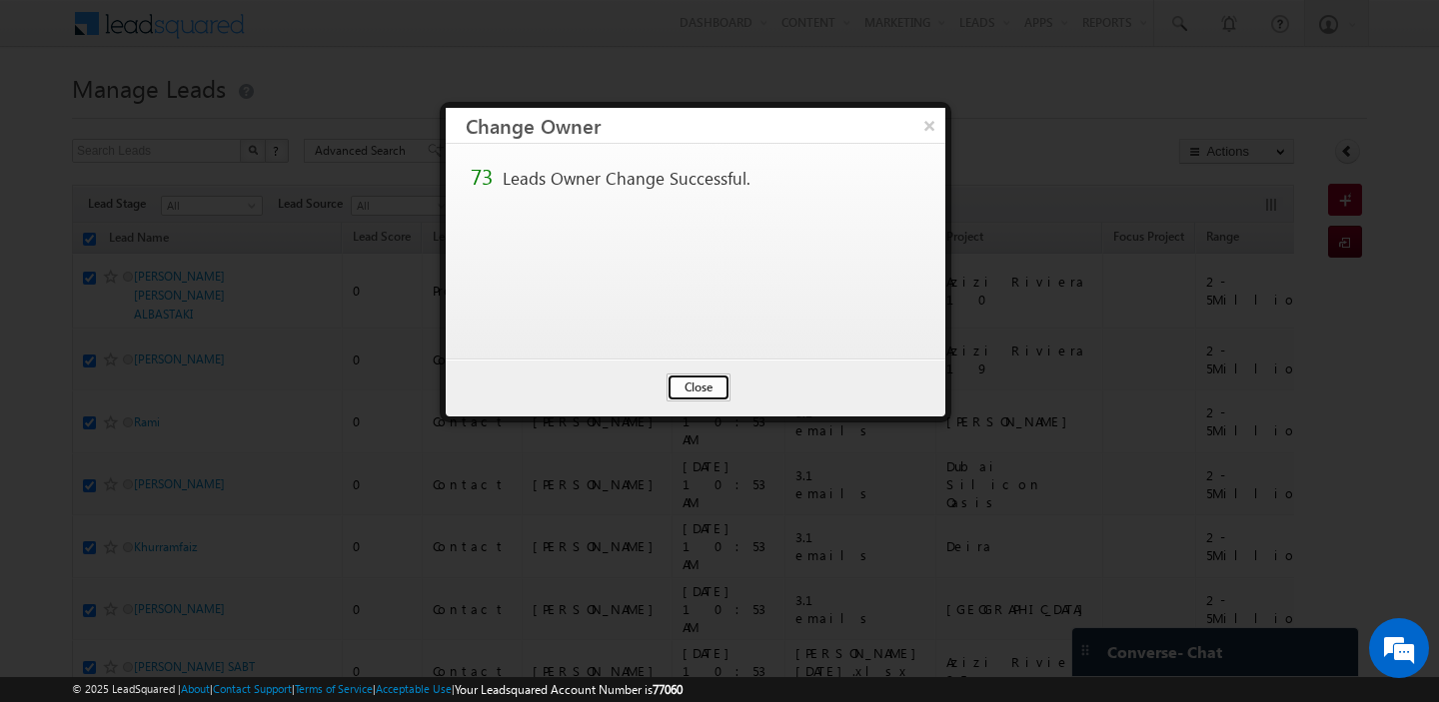
click at [680, 383] on button "Close" at bounding box center [698, 388] width 64 height 28
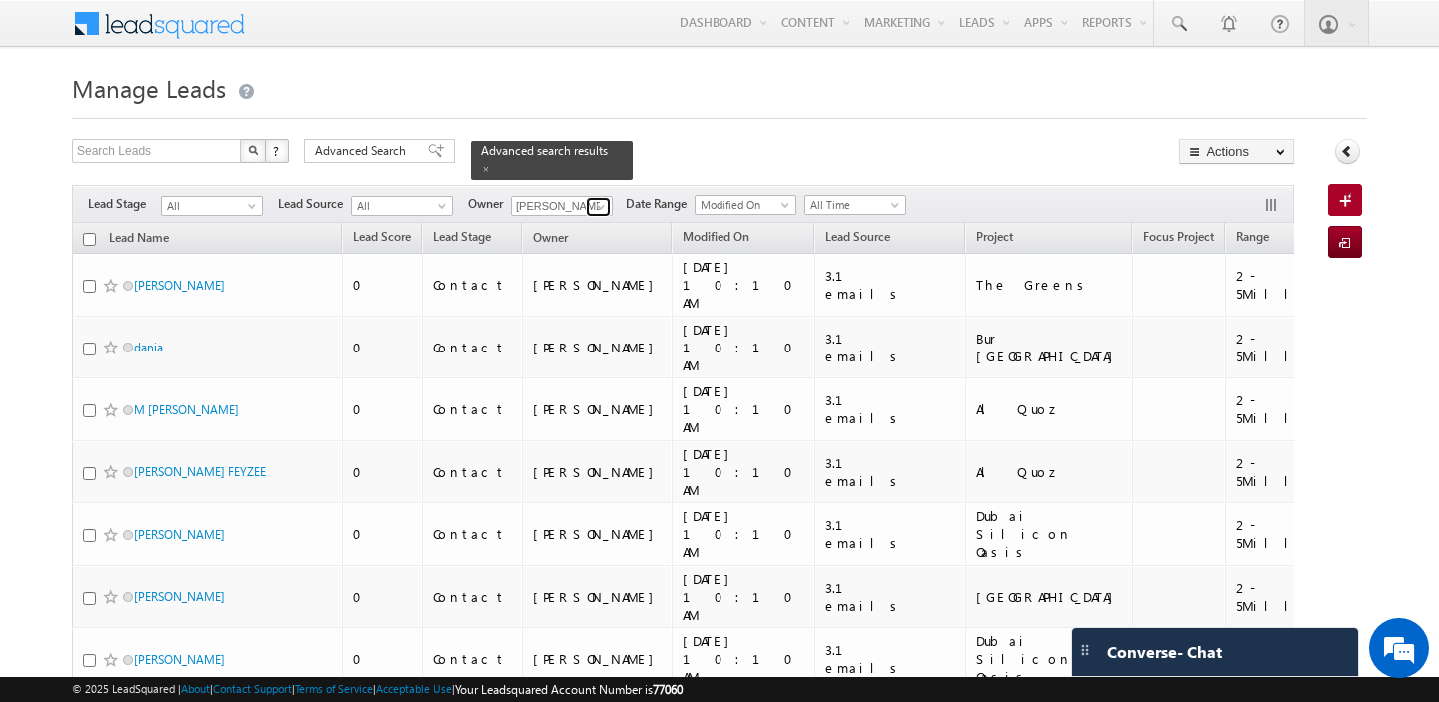
click at [594, 203] on span at bounding box center [601, 207] width 16 height 16
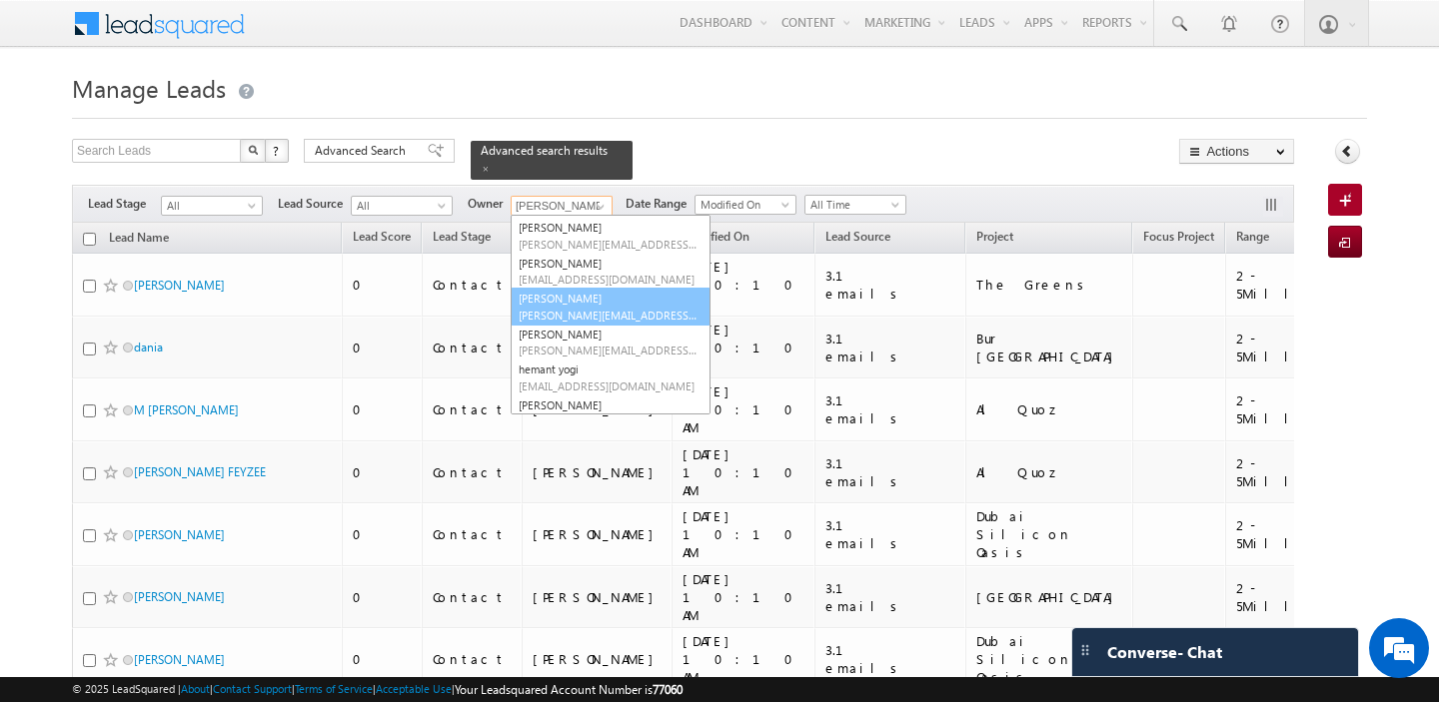
scroll to position [182, 0]
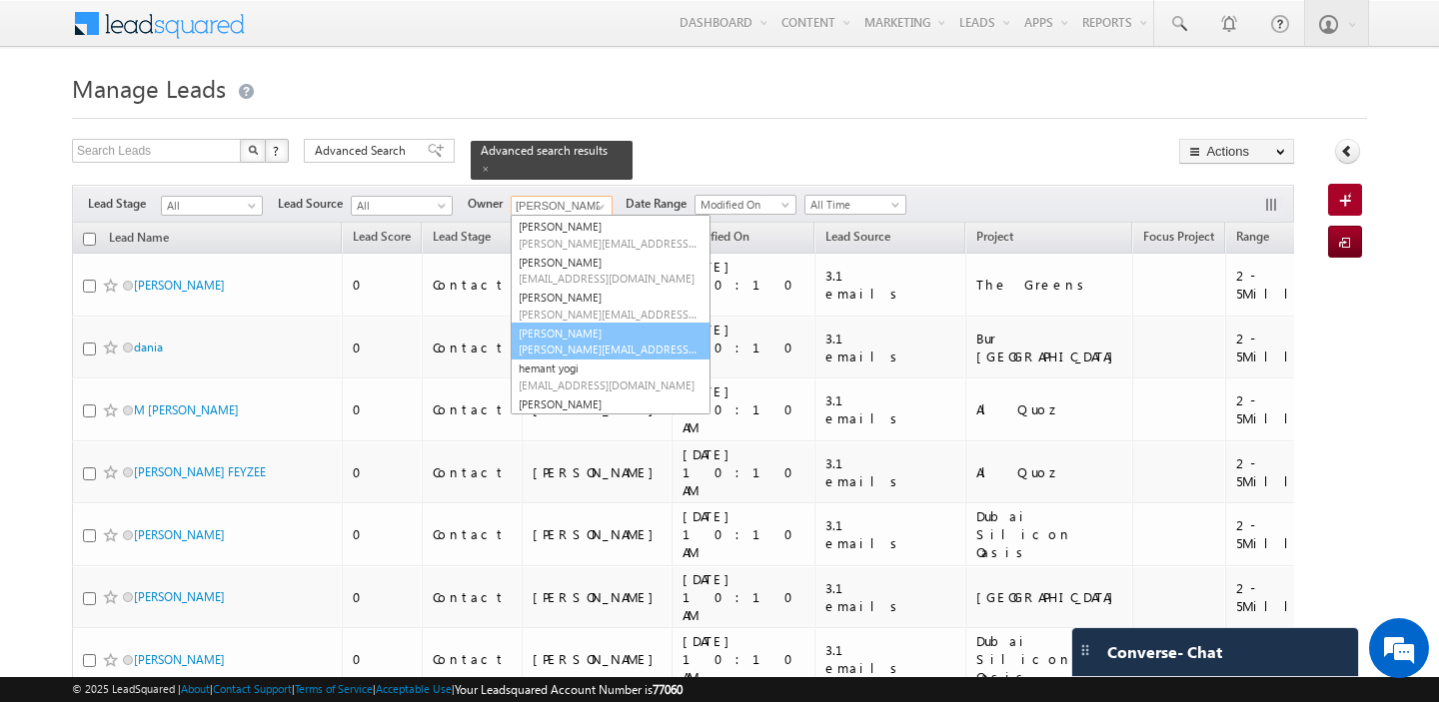
click at [577, 336] on link "harpreet hundal harpreet.hundal@indglobal.ae" at bounding box center [611, 342] width 200 height 38
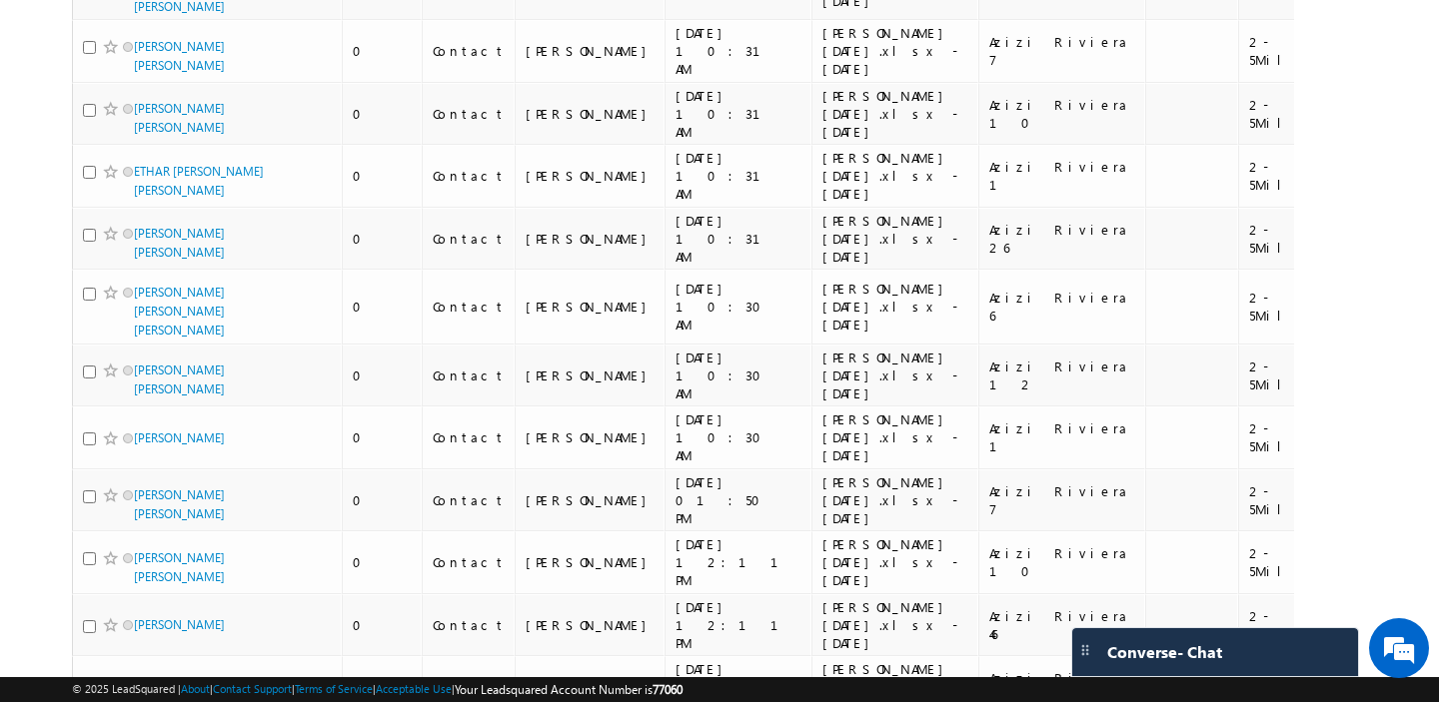
scroll to position [0, 0]
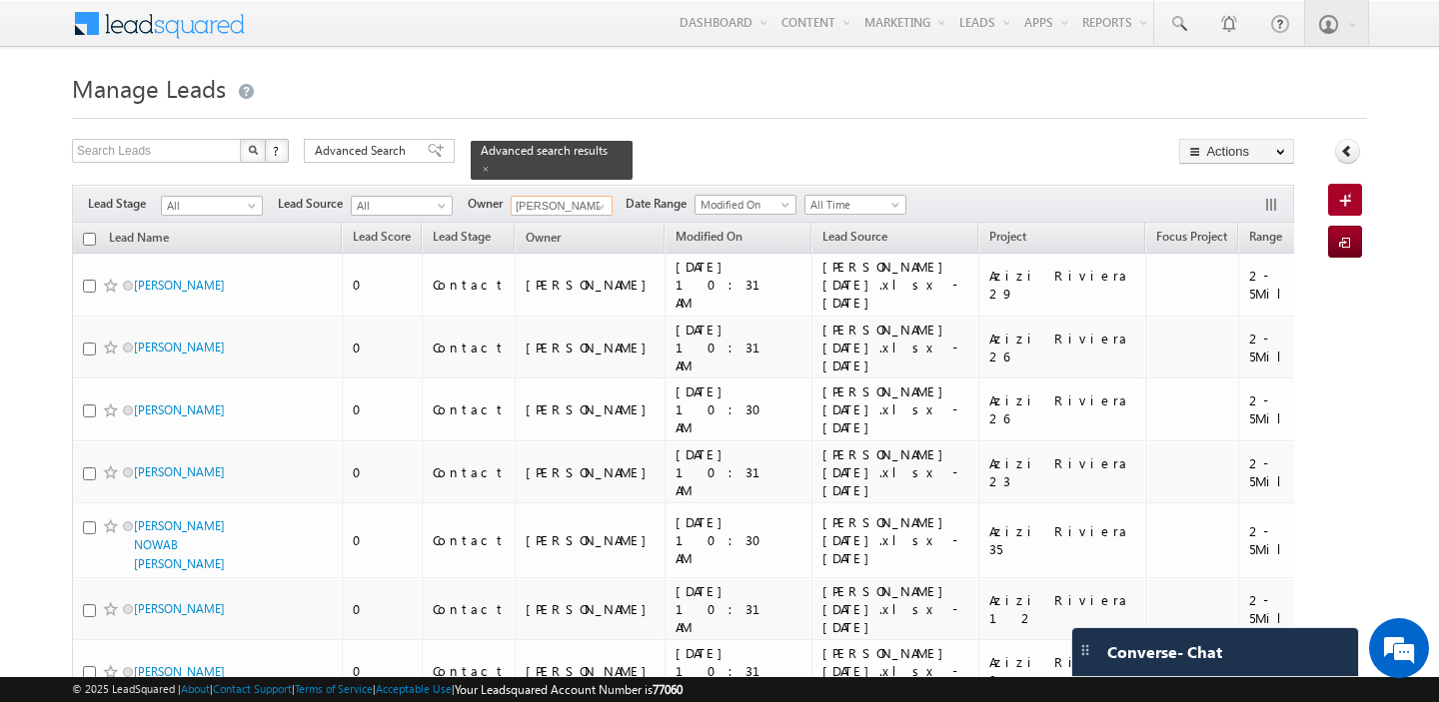
click at [92, 241] on input "checkbox" at bounding box center [89, 239] width 13 height 13
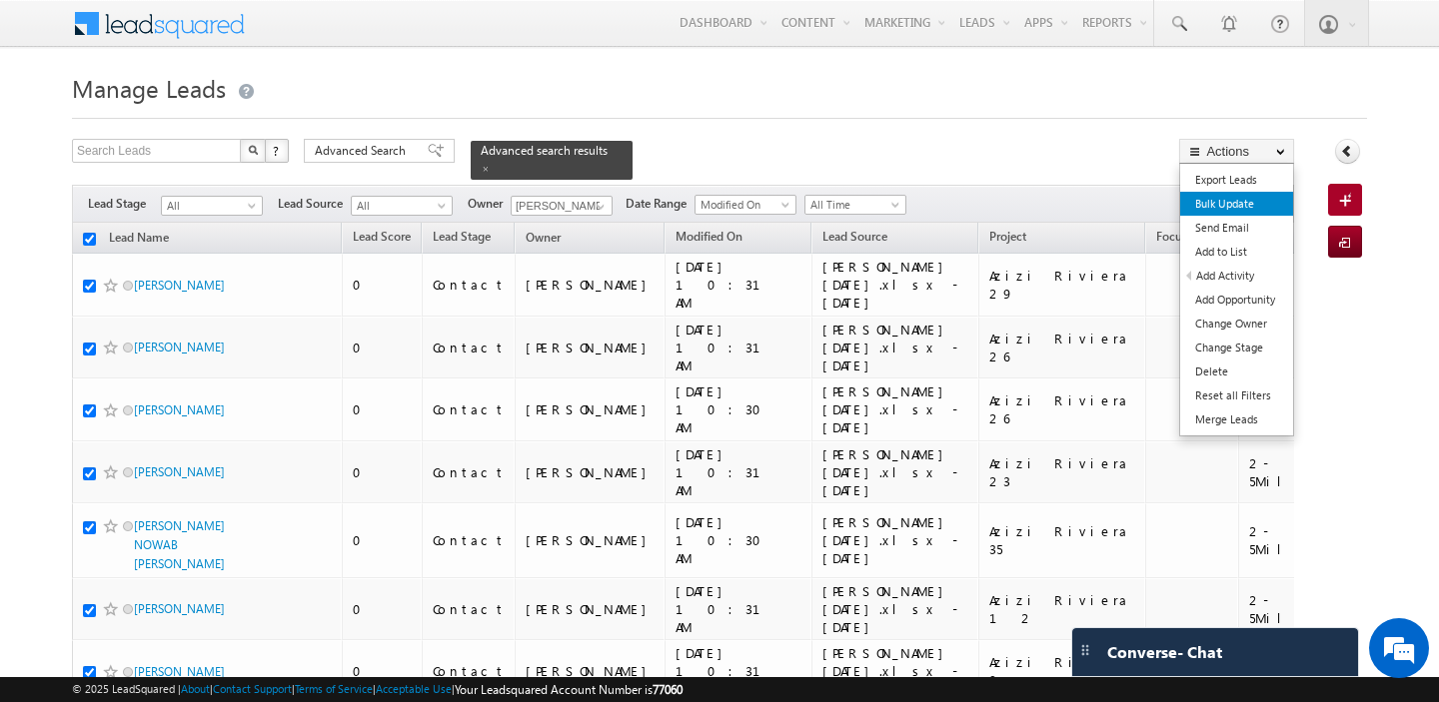
click at [1231, 207] on link "Bulk Update" at bounding box center [1236, 204] width 113 height 24
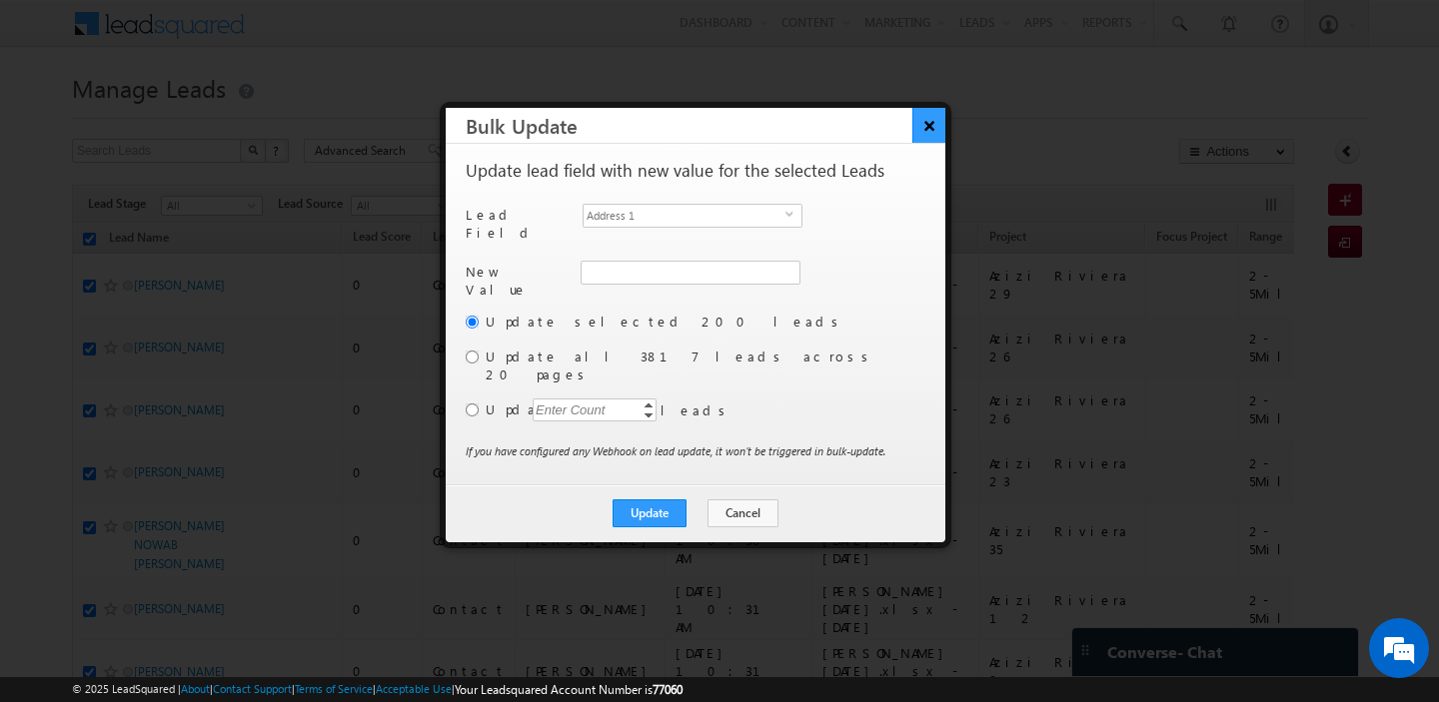
click at [922, 125] on button "×" at bounding box center [928, 125] width 33 height 35
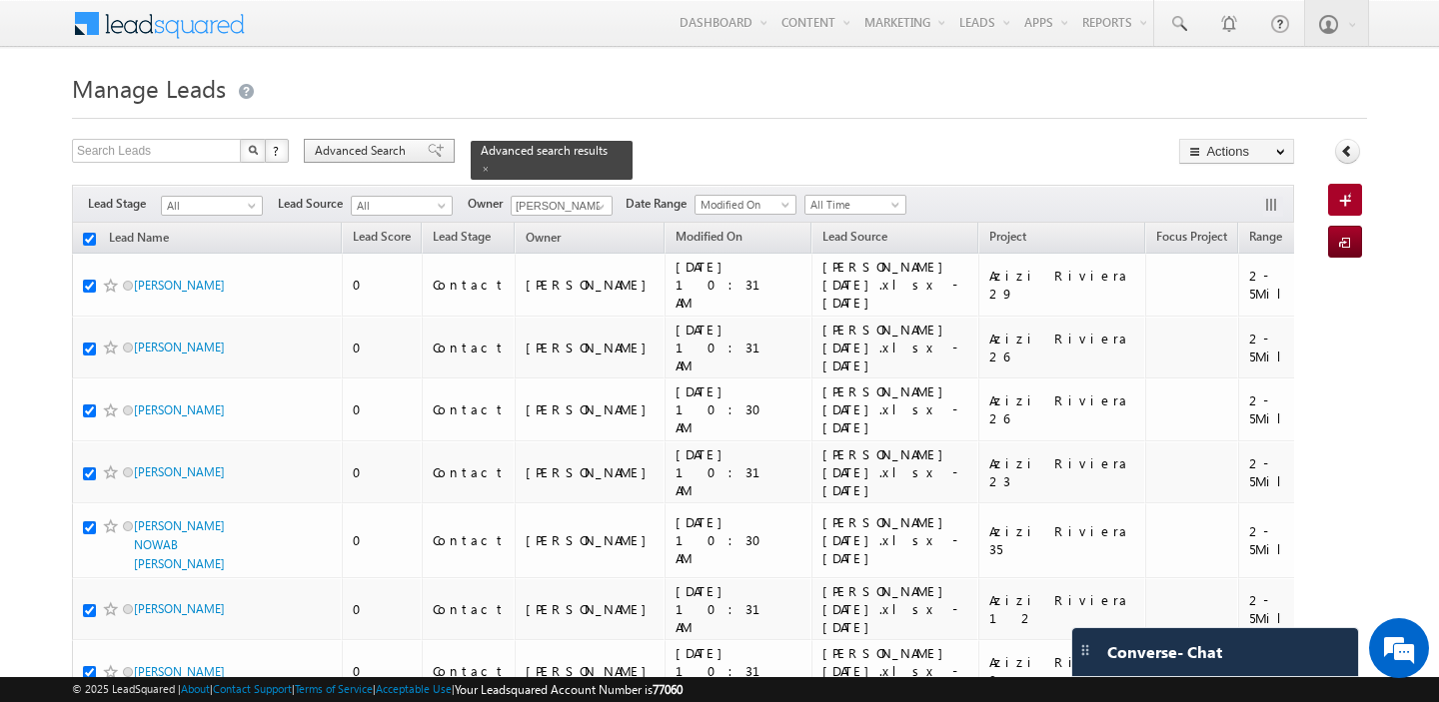
click at [347, 148] on span "Advanced Search" at bounding box center [363, 151] width 97 height 18
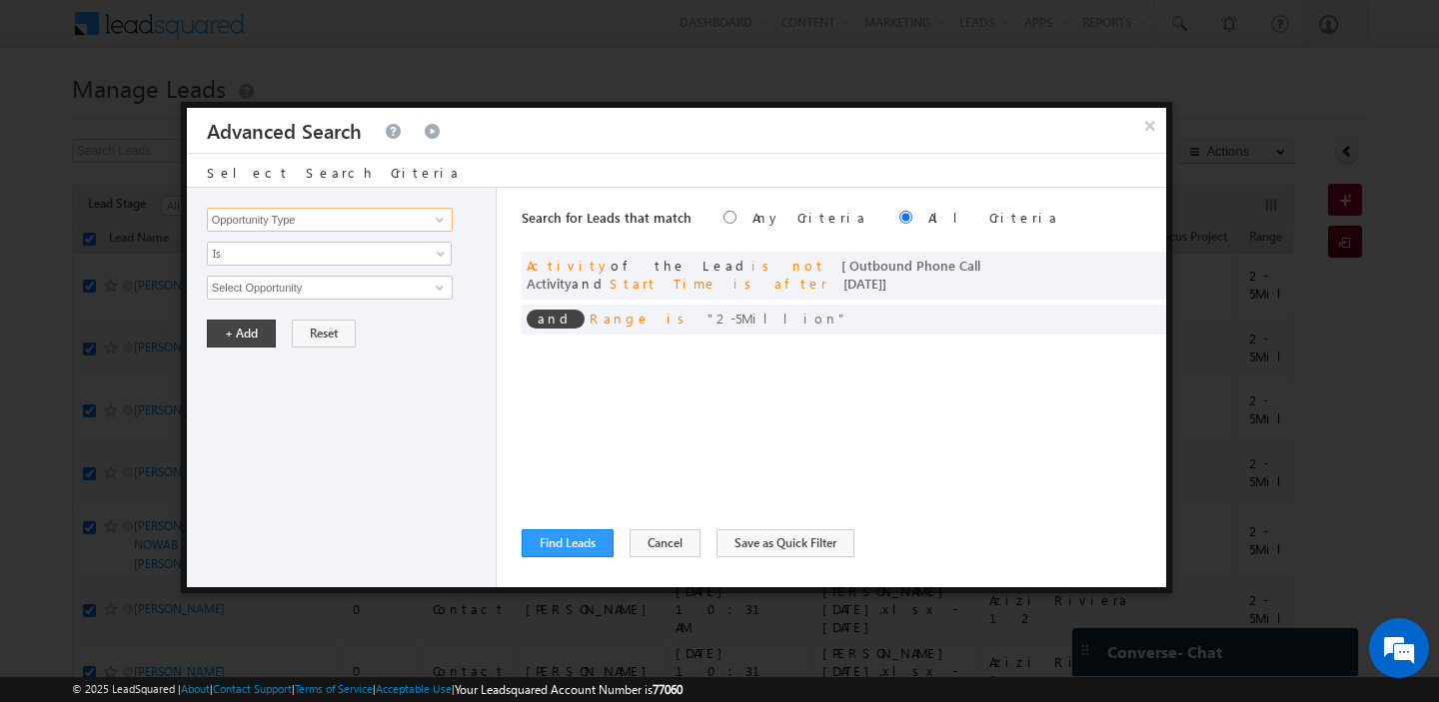
click at [318, 222] on input "Opportunity Type" at bounding box center [330, 220] width 246 height 24
click at [303, 253] on link "Nationality" at bounding box center [330, 261] width 246 height 23
click at [288, 281] on input "text" at bounding box center [330, 288] width 246 height 24
click at [225, 330] on button "+ Add" at bounding box center [241, 334] width 69 height 28
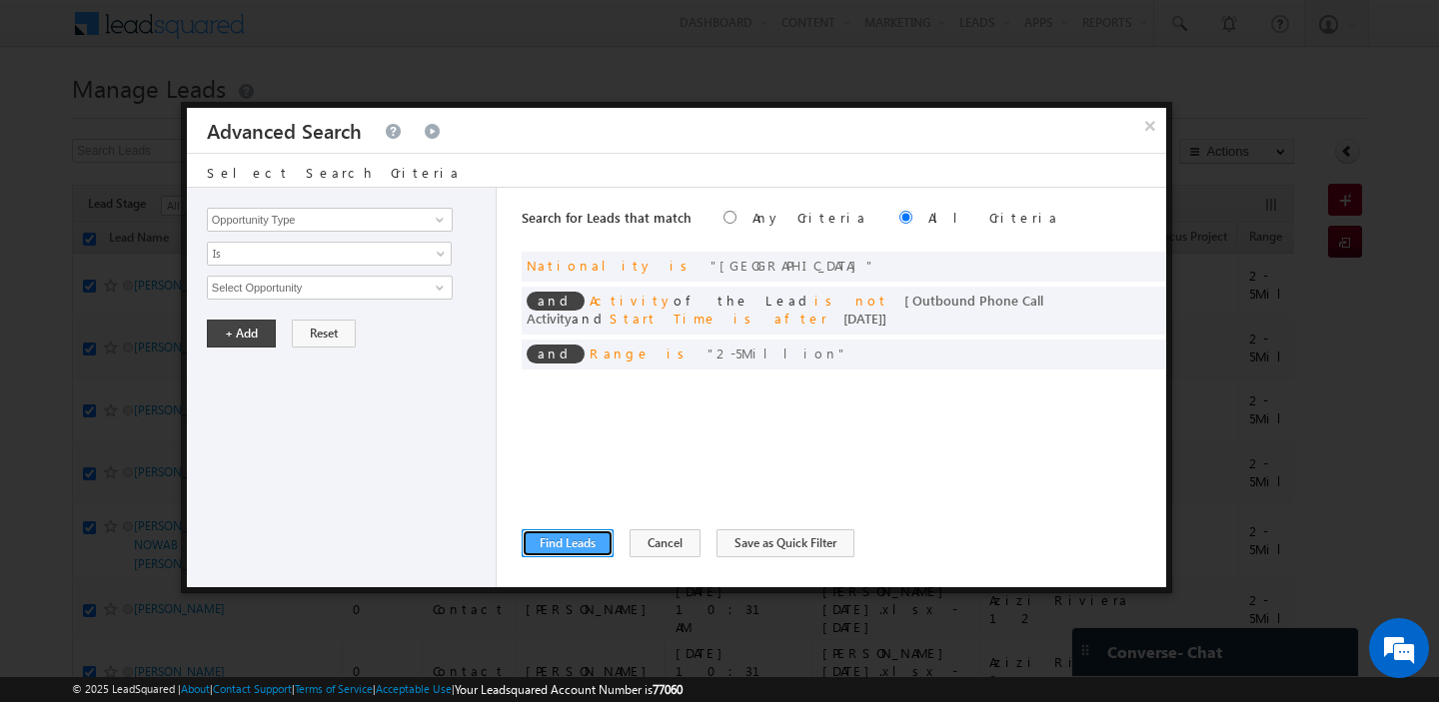
click at [558, 544] on button "Find Leads" at bounding box center [568, 544] width 92 height 28
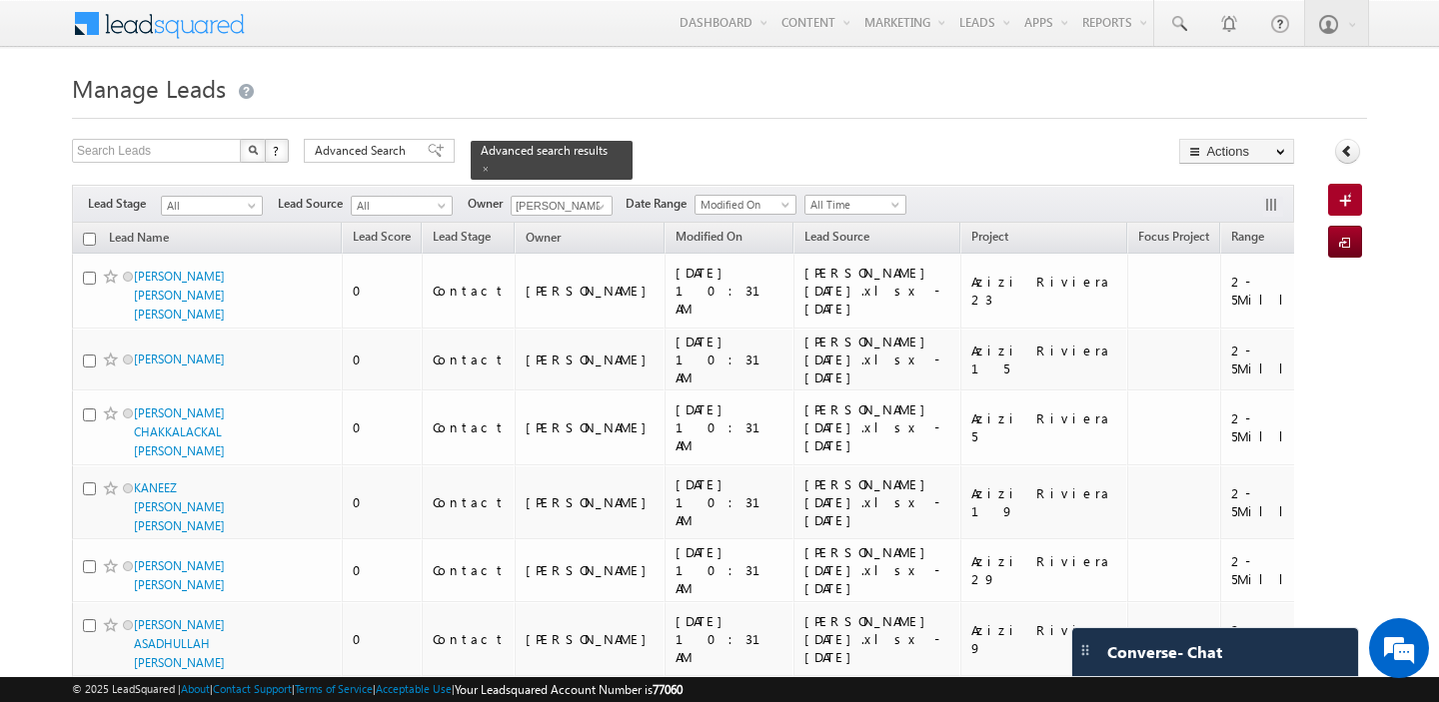
click at [93, 242] on input "checkbox" at bounding box center [89, 239] width 13 height 13
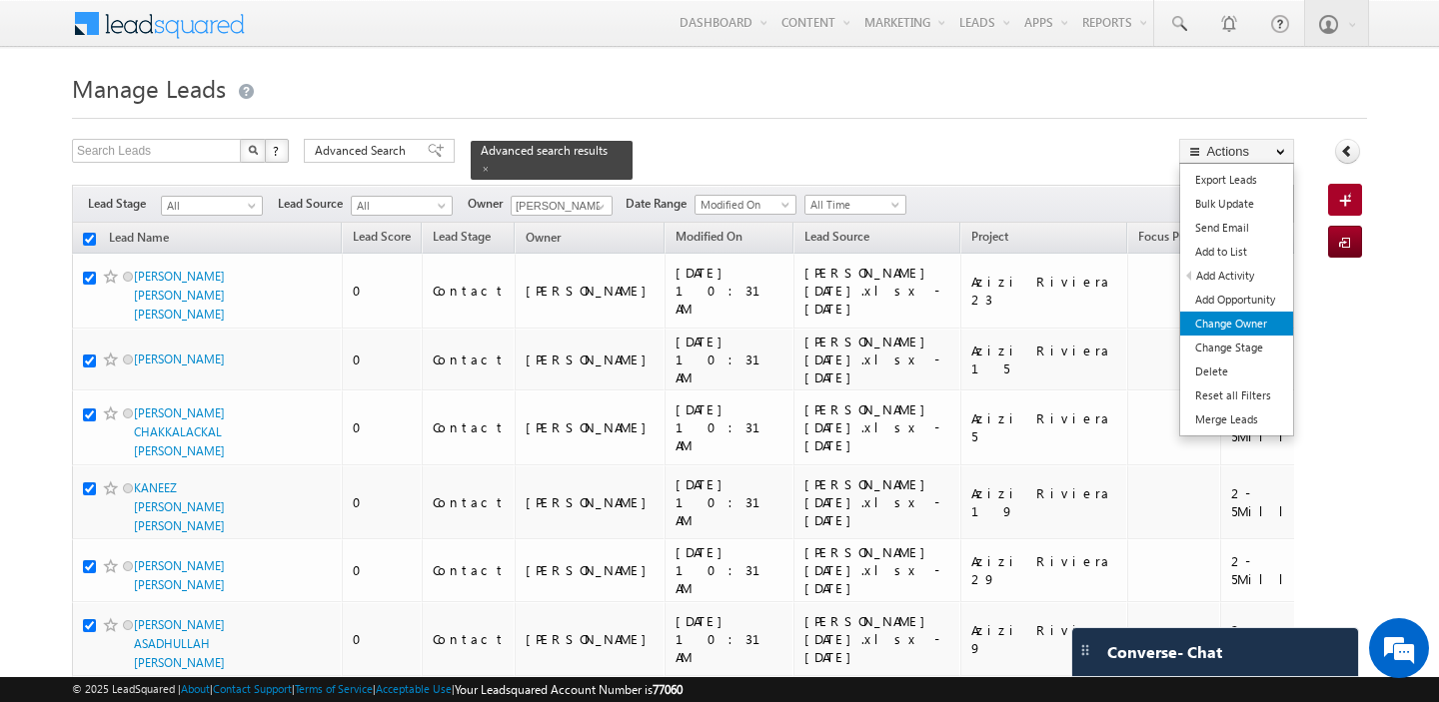
click at [1228, 328] on link "Change Owner" at bounding box center [1236, 324] width 113 height 24
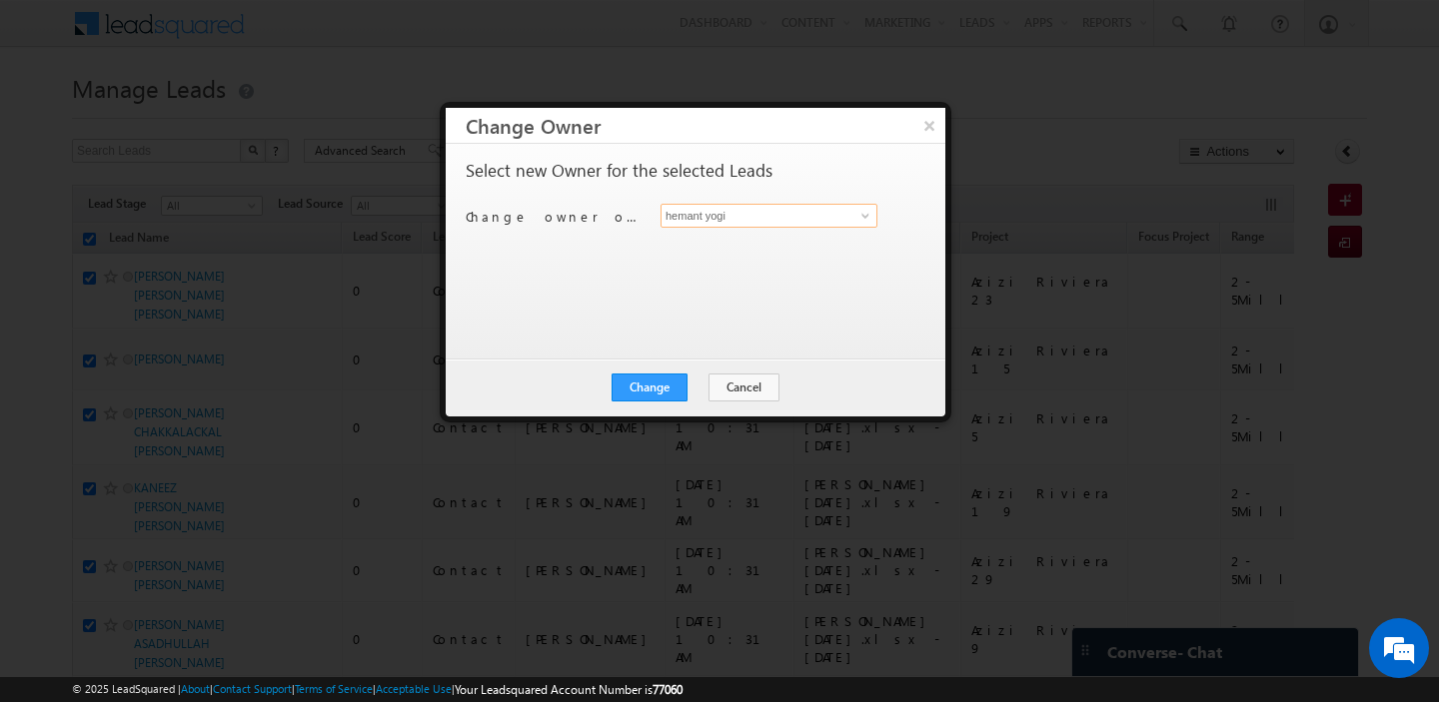
click at [797, 214] on input "hemant yogi" at bounding box center [768, 216] width 217 height 24
click at [765, 236] on link "Gurpreet Singh gurpreet.singh@indglobal.ae" at bounding box center [768, 247] width 217 height 38
click at [653, 388] on button "Change" at bounding box center [650, 388] width 76 height 28
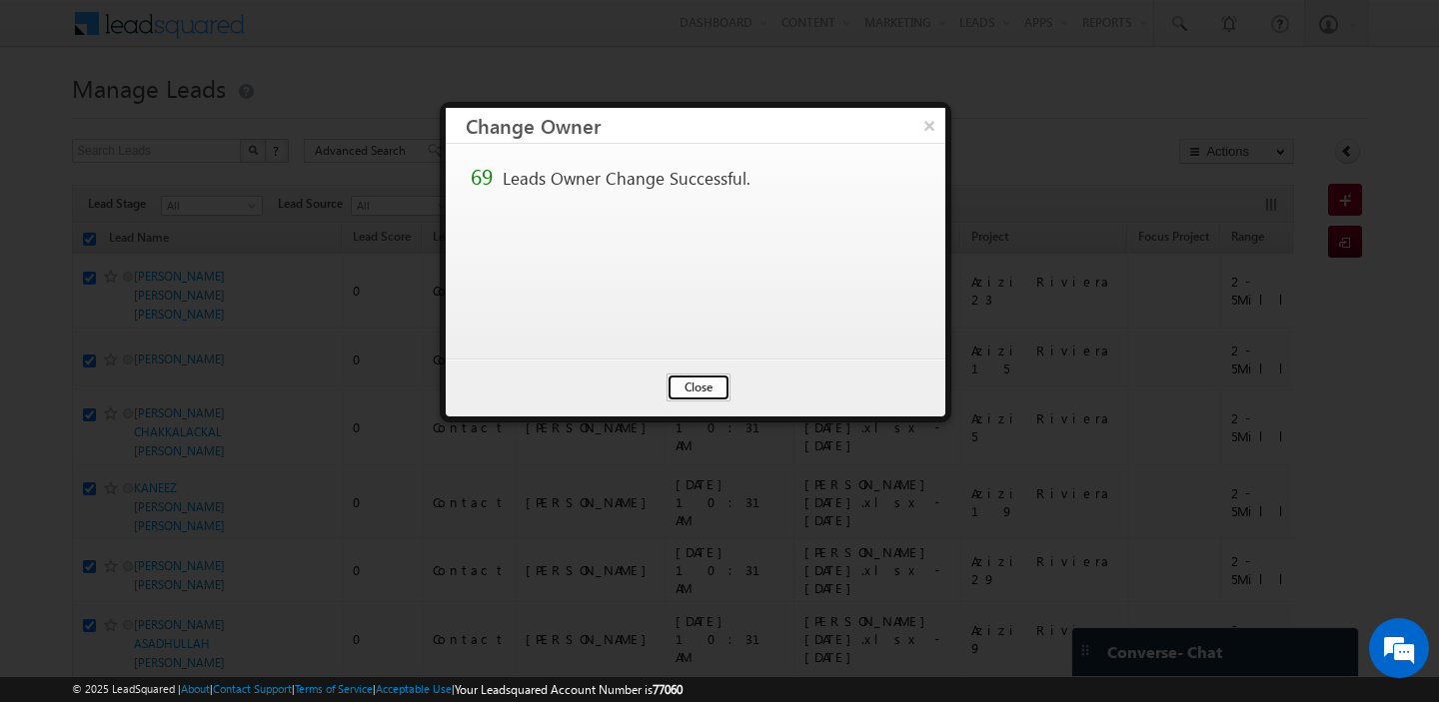
click at [678, 387] on button "Close" at bounding box center [698, 388] width 64 height 28
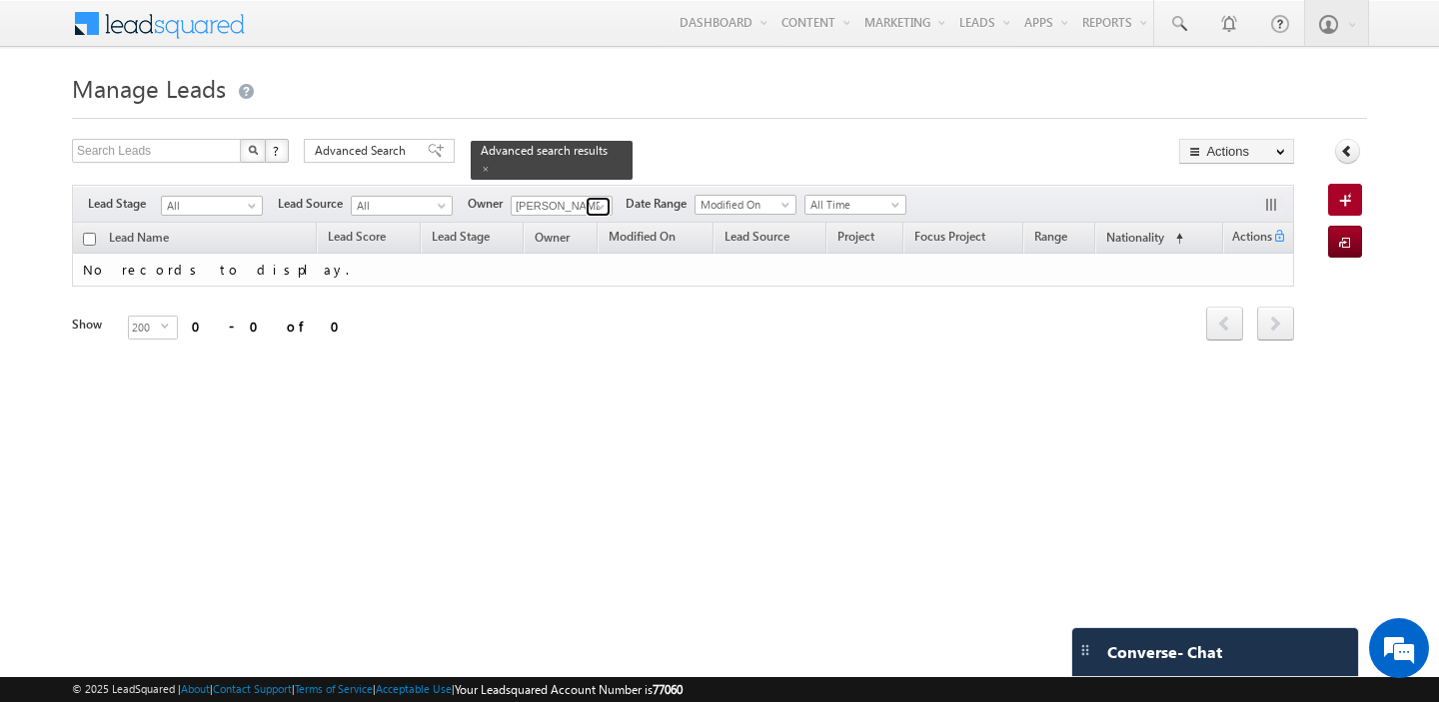
click at [593, 204] on span at bounding box center [601, 207] width 16 height 16
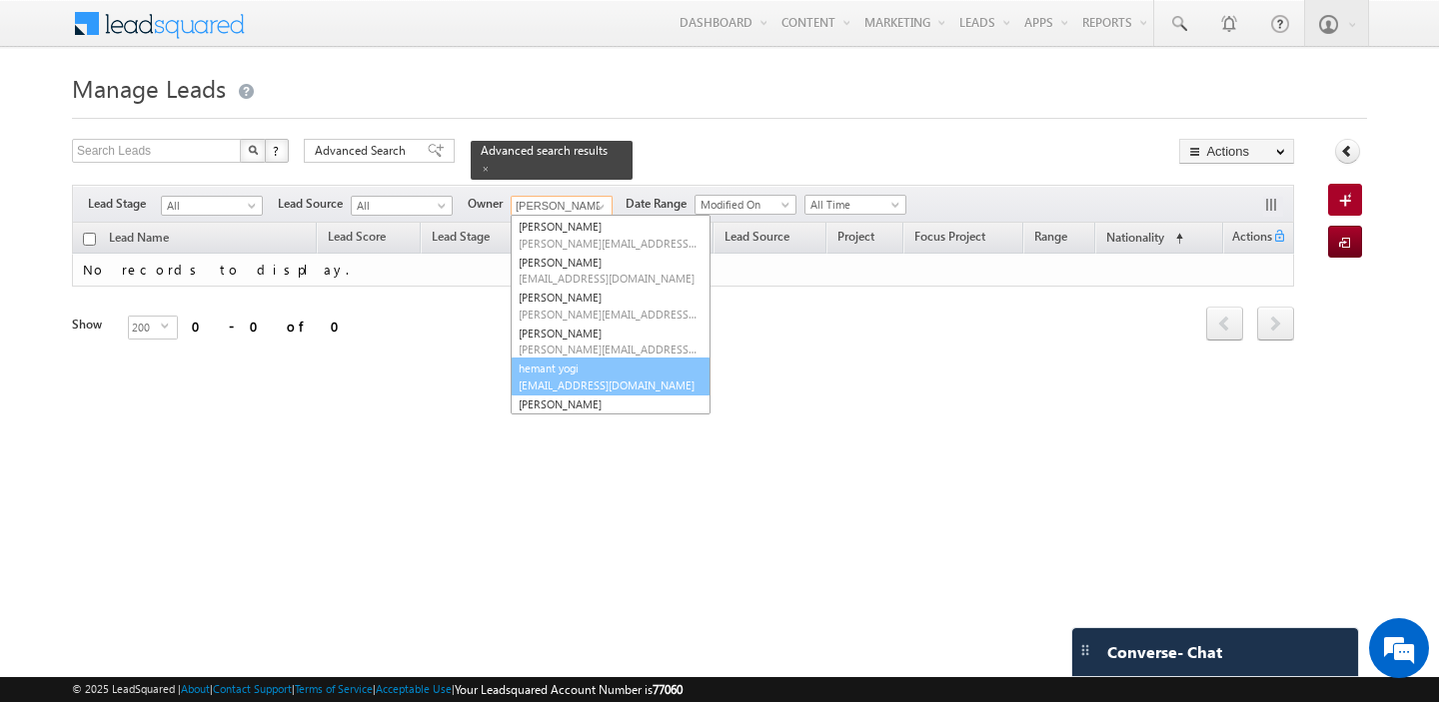
click at [583, 364] on link "hemant yogi hemant.yogi@indglobal.ae" at bounding box center [611, 377] width 200 height 38
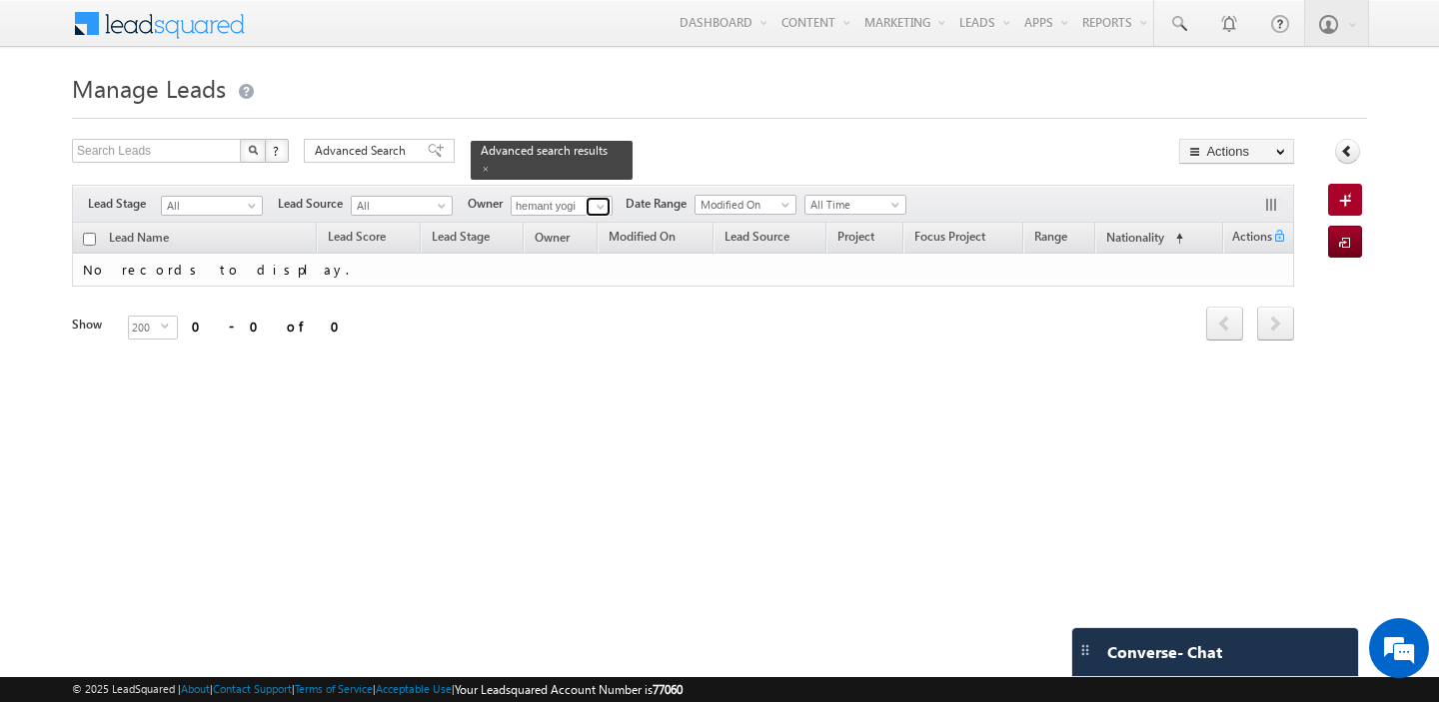
click at [598, 205] on span at bounding box center [601, 207] width 16 height 16
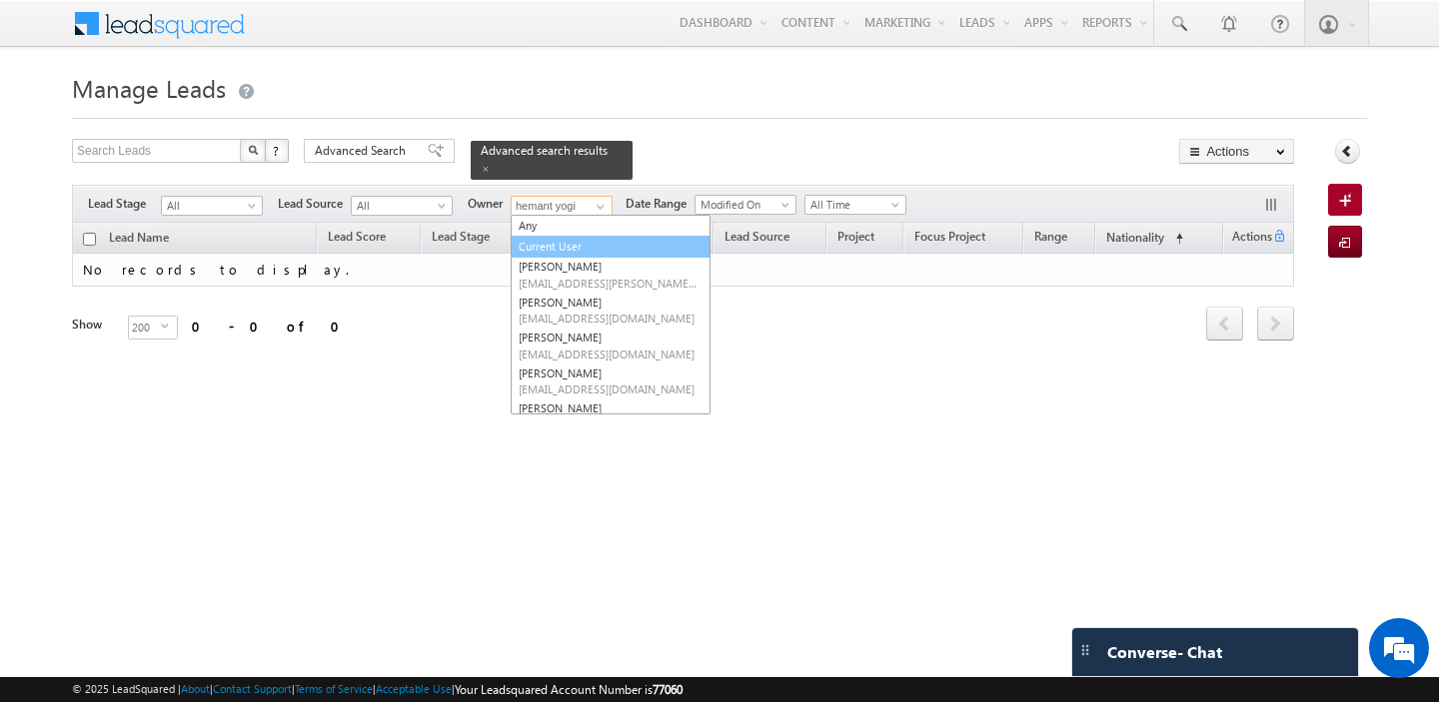
click at [563, 250] on link "Current User" at bounding box center [611, 247] width 200 height 23
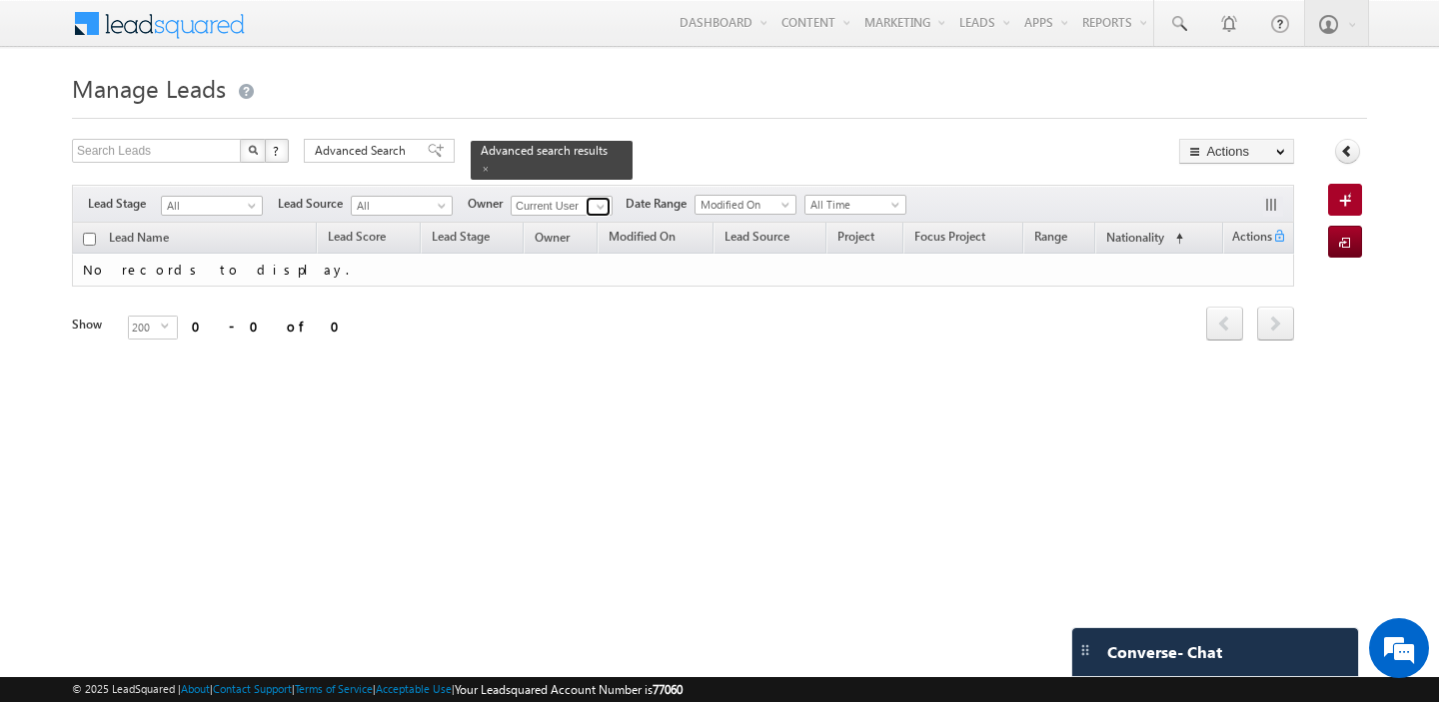
click at [593, 200] on span at bounding box center [601, 207] width 16 height 16
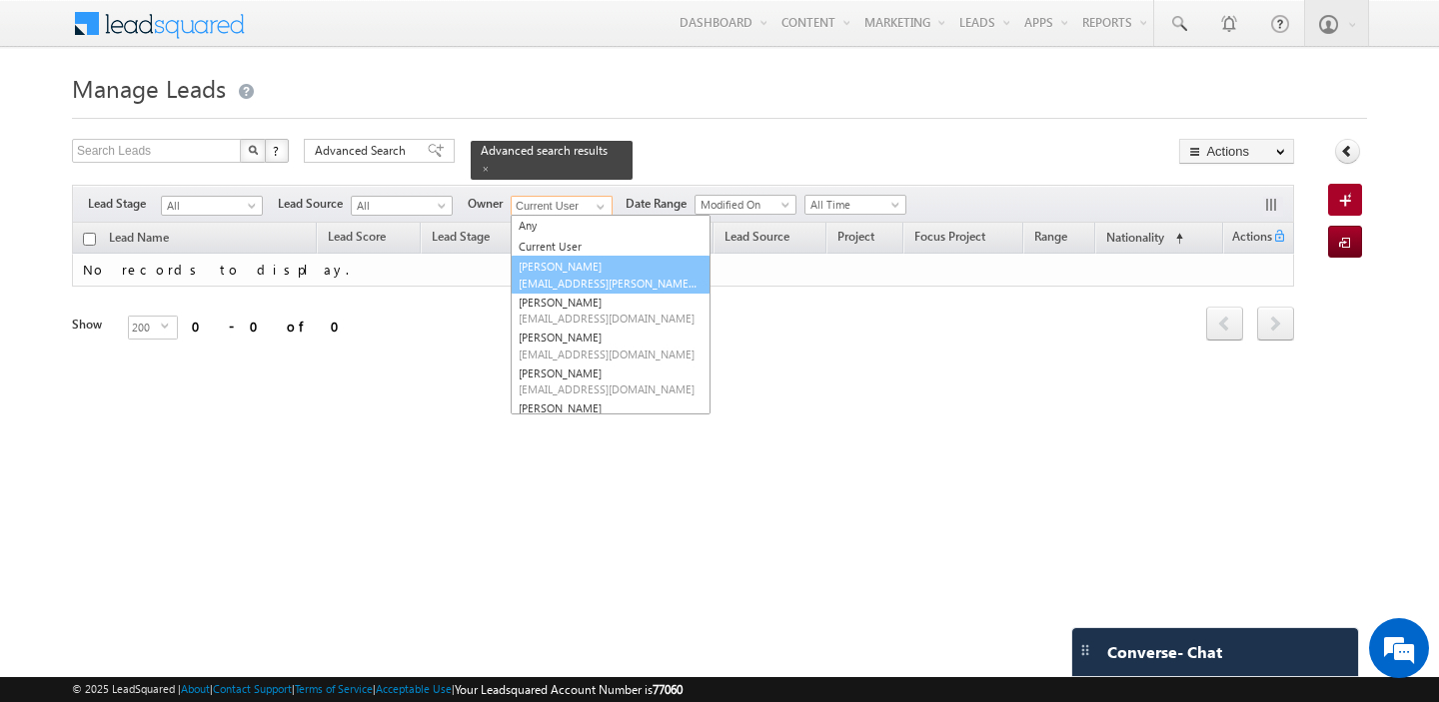
click at [573, 280] on span "abhishek.dalal@indglobal.ae" at bounding box center [609, 283] width 180 height 15
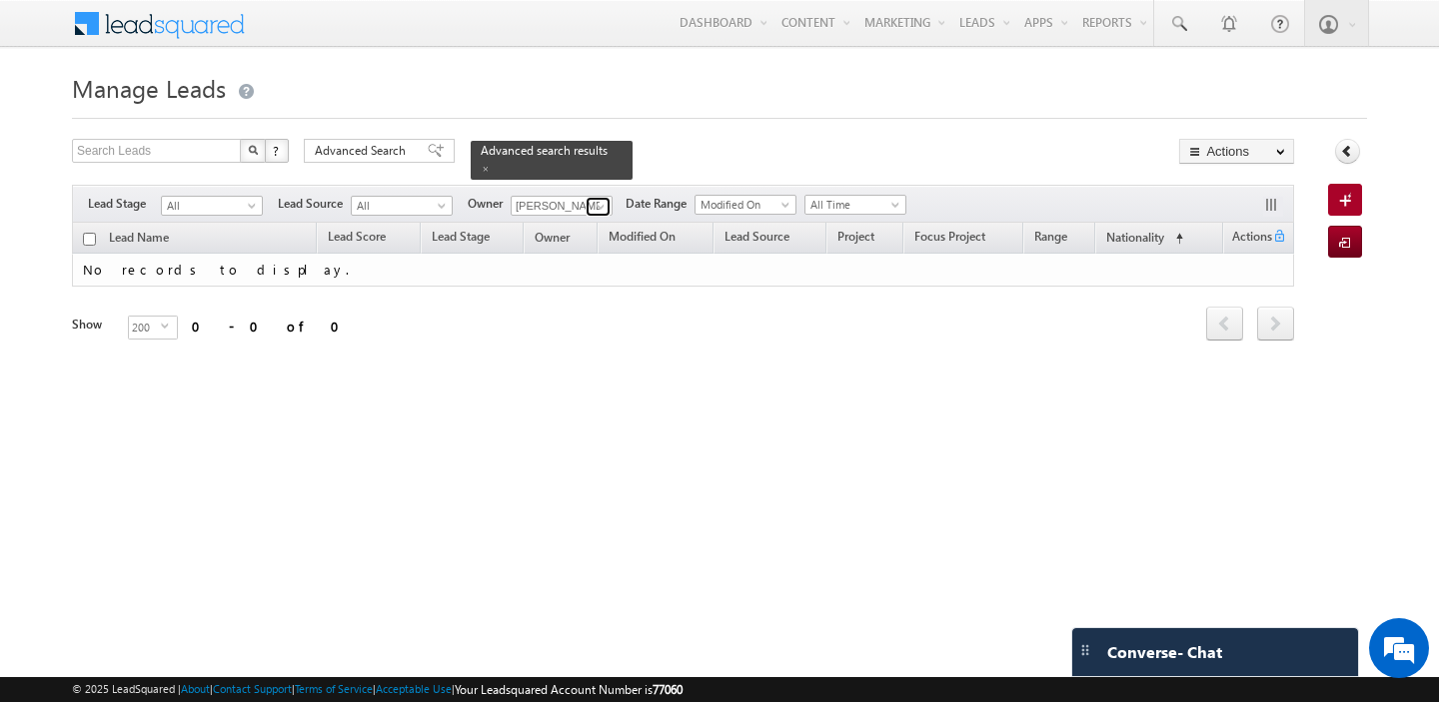
click at [594, 204] on span at bounding box center [601, 207] width 16 height 16
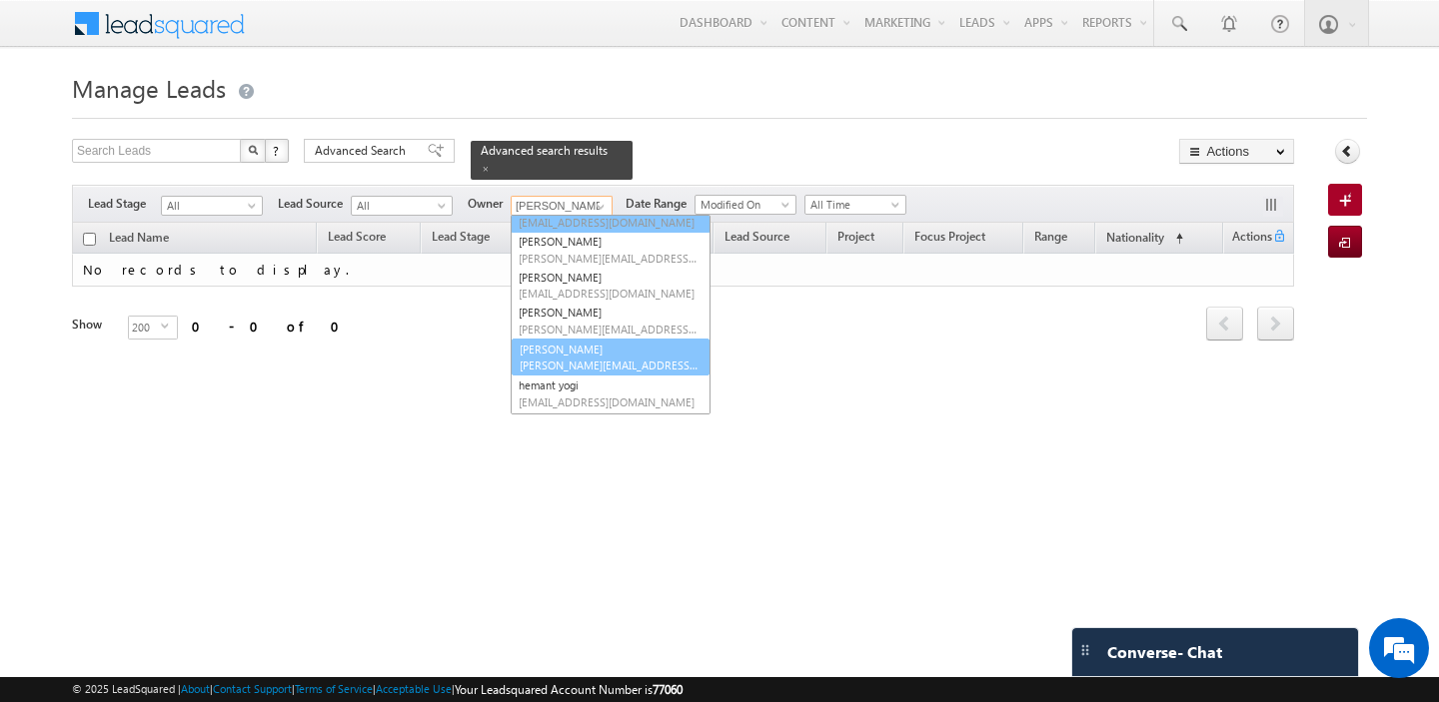
scroll to position [169, 0]
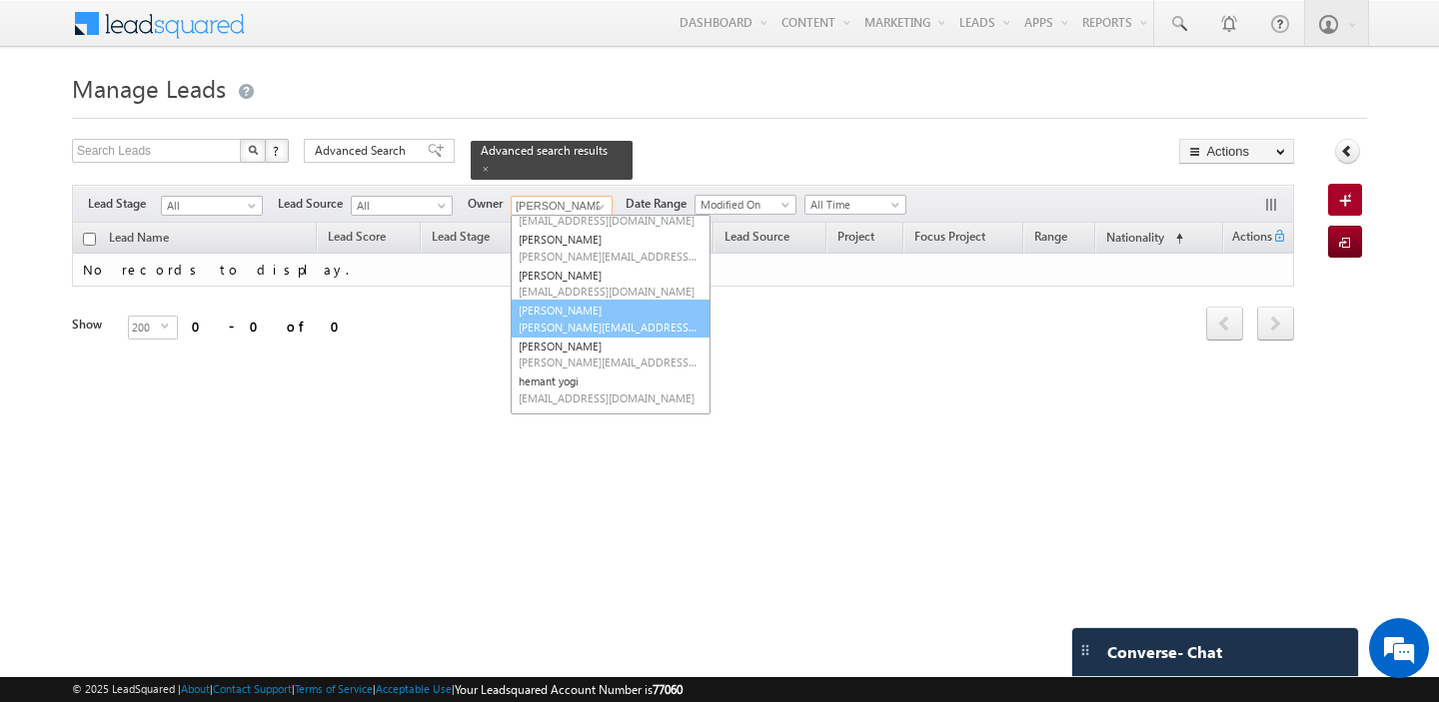
click at [599, 304] on link "Gurpreet Singh gurpreet.singh@indglobal.ae" at bounding box center [611, 319] width 200 height 38
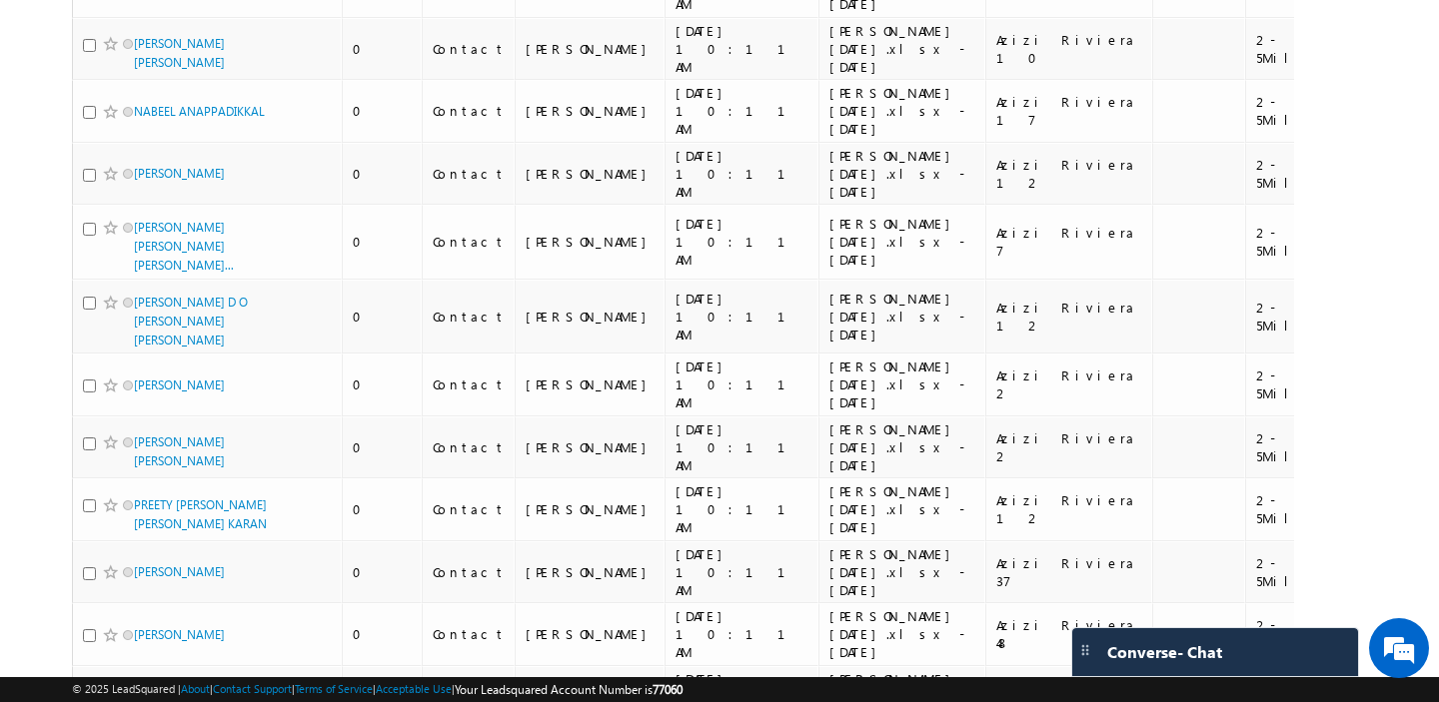
scroll to position [0, 0]
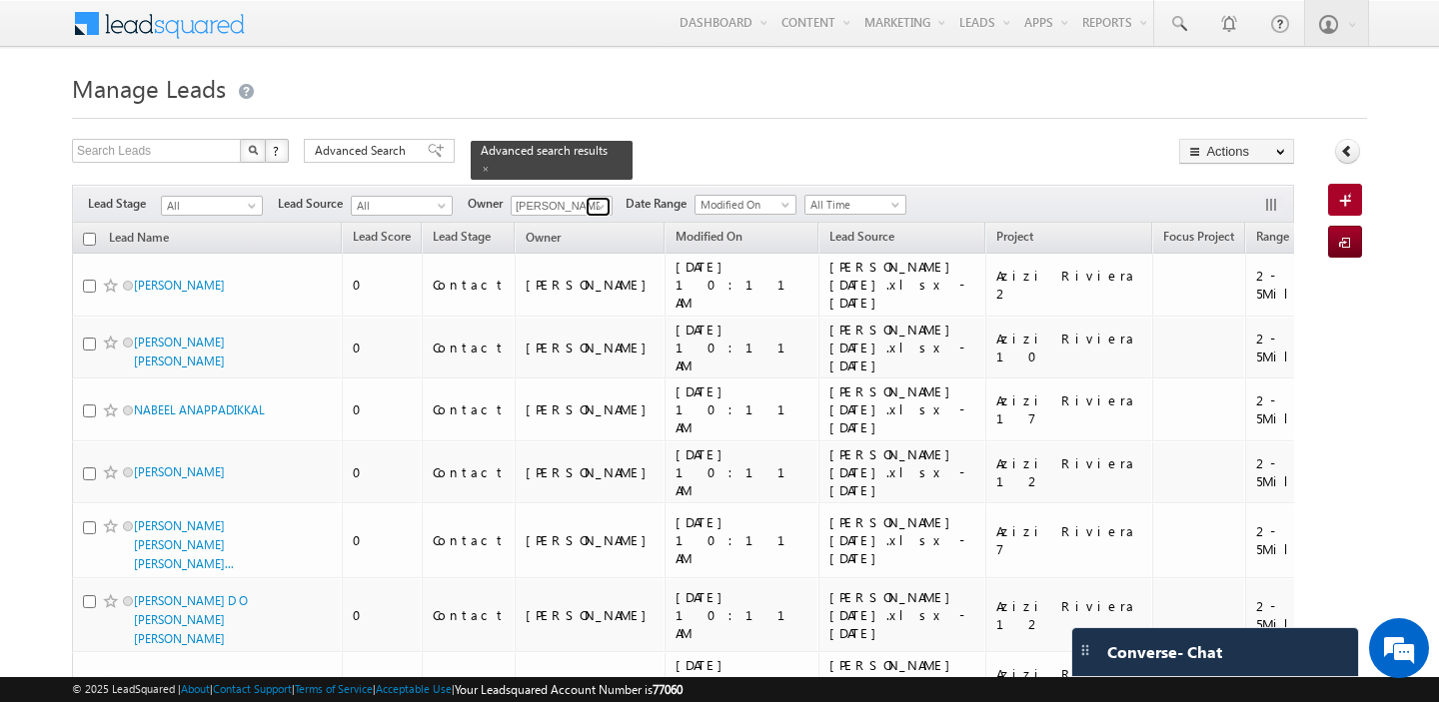
click at [593, 202] on span at bounding box center [601, 207] width 16 height 16
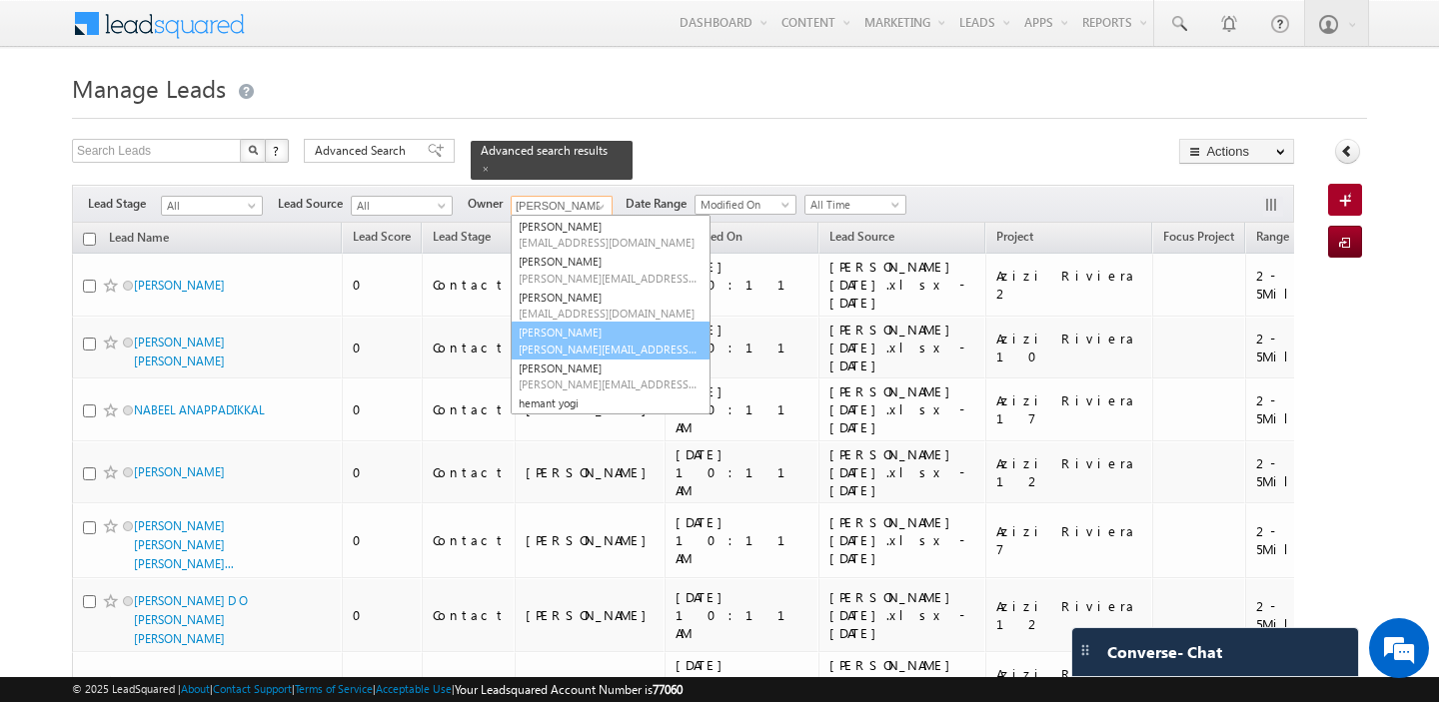
scroll to position [269, 0]
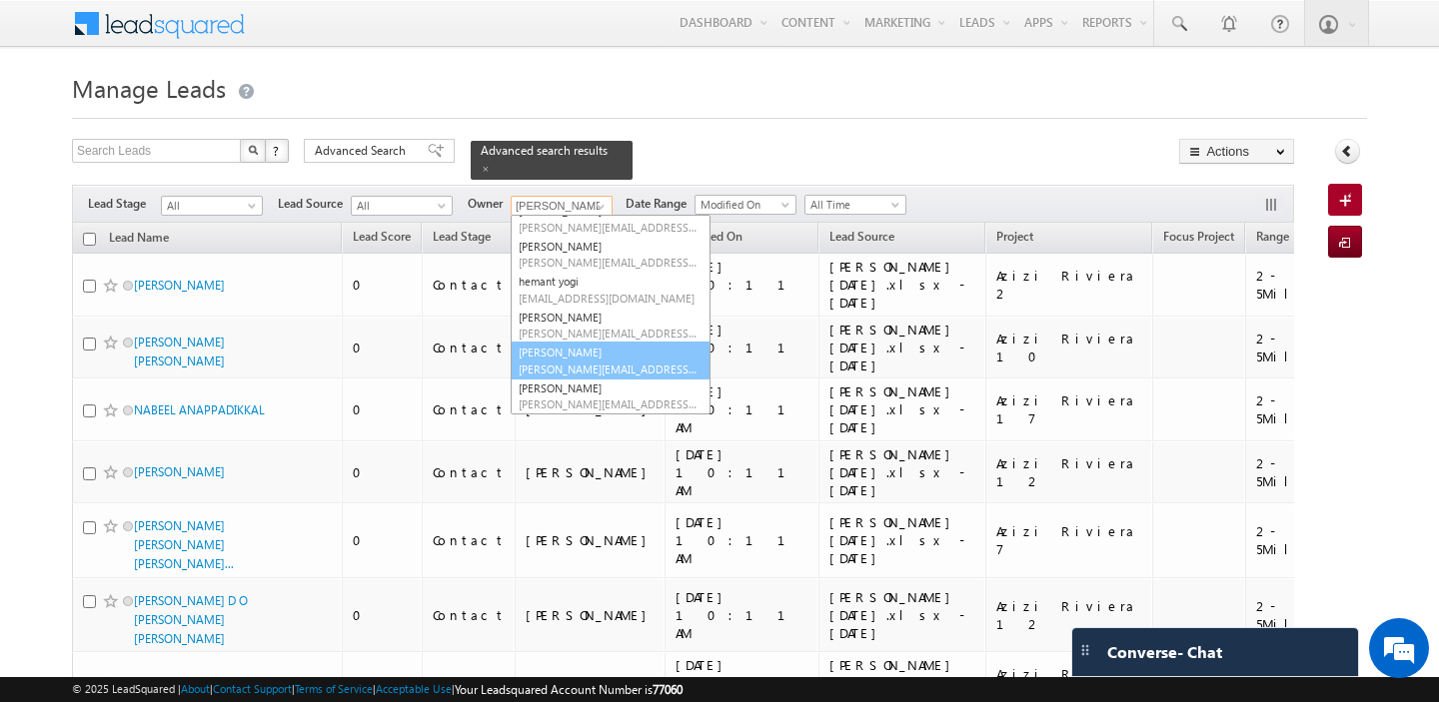
click at [589, 366] on span "manpreet.singh@indglobal.ae" at bounding box center [609, 369] width 180 height 15
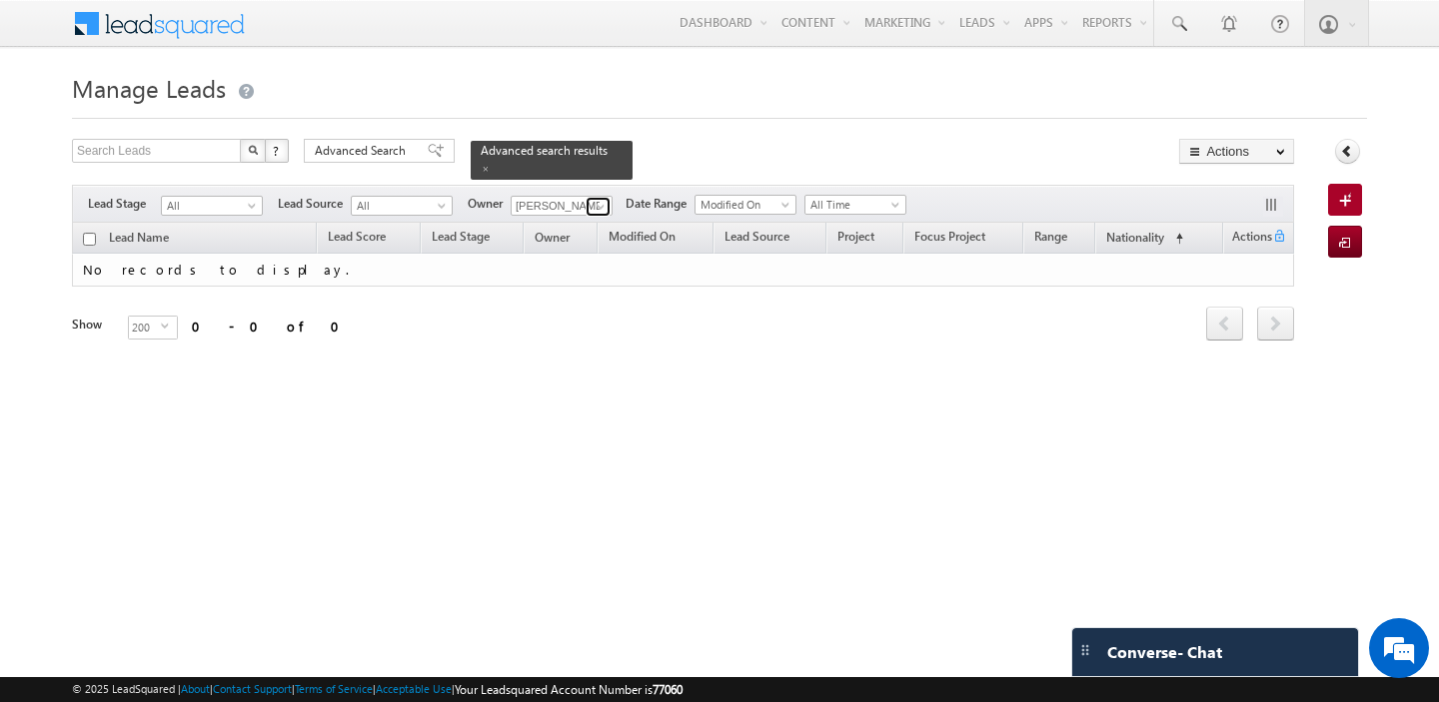
click at [596, 201] on span at bounding box center [601, 207] width 16 height 16
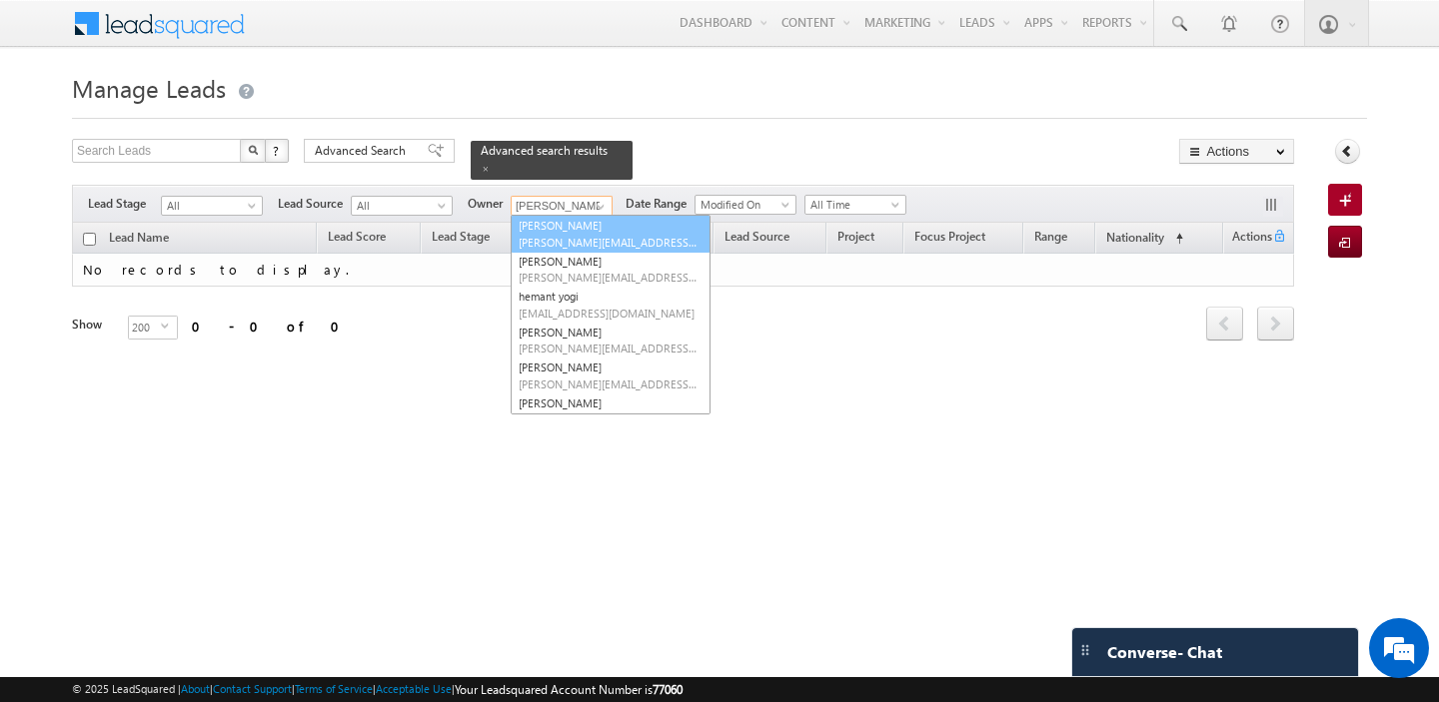
scroll to position [0, 0]
click at [544, 248] on link "Current User" at bounding box center [611, 247] width 200 height 23
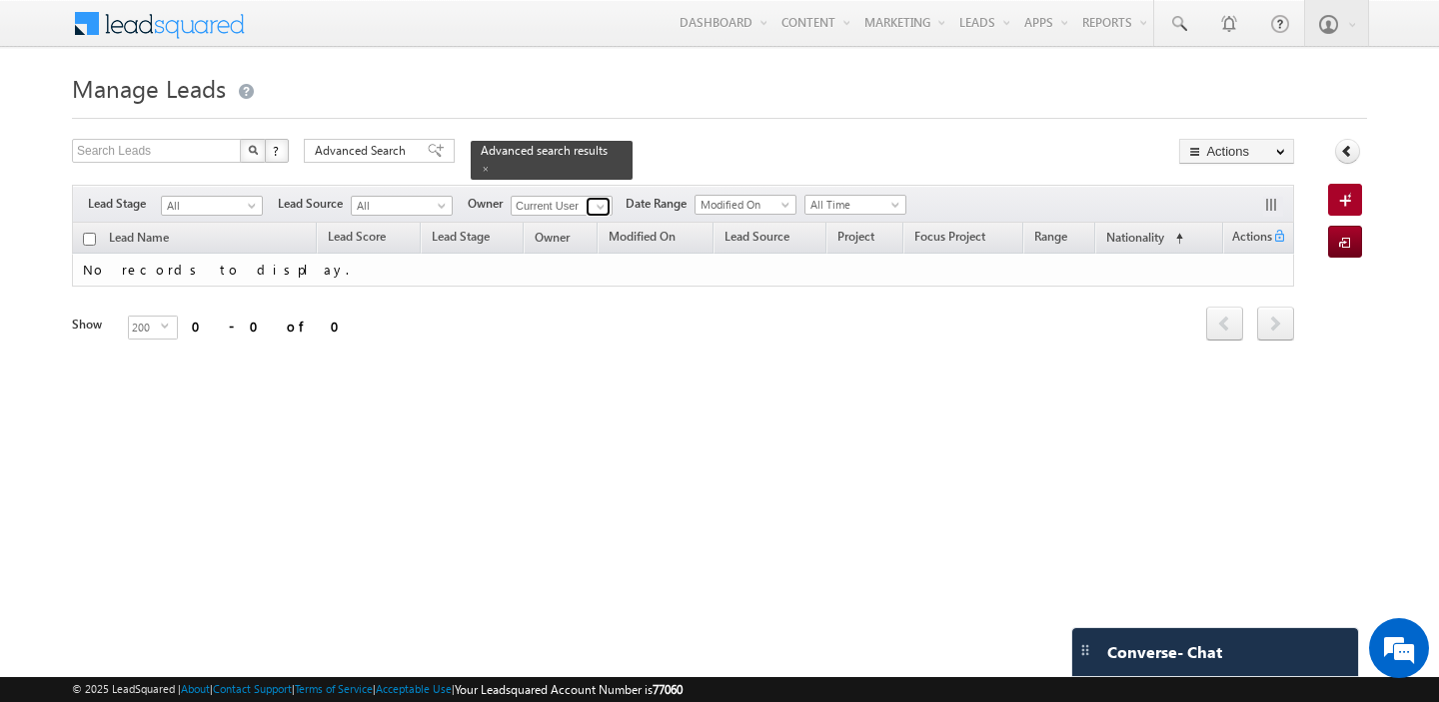
click at [596, 210] on span at bounding box center [601, 207] width 16 height 16
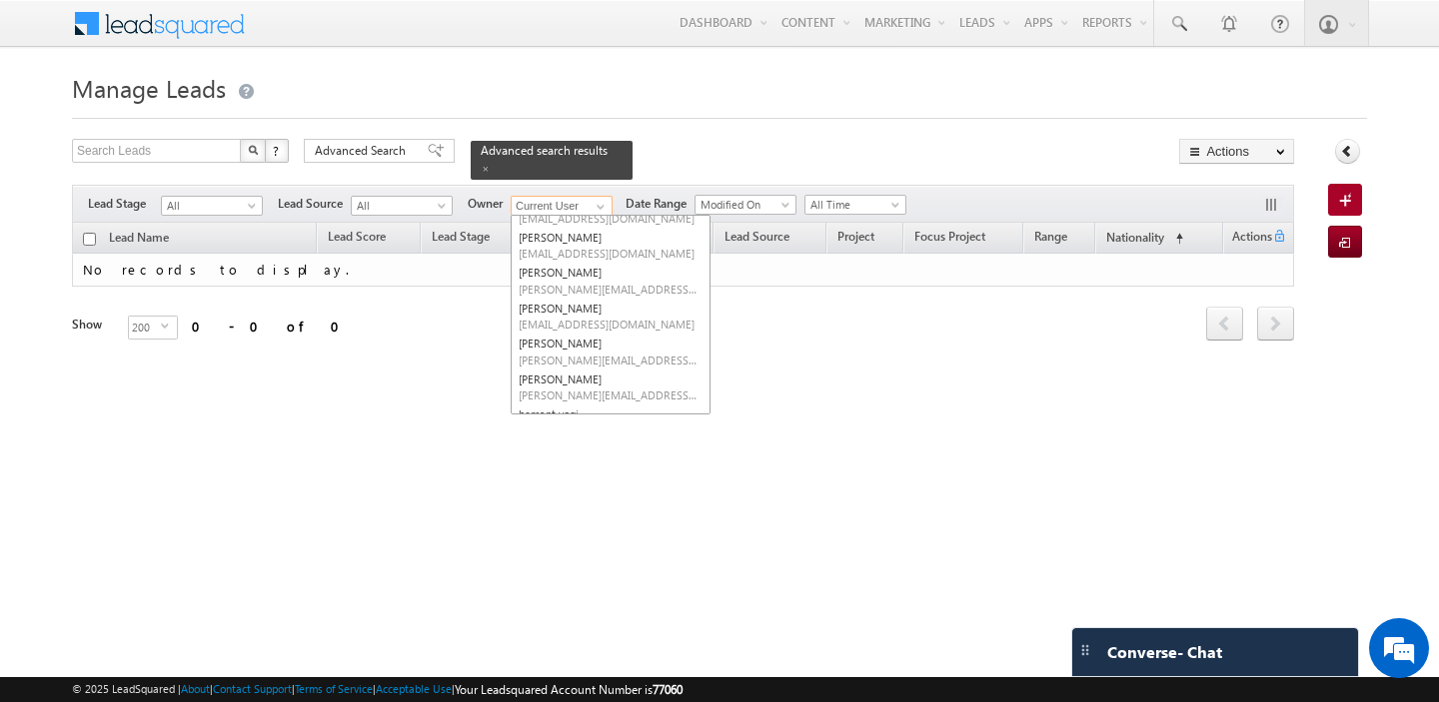
scroll to position [146, 0]
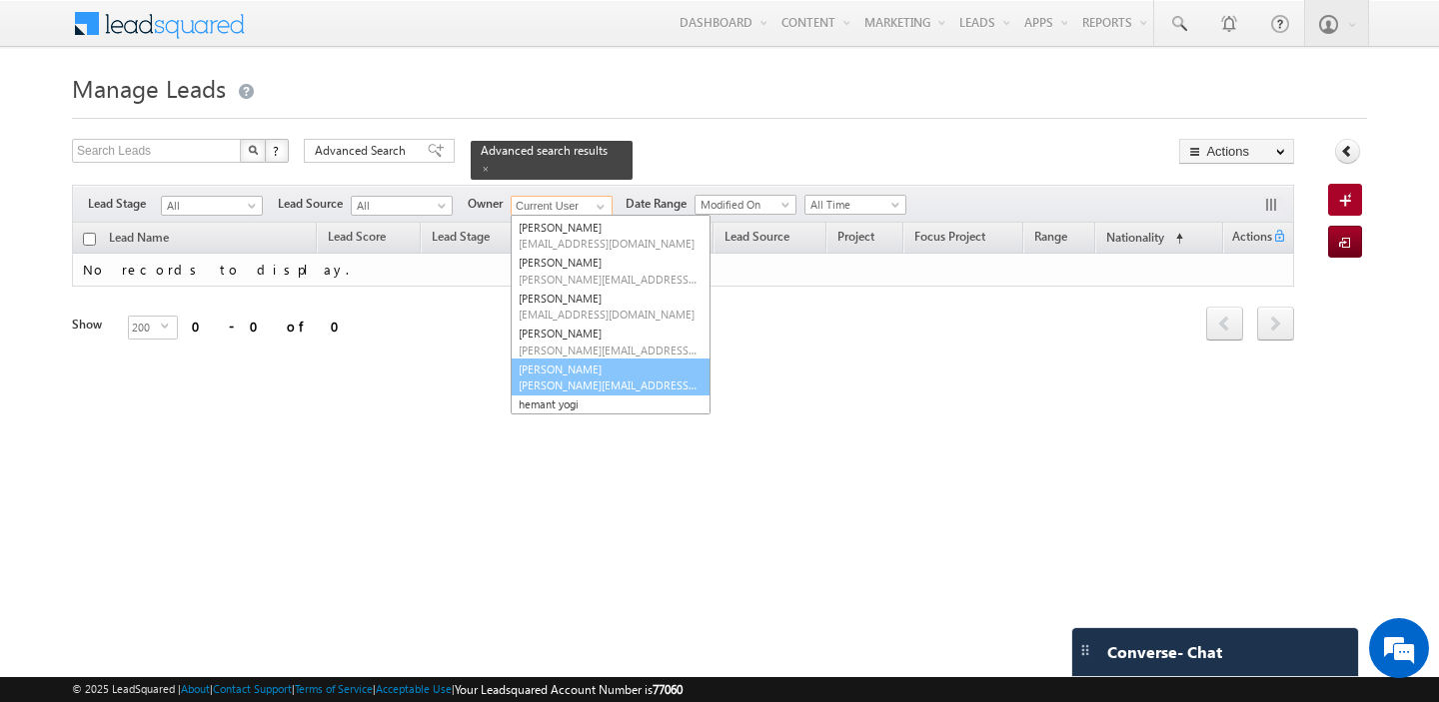
click at [571, 369] on link "harpreet hundal harpreet.hundal@indglobal.ae" at bounding box center [611, 378] width 200 height 38
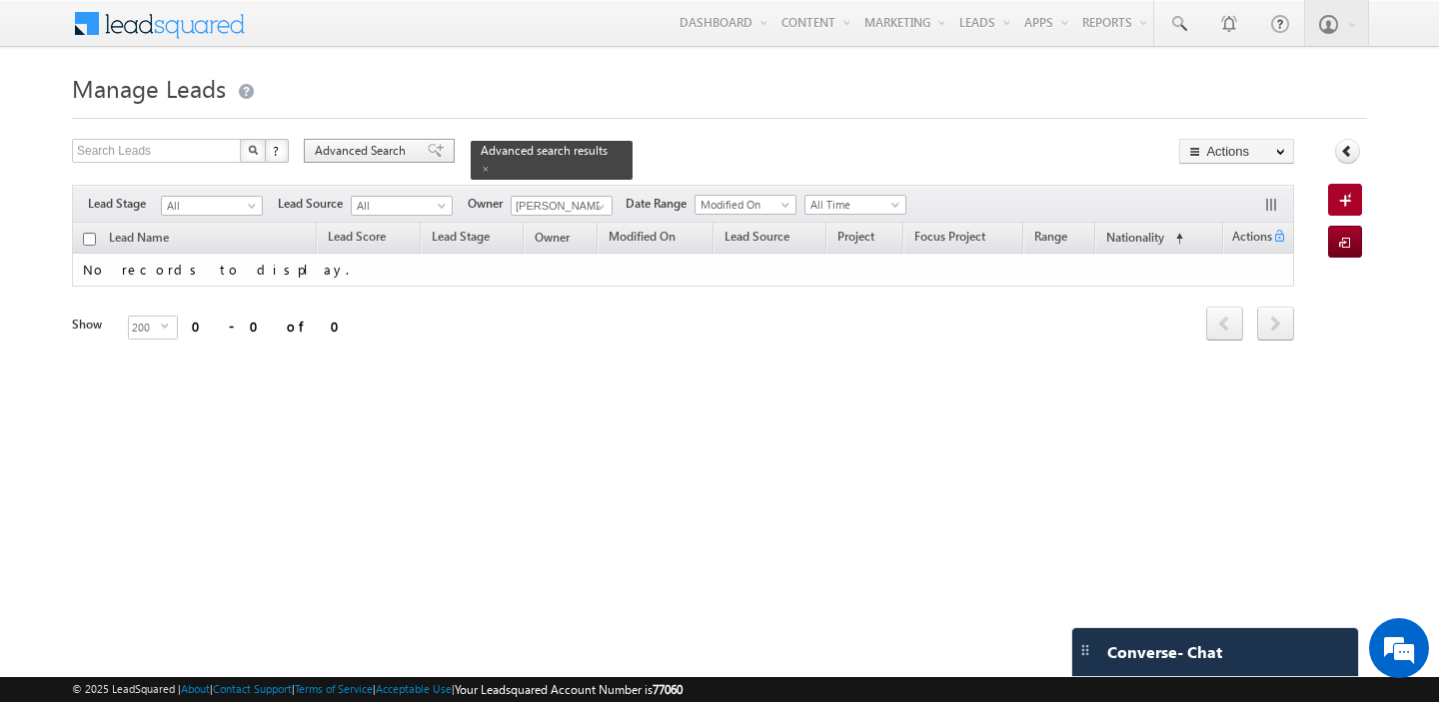
click at [395, 154] on span "Advanced Search" at bounding box center [363, 151] width 97 height 18
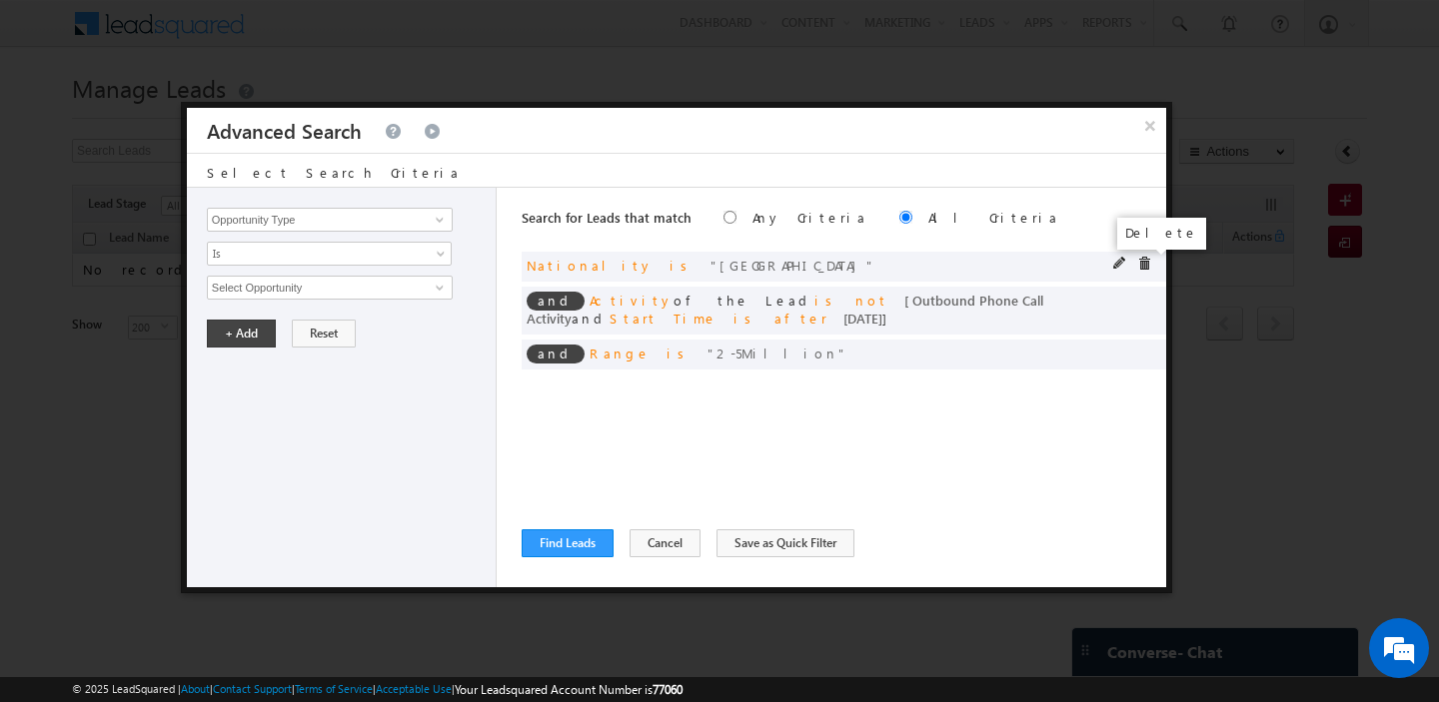
click at [1142, 269] on span at bounding box center [1144, 264] width 14 height 14
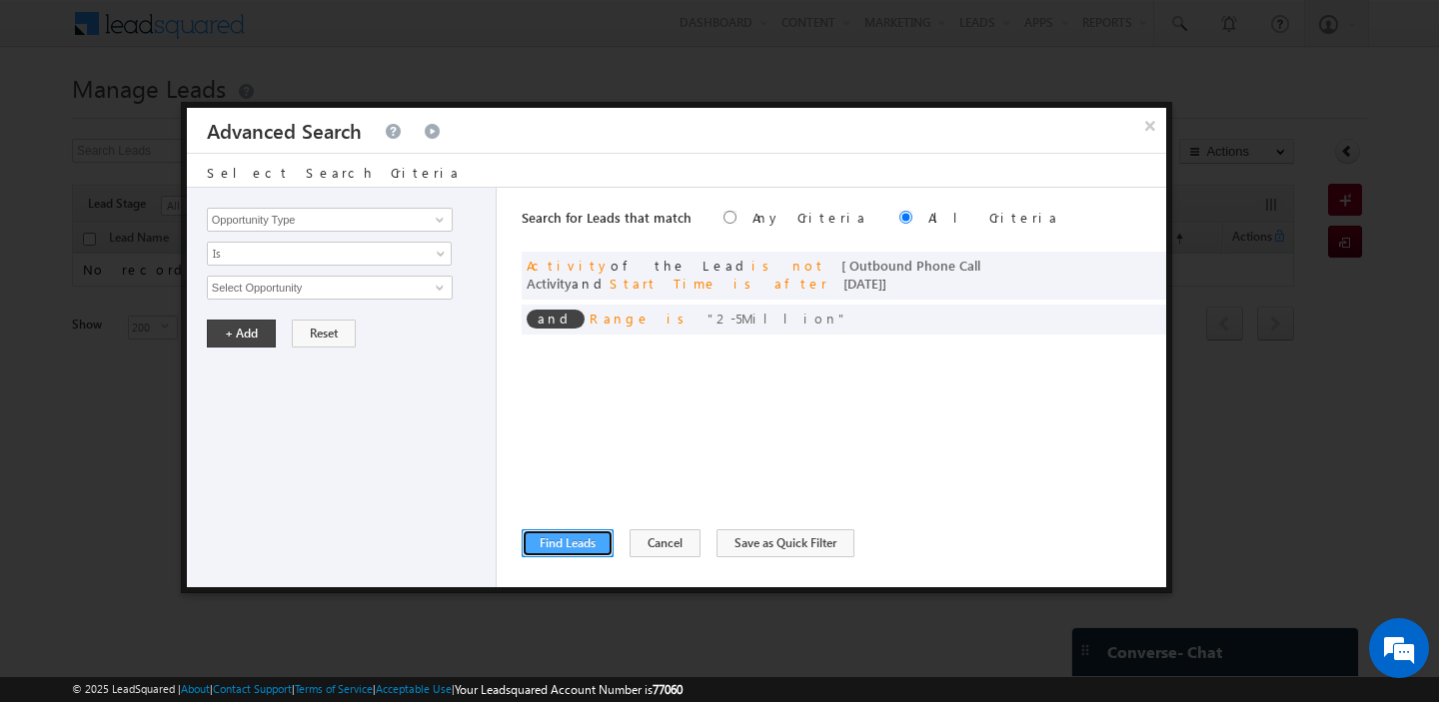
click at [559, 555] on button "Find Leads" at bounding box center [568, 544] width 92 height 28
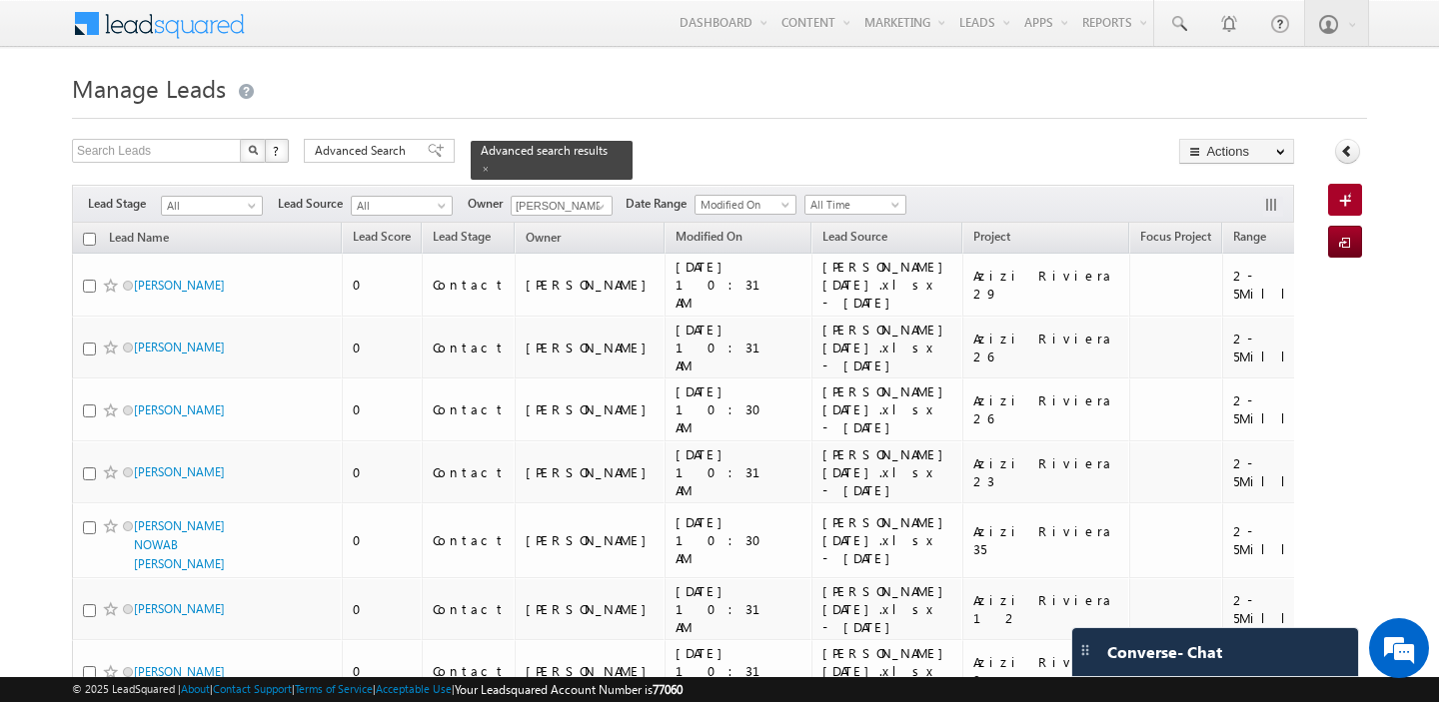
click at [86, 239] on input "checkbox" at bounding box center [89, 239] width 13 height 13
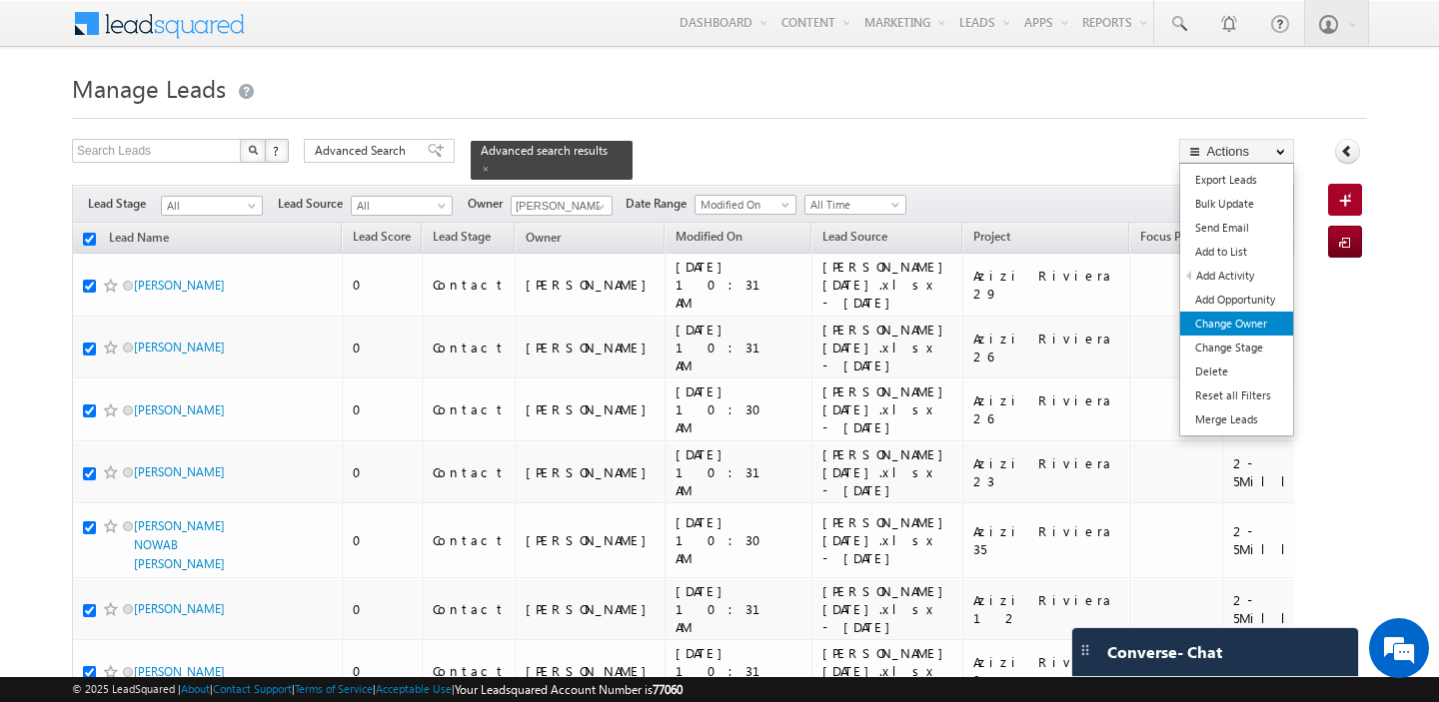
click at [1226, 328] on link "Change Owner" at bounding box center [1236, 324] width 113 height 24
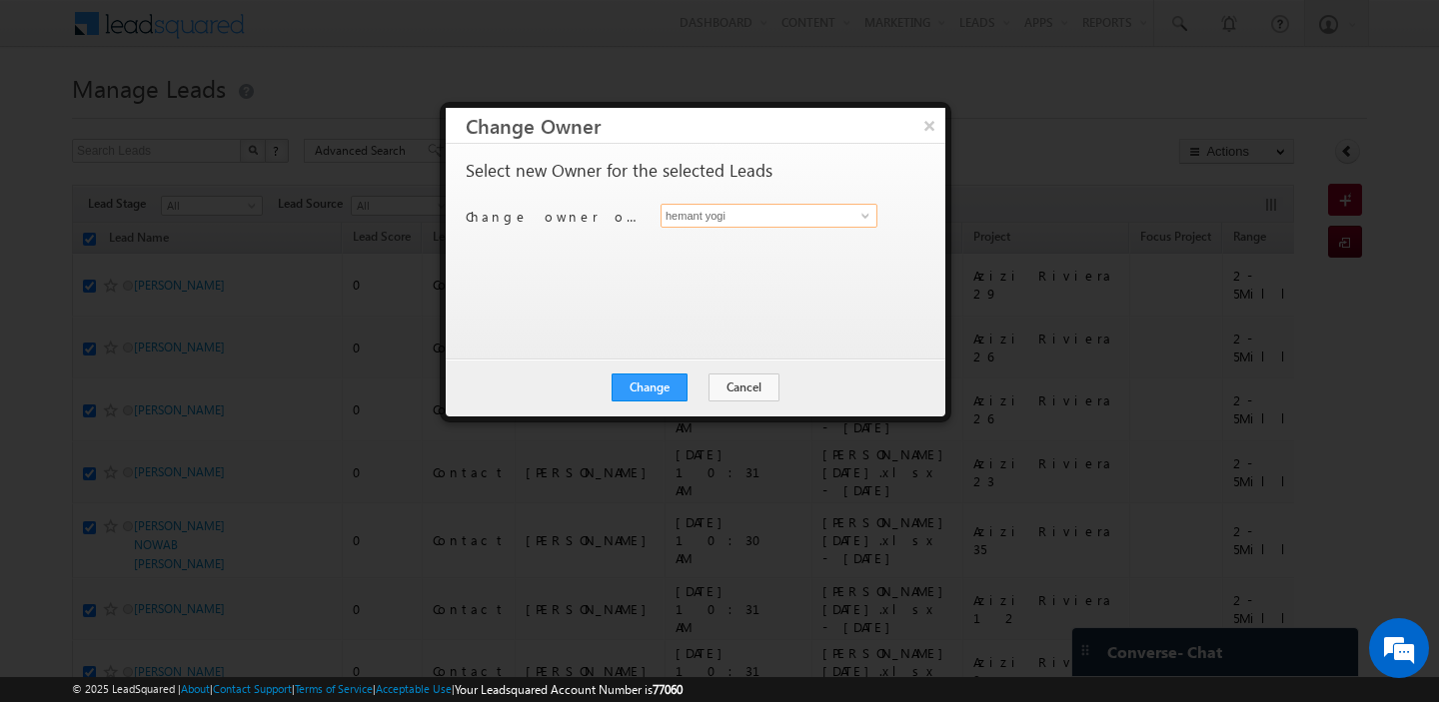
click at [799, 222] on input "hemant yogi" at bounding box center [768, 216] width 217 height 24
click at [781, 245] on link "harpreet hundal harpreet.hundal@indglobal.ae" at bounding box center [768, 247] width 217 height 38
click at [650, 388] on button "Change" at bounding box center [650, 388] width 76 height 28
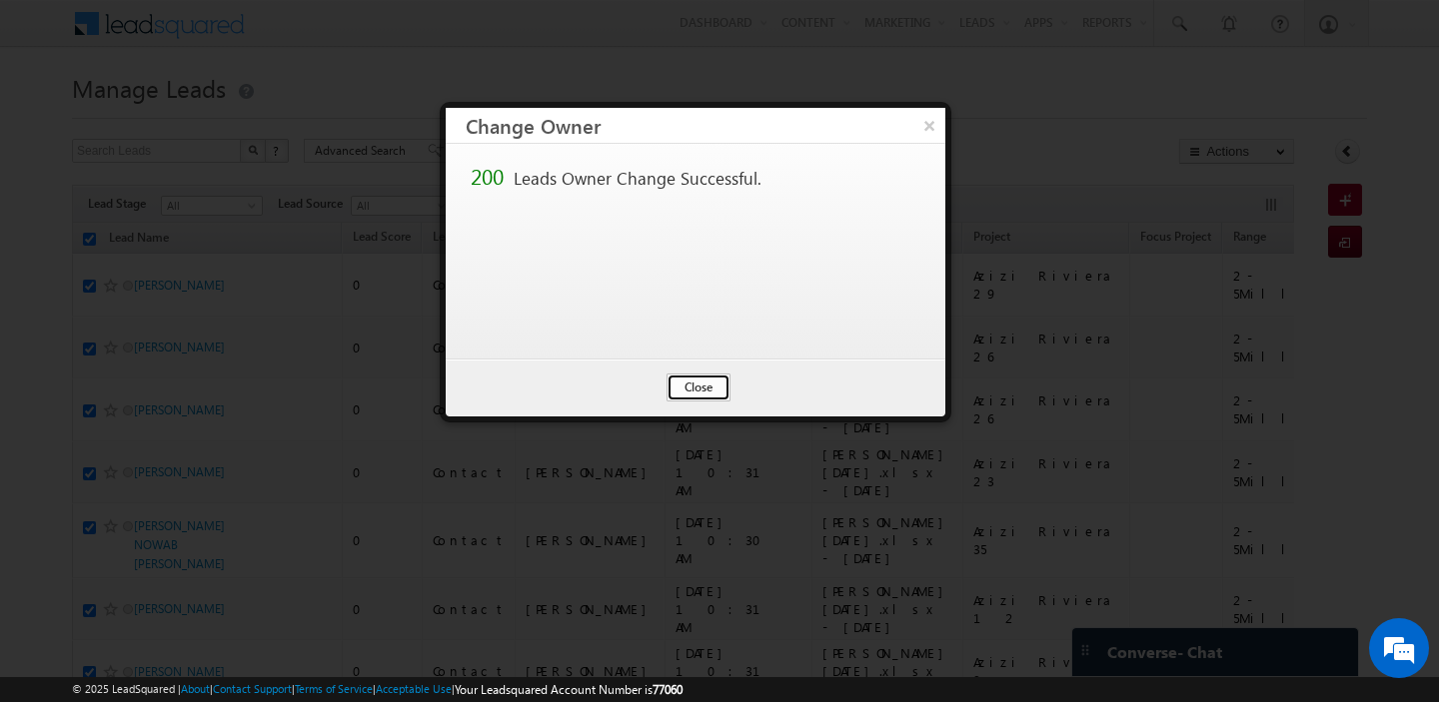
click at [712, 392] on button "Close" at bounding box center [698, 388] width 64 height 28
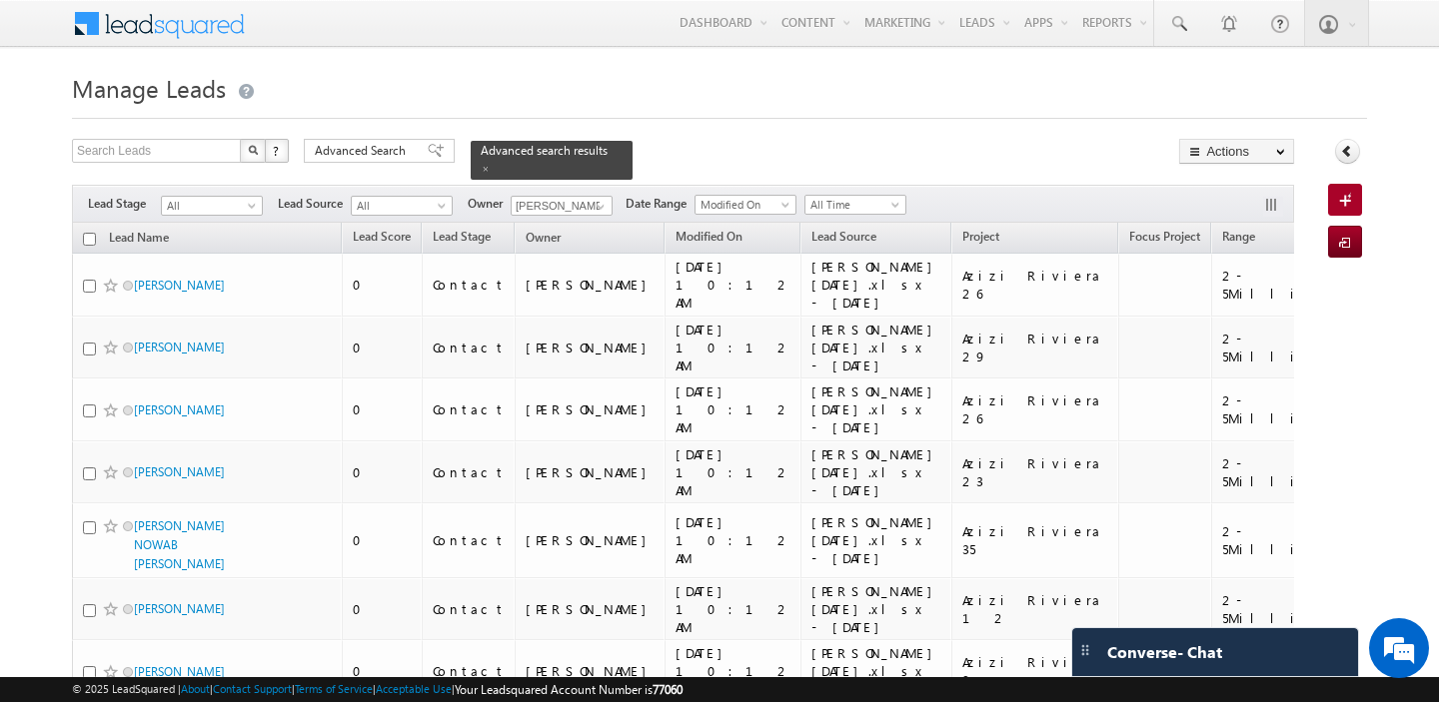
click at [87, 238] on input "checkbox" at bounding box center [89, 239] width 13 height 13
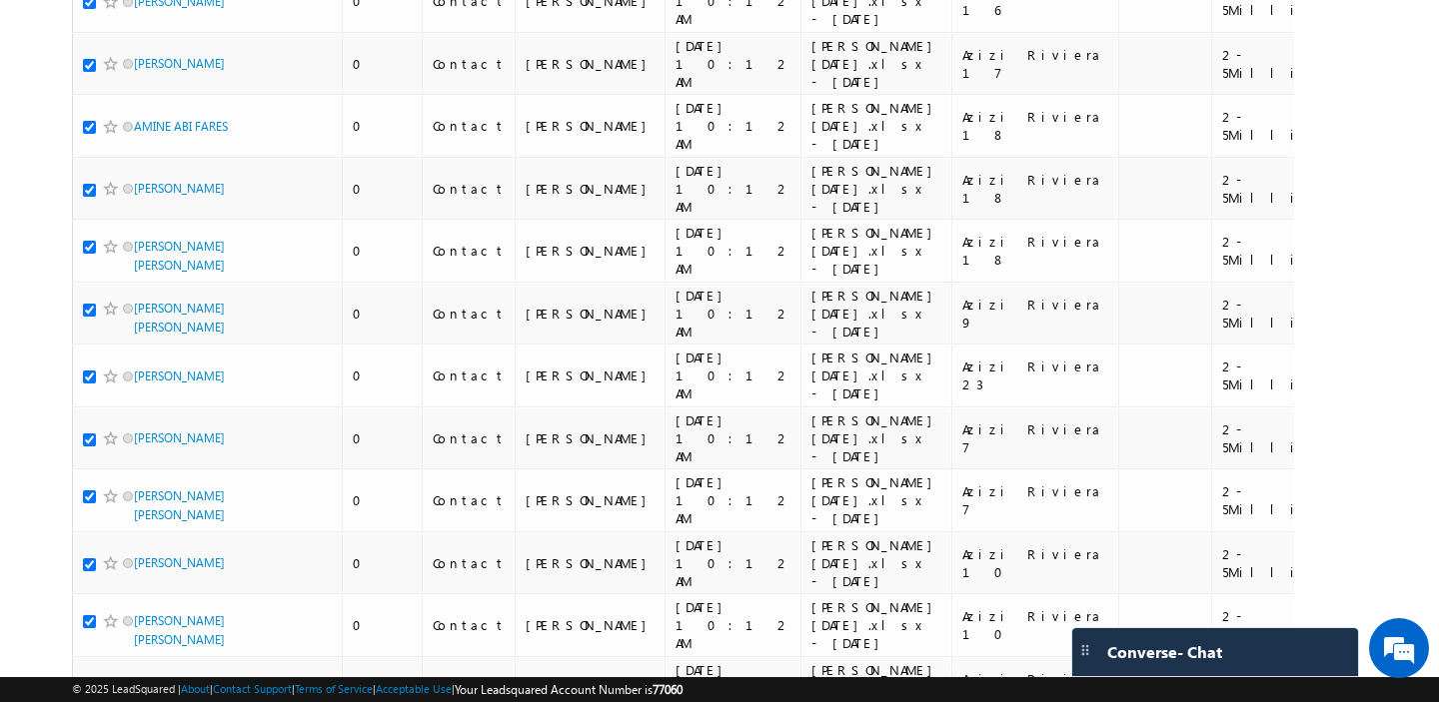
scroll to position [0, 0]
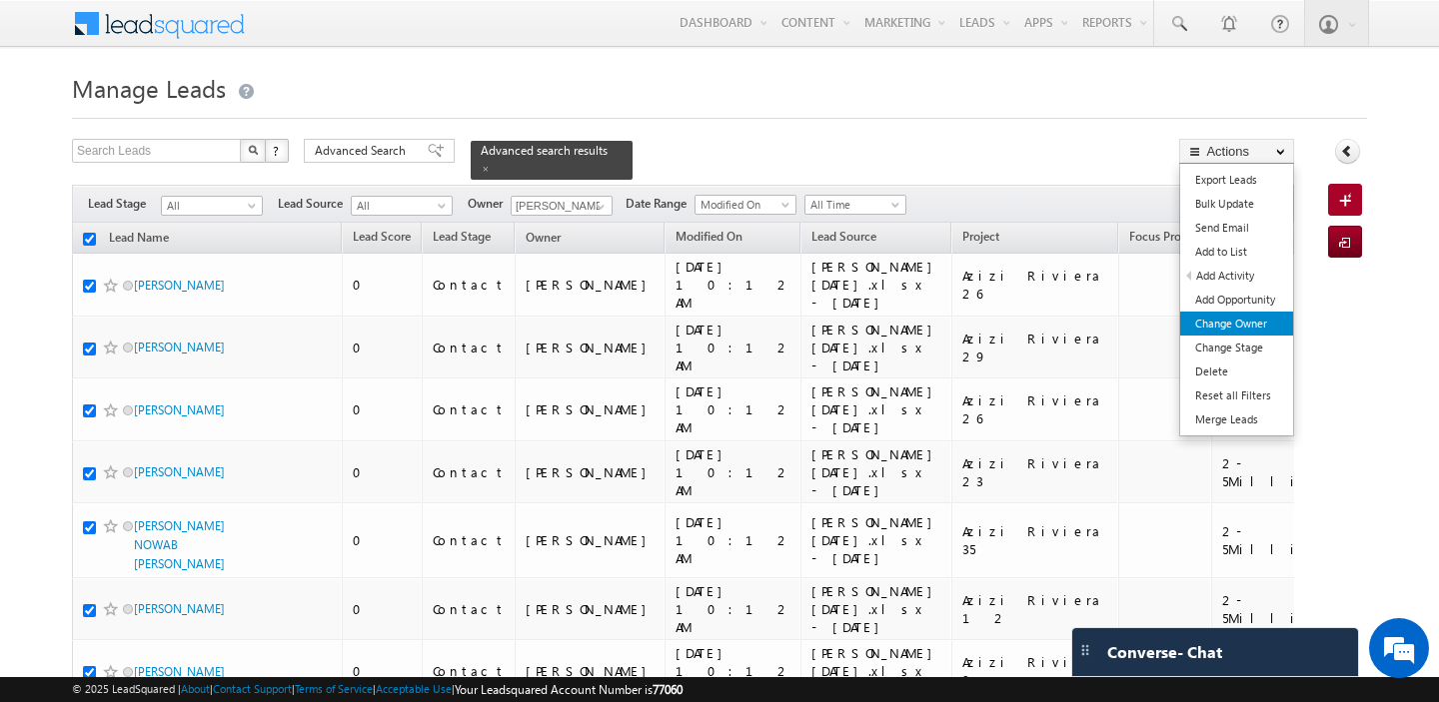
click at [1223, 322] on link "Change Owner" at bounding box center [1236, 324] width 113 height 24
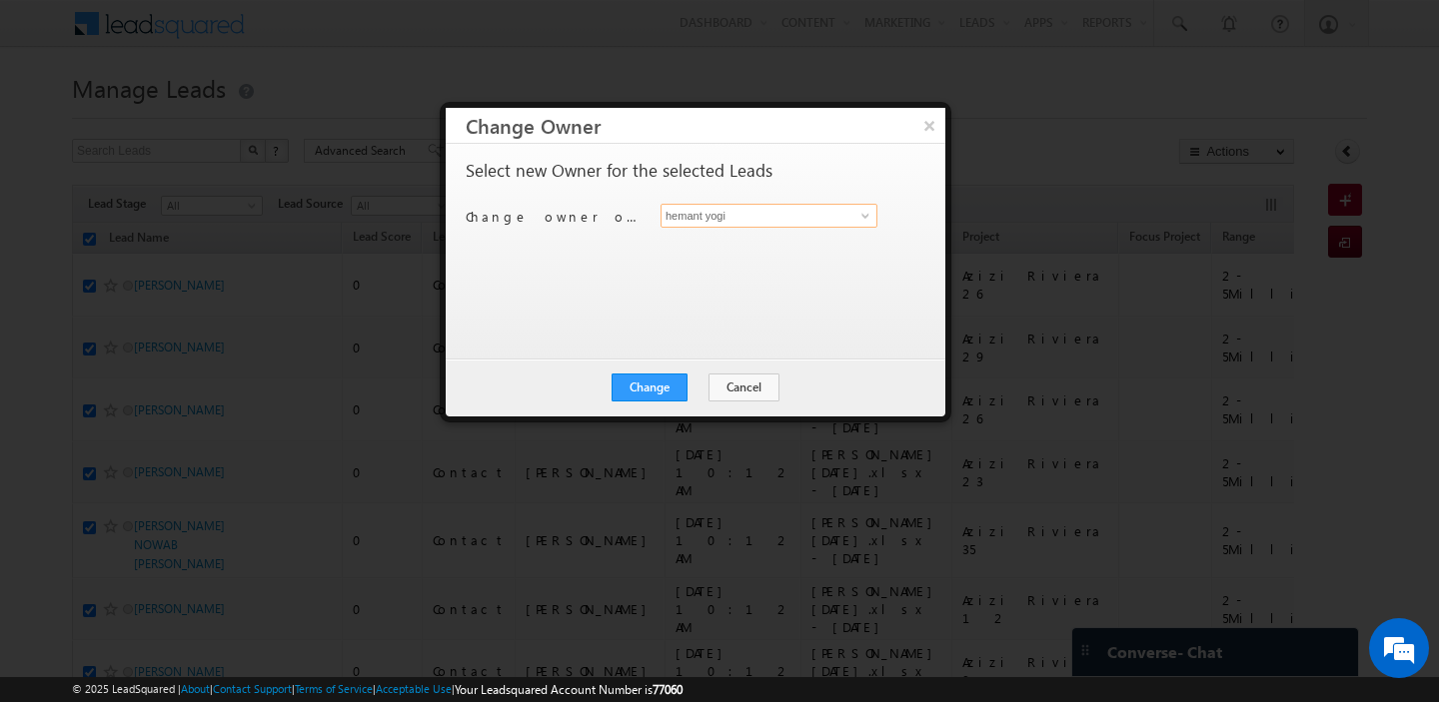
click at [767, 217] on input "hemant yogi" at bounding box center [768, 216] width 217 height 24
click at [742, 241] on link "harpreet hundal harpreet.hundal@indglobal.ae" at bounding box center [768, 247] width 217 height 38
click at [662, 395] on button "Change" at bounding box center [650, 388] width 76 height 28
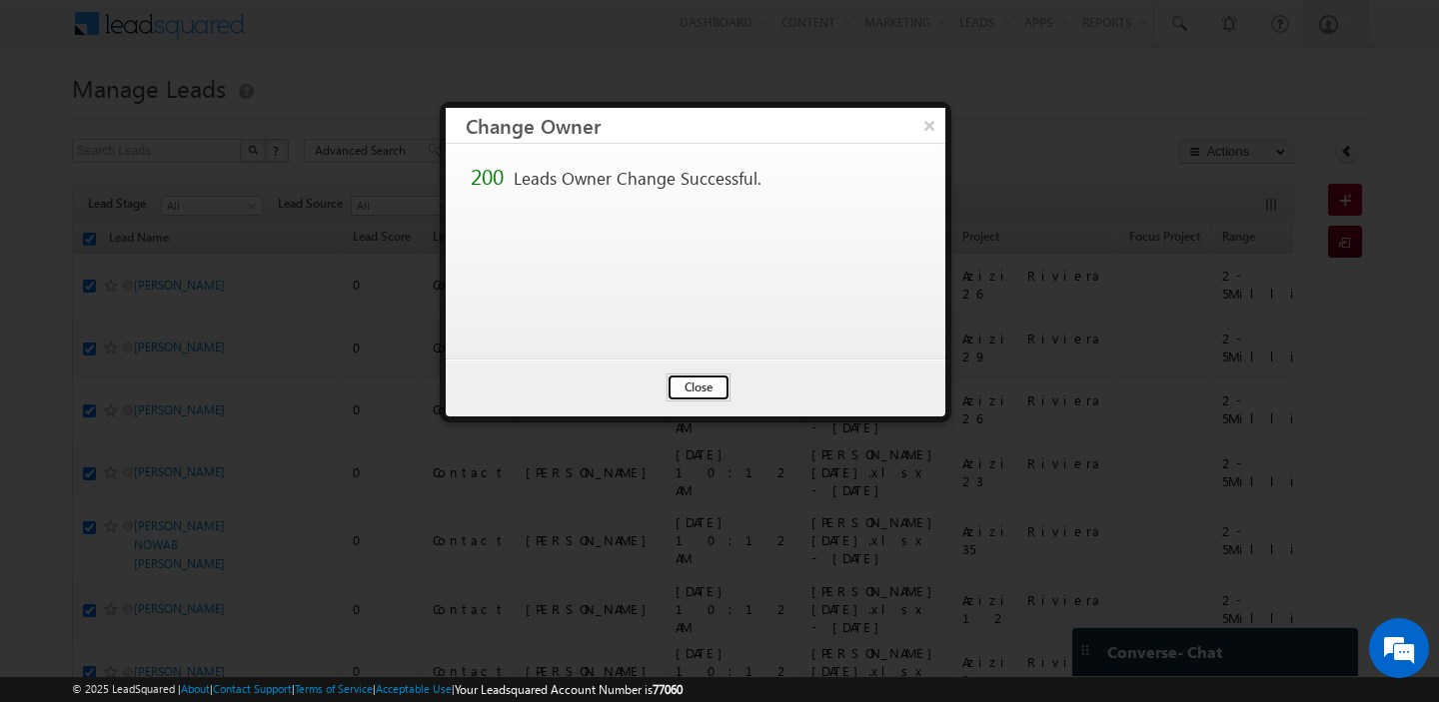
click at [693, 387] on button "Close" at bounding box center [698, 388] width 64 height 28
